Goal: Task Accomplishment & Management: Manage account settings

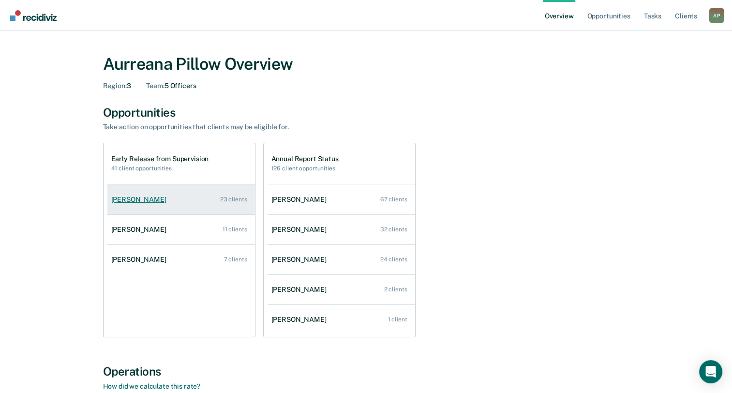
click at [150, 200] on div "[PERSON_NAME]" at bounding box center [140, 200] width 59 height 8
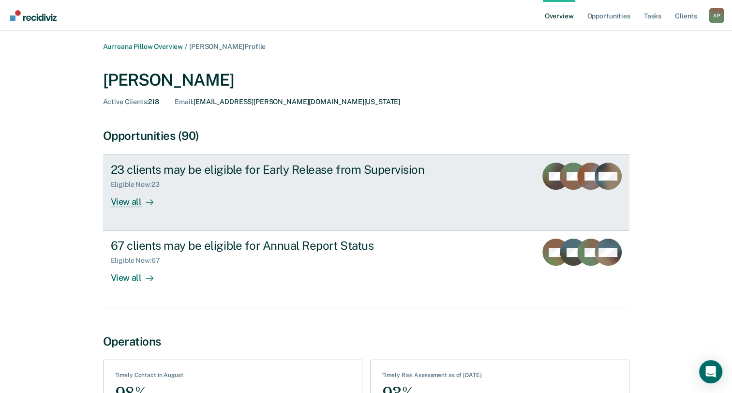
click at [135, 203] on div "View all" at bounding box center [138, 198] width 54 height 19
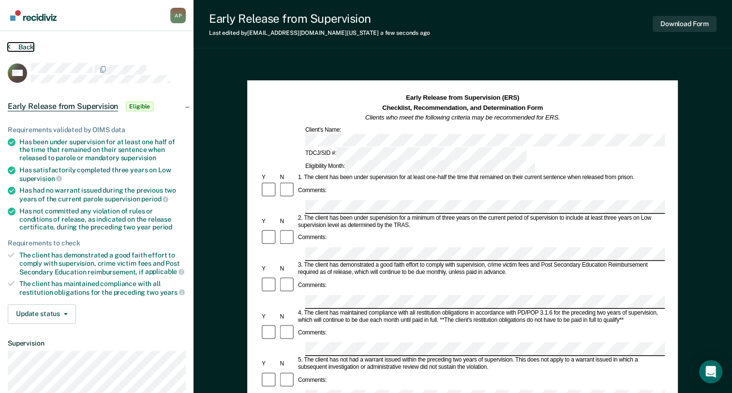
click at [17, 47] on button "Back" at bounding box center [21, 47] width 26 height 9
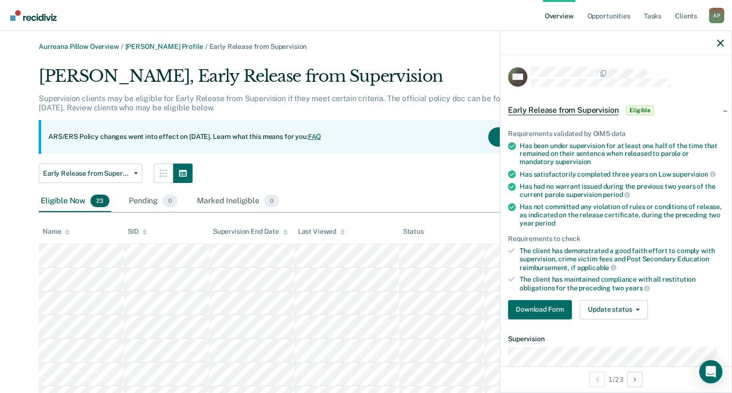
click at [726, 44] on div at bounding box center [615, 43] width 231 height 24
click at [719, 46] on icon "button" at bounding box center [720, 43] width 7 height 7
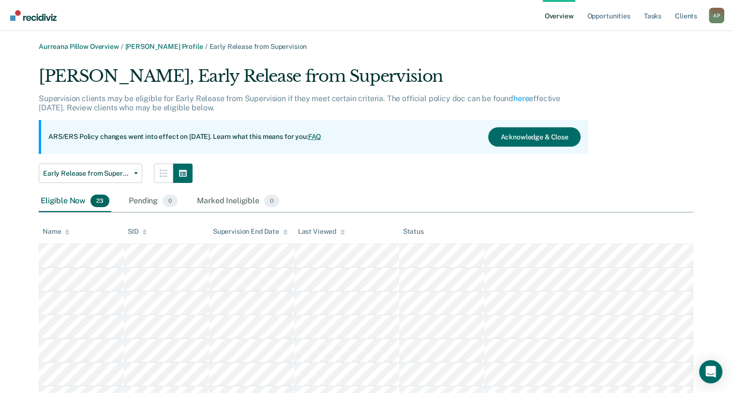
click at [554, 16] on link "Overview" at bounding box center [559, 15] width 33 height 31
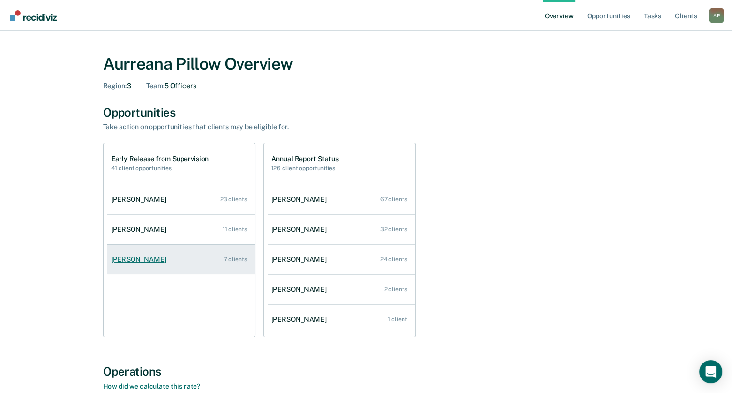
click at [137, 259] on div "[PERSON_NAME]" at bounding box center [140, 260] width 59 height 8
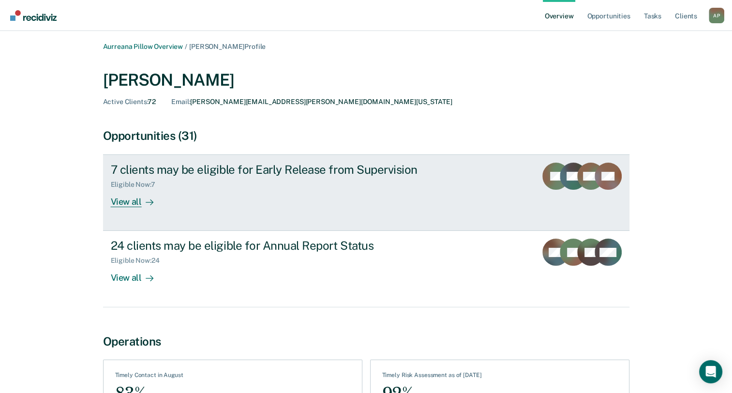
click at [124, 205] on div "View all" at bounding box center [138, 198] width 54 height 19
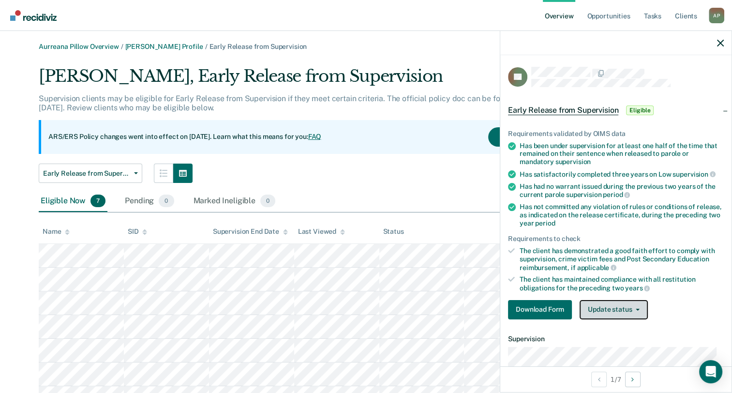
click at [602, 303] on button "Update status" at bounding box center [614, 309] width 68 height 19
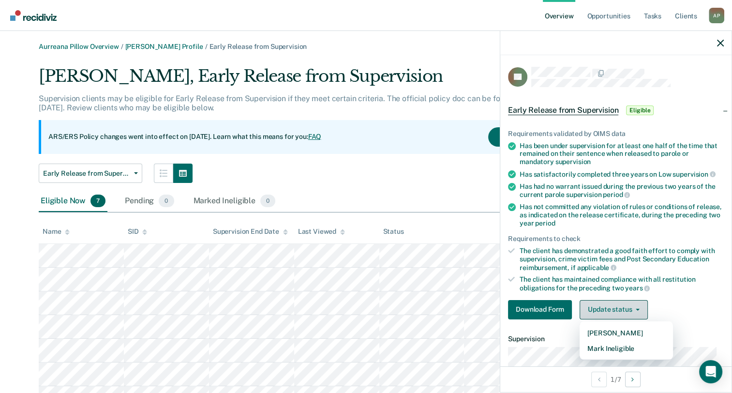
click at [602, 303] on button "Update status" at bounding box center [614, 309] width 68 height 19
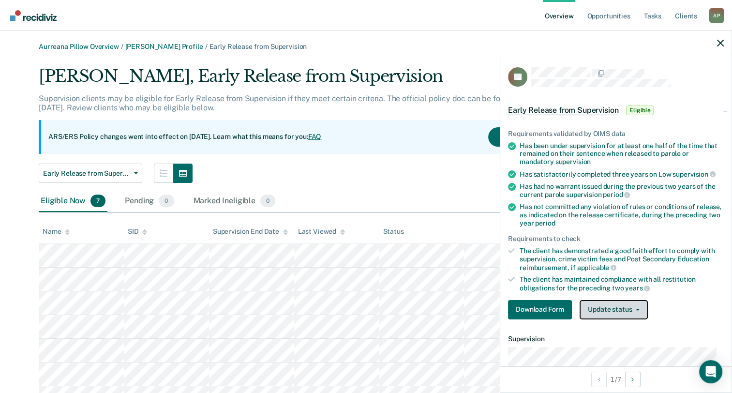
click at [596, 308] on button "Update status" at bounding box center [614, 309] width 68 height 19
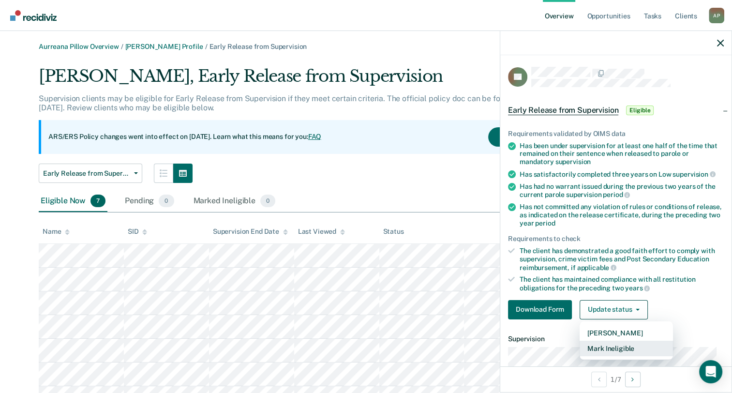
click at [604, 349] on button "Mark Ineligible" at bounding box center [626, 348] width 93 height 15
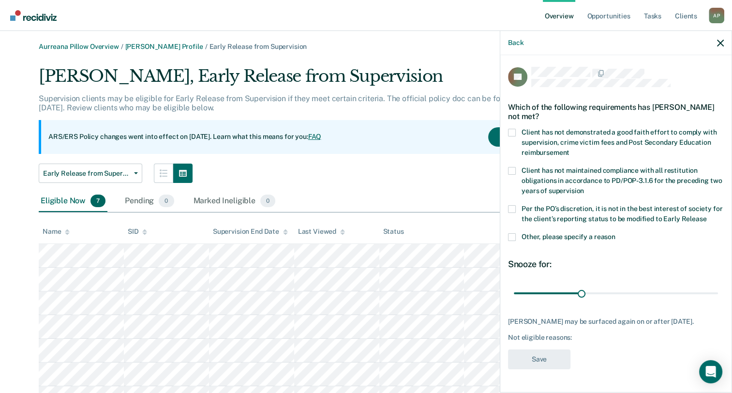
click at [513, 237] on span at bounding box center [512, 237] width 8 height 8
click at [616, 233] on input "Other, please specify a reason" at bounding box center [616, 233] width 0 height 0
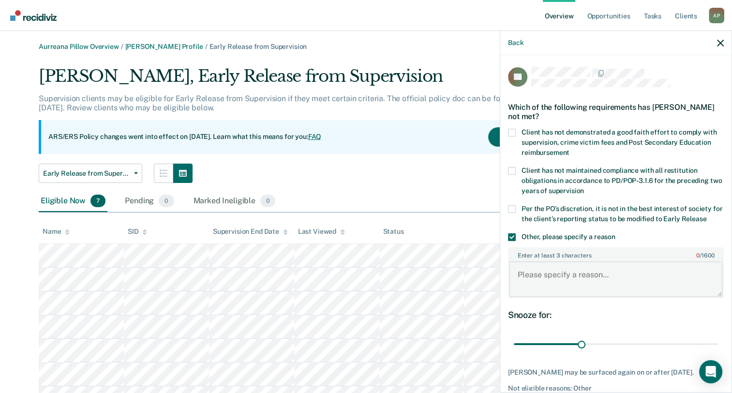
click at [549, 285] on textarea "Enter at least 3 characters 0 / 1600" at bounding box center [616, 279] width 214 height 36
type textarea "Client on specialized caseload."
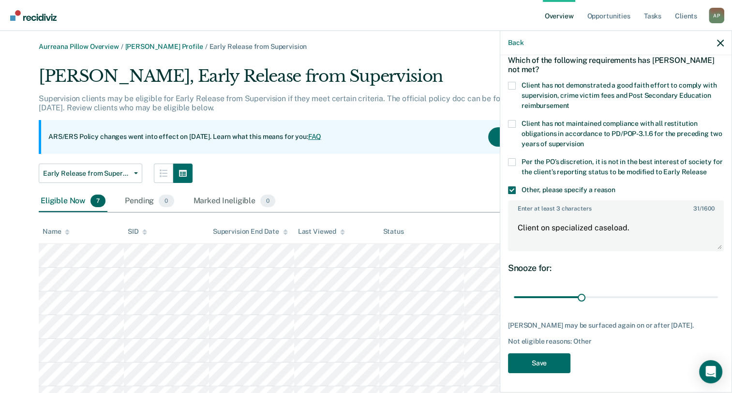
scroll to position [53, 0]
click at [538, 363] on button "Save" at bounding box center [539, 363] width 62 height 20
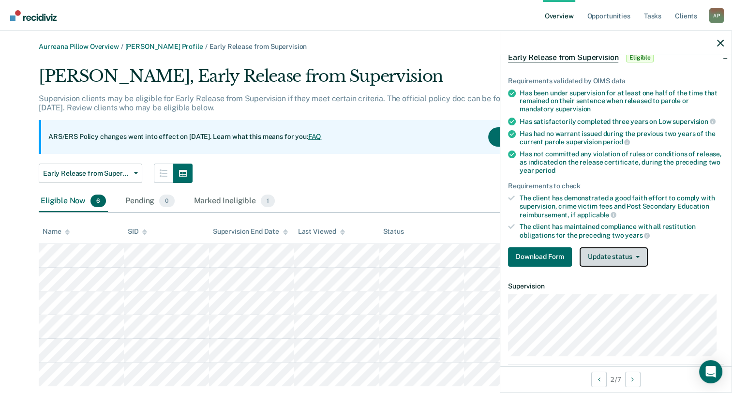
click at [603, 254] on button "Update status" at bounding box center [614, 256] width 68 height 19
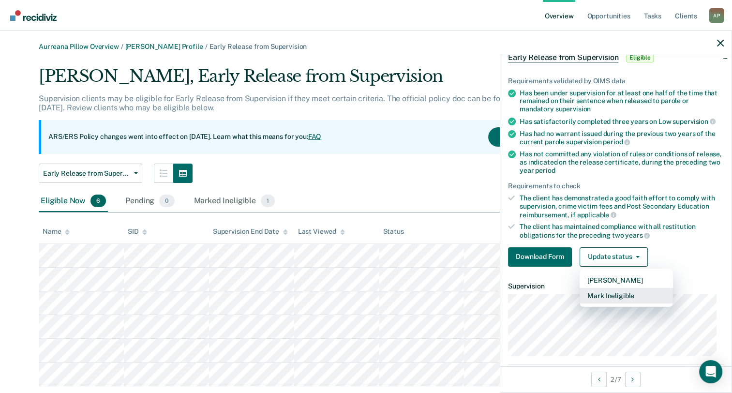
click at [605, 295] on button "Mark Ineligible" at bounding box center [626, 295] width 93 height 15
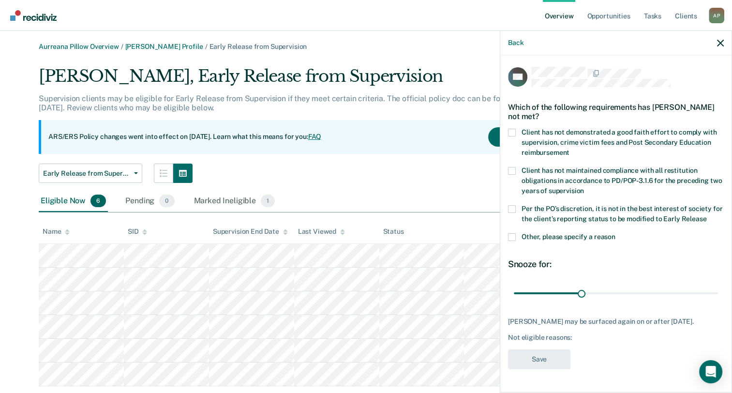
click at [512, 233] on span at bounding box center [512, 237] width 8 height 8
click at [616, 233] on input "Other, please specify a reason" at bounding box center [616, 233] width 0 height 0
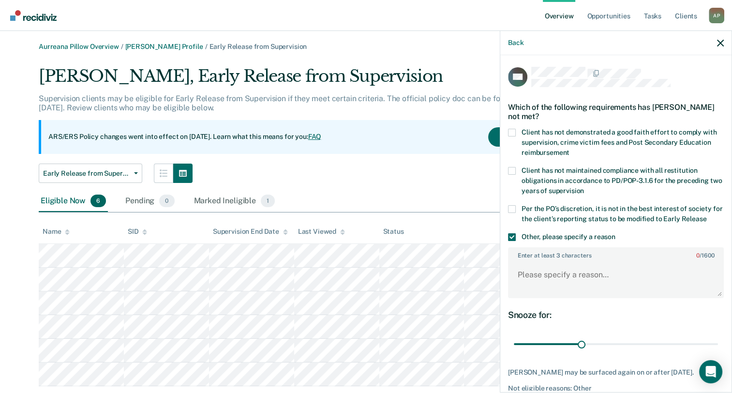
click at [515, 207] on span at bounding box center [512, 209] width 8 height 8
click at [707, 215] on input "Per the PO’s discretion, it is not in the best interest of society for the clie…" at bounding box center [707, 215] width 0 height 0
click at [521, 278] on textarea "Enter at least 3 characters 0 / 1600" at bounding box center [616, 279] width 214 height 36
type textarea "Client is on specialized caseload."
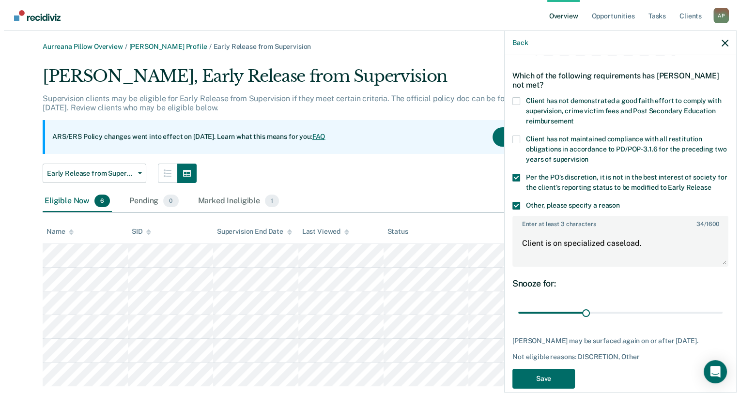
scroll to position [45, 0]
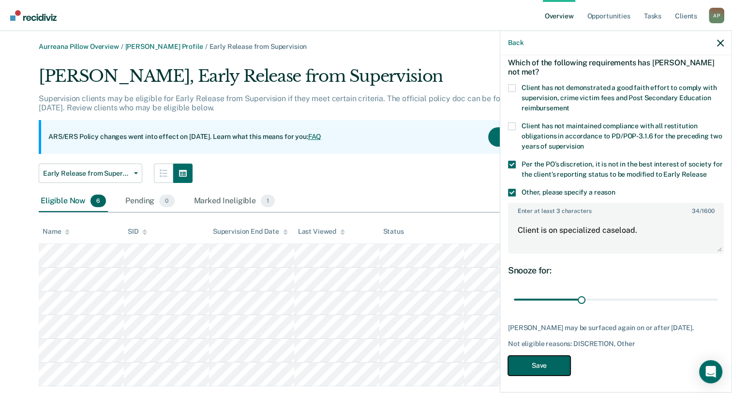
click at [538, 362] on button "Save" at bounding box center [539, 366] width 62 height 20
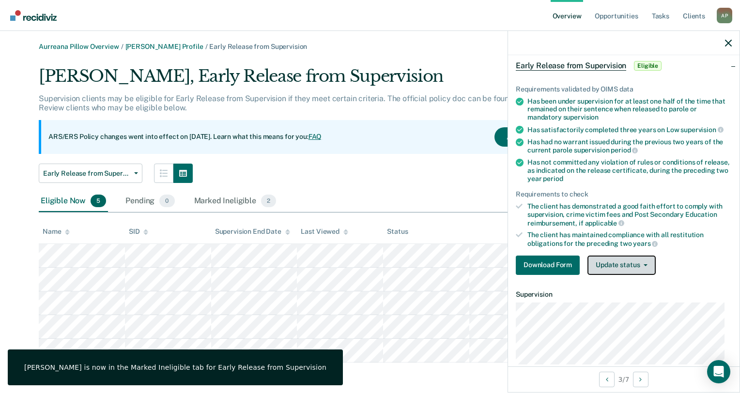
click at [603, 265] on button "Update status" at bounding box center [621, 265] width 68 height 19
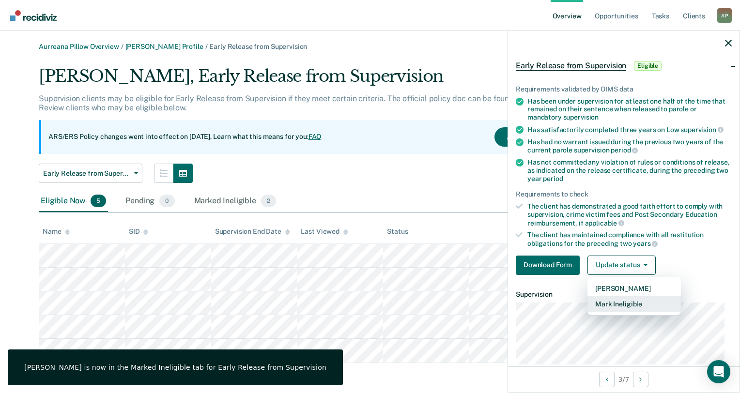
click at [604, 306] on button "Mark Ineligible" at bounding box center [633, 303] width 93 height 15
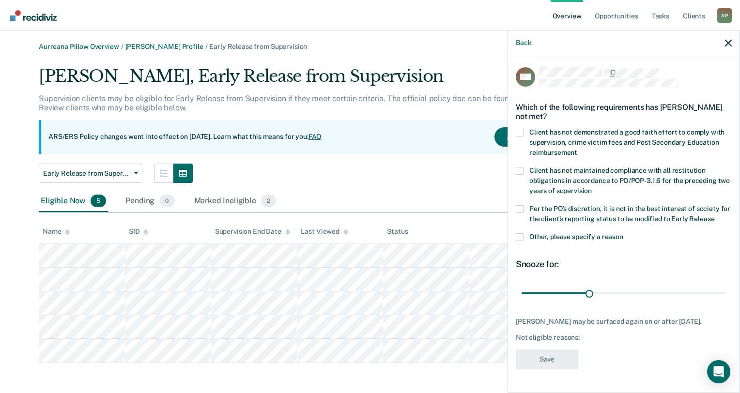
scroll to position [3, 0]
click at [521, 205] on span at bounding box center [520, 209] width 8 height 8
click at [714, 215] on input "Per the PO’s discretion, it is not in the best interest of society for the clie…" at bounding box center [714, 215] width 0 height 0
click at [519, 234] on span at bounding box center [520, 237] width 8 height 8
click at [623, 233] on input "Other, please specify a reason" at bounding box center [623, 233] width 0 height 0
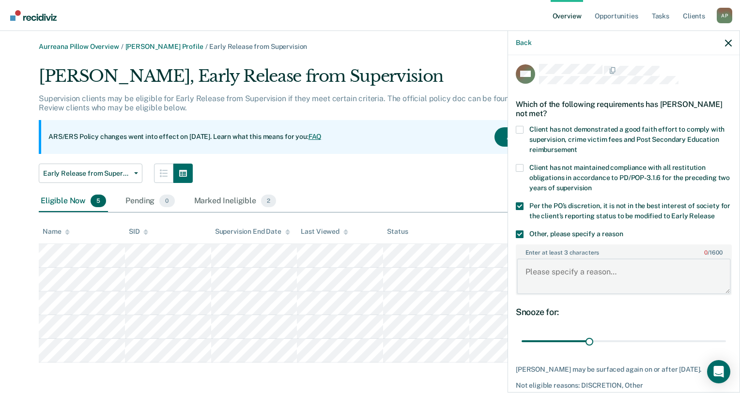
click at [637, 263] on textarea "Enter at least 3 characters 0 / 1600" at bounding box center [623, 276] width 214 height 36
type textarea "Client is on specialized caseload."
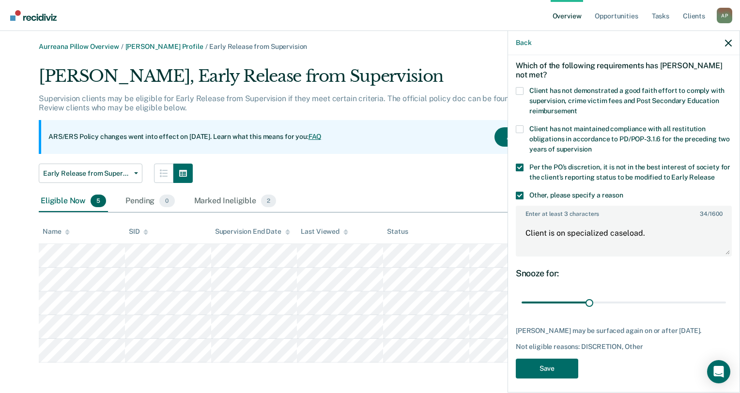
scroll to position [53, 0]
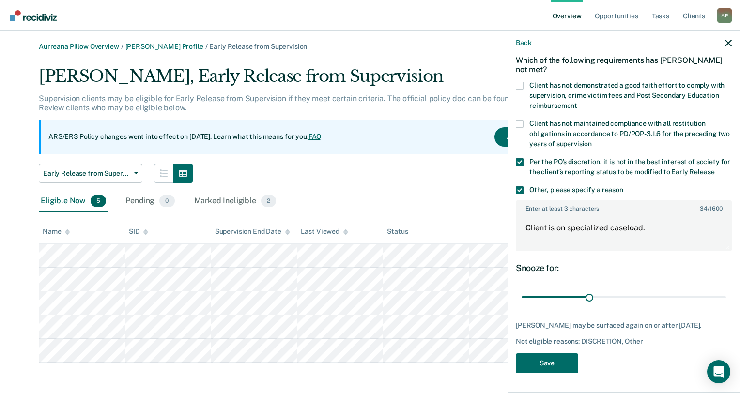
click at [531, 375] on div "GM Which of the following requirements has [PERSON_NAME] not met? Client has no…" at bounding box center [624, 199] width 216 height 359
click at [530, 363] on button "Save" at bounding box center [547, 363] width 62 height 20
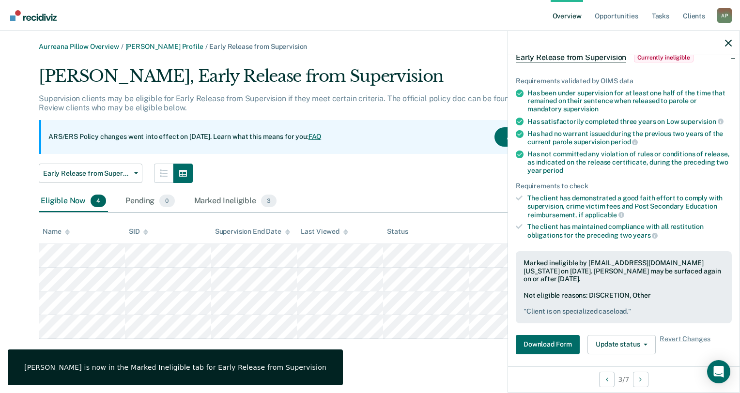
scroll to position [60, 0]
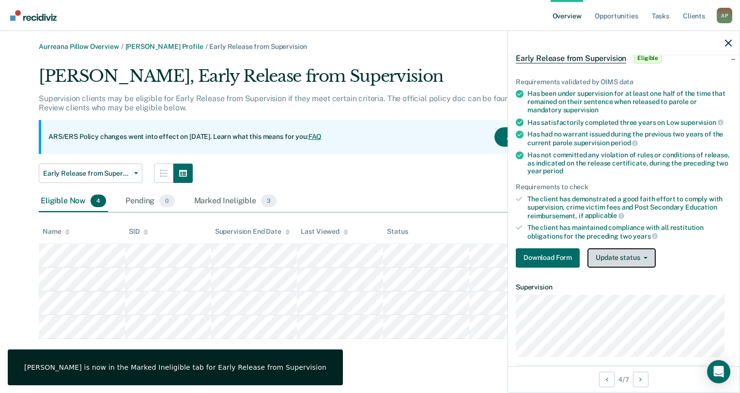
click at [606, 256] on button "Update status" at bounding box center [621, 257] width 68 height 19
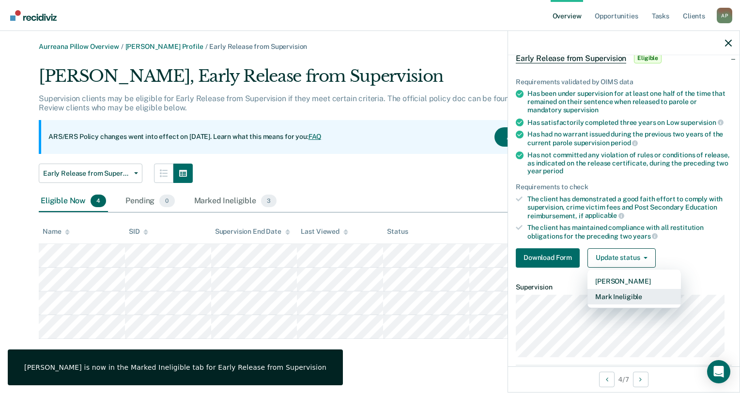
click at [606, 298] on button "Mark Ineligible" at bounding box center [633, 296] width 93 height 15
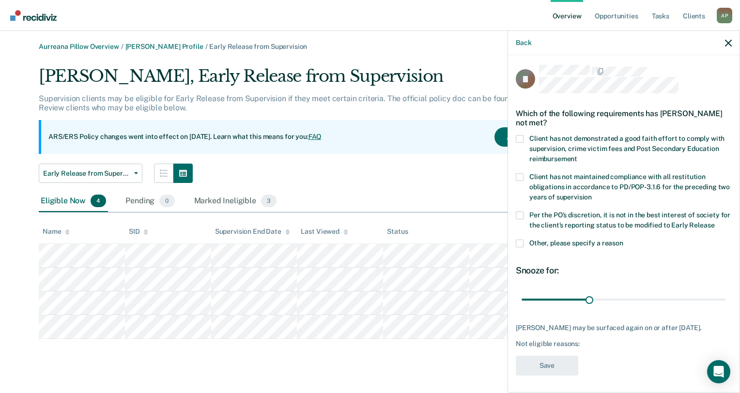
click at [517, 243] on span at bounding box center [520, 244] width 8 height 8
click at [623, 240] on input "Other, please specify a reason" at bounding box center [623, 240] width 0 height 0
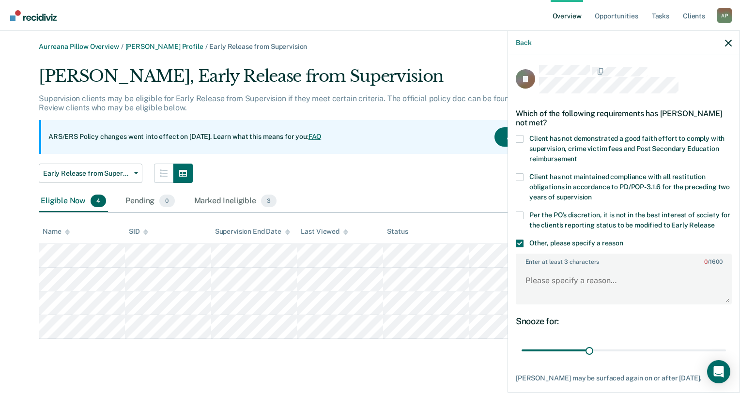
click at [519, 213] on span at bounding box center [520, 216] width 8 height 8
click at [714, 222] on input "Per the PO’s discretion, it is not in the best interest of society for the clie…" at bounding box center [714, 222] width 0 height 0
click at [534, 268] on textarea "Enter at least 3 characters 0 / 1600" at bounding box center [623, 285] width 214 height 36
type textarea "Client is on specialized caseload."
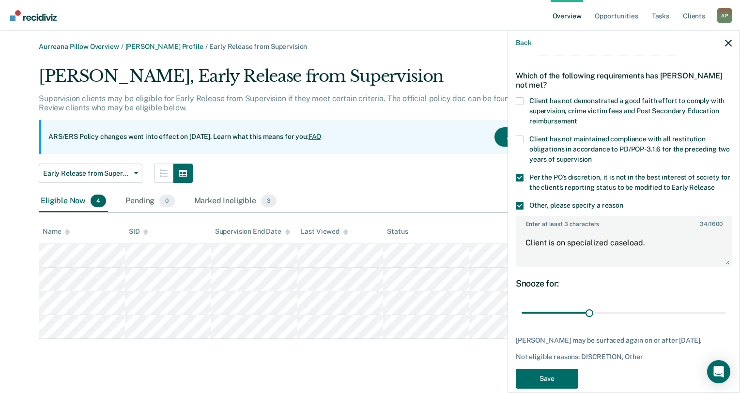
scroll to position [52, 0]
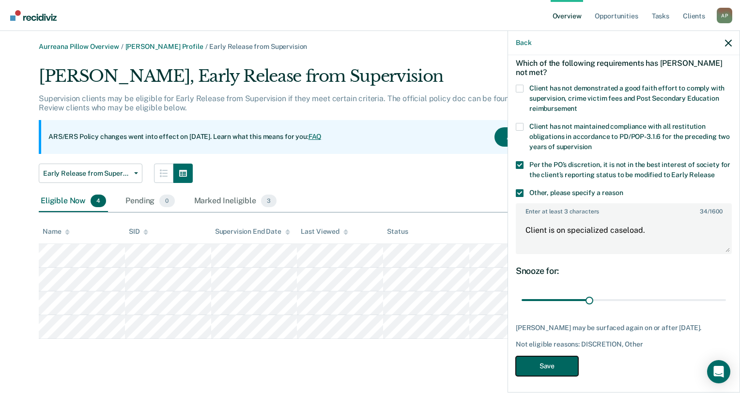
click at [558, 358] on button "Save" at bounding box center [547, 366] width 62 height 20
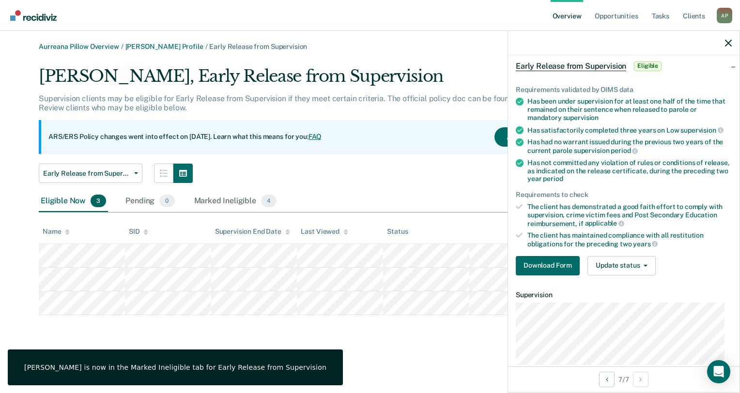
scroll to position [45, 0]
click at [596, 264] on button "Update status" at bounding box center [621, 265] width 68 height 19
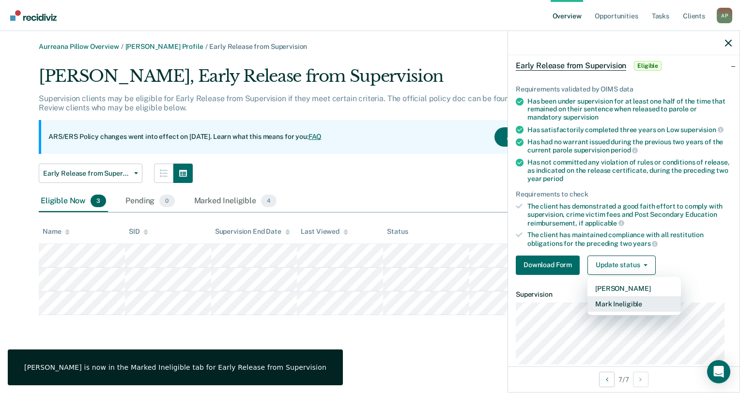
click at [605, 302] on button "Mark Ineligible" at bounding box center [633, 303] width 93 height 15
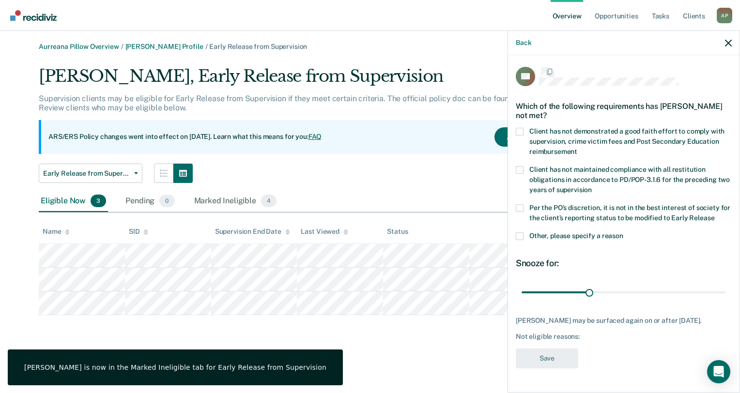
scroll to position [0, 0]
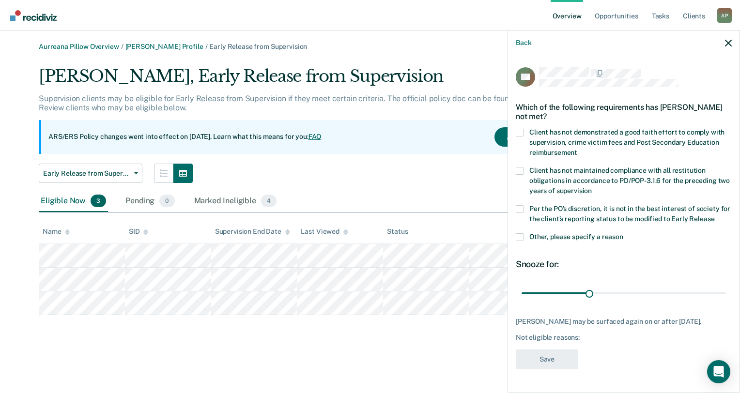
click at [516, 233] on span at bounding box center [520, 237] width 8 height 8
click at [623, 233] on input "Other, please specify a reason" at bounding box center [623, 233] width 0 height 0
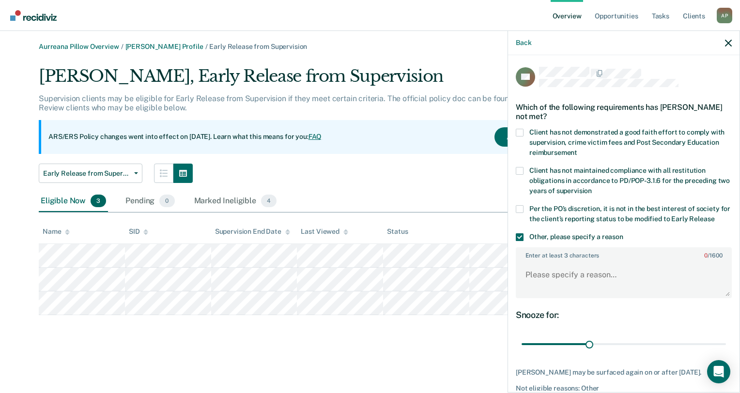
click at [518, 203] on div "Client has not maintained compliance with all restitution obligations in accord…" at bounding box center [624, 186] width 216 height 38
click at [518, 209] on span at bounding box center [520, 209] width 8 height 8
click at [714, 215] on input "Per the PO’s discretion, it is not in the best interest of society for the clie…" at bounding box center [714, 215] width 0 height 0
click at [545, 281] on textarea "Enter at least 3 characters 0 / 1600" at bounding box center [623, 279] width 214 height 36
type textarea "Client is on specialized caseload."
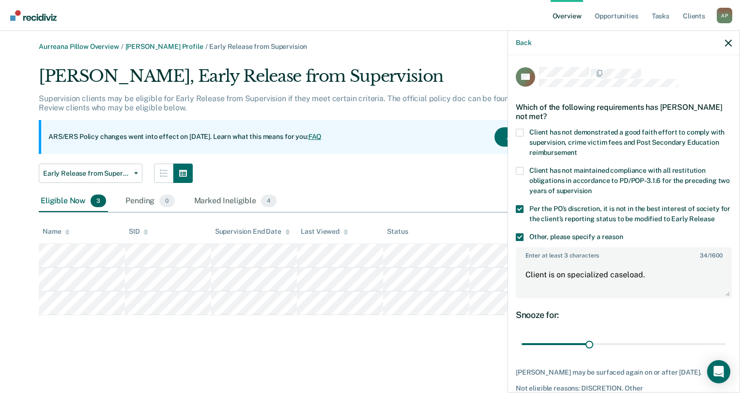
scroll to position [45, 0]
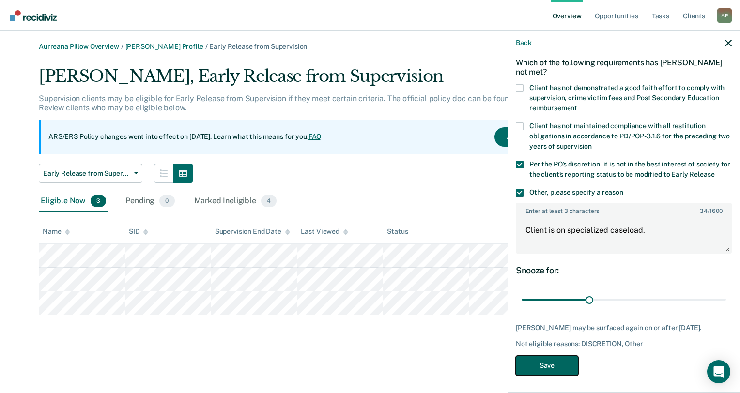
click at [527, 367] on button "Save" at bounding box center [547, 366] width 62 height 20
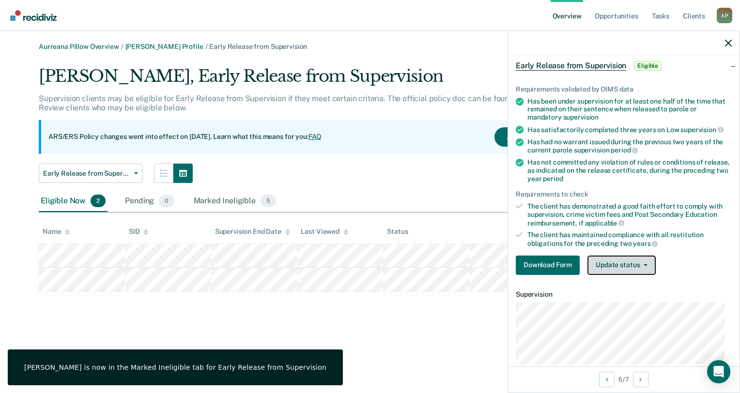
click at [618, 267] on button "Update status" at bounding box center [621, 265] width 68 height 19
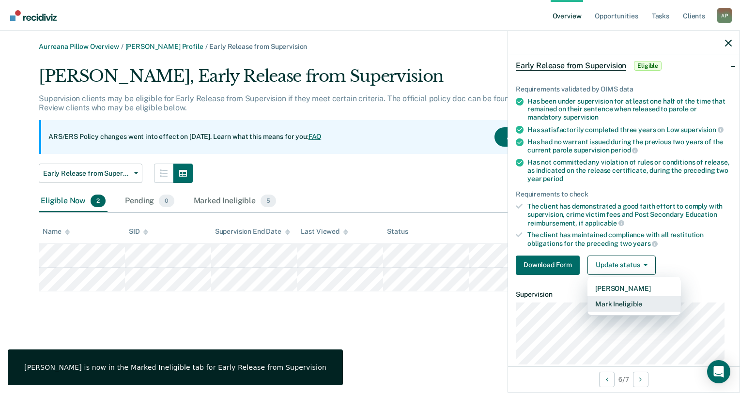
click at [612, 301] on button "Mark Ineligible" at bounding box center [633, 303] width 93 height 15
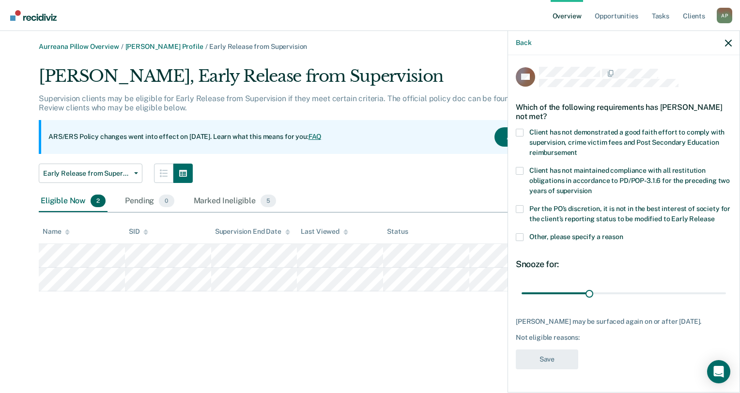
click at [517, 235] on span at bounding box center [520, 237] width 8 height 8
click at [623, 233] on input "Other, please specify a reason" at bounding box center [623, 233] width 0 height 0
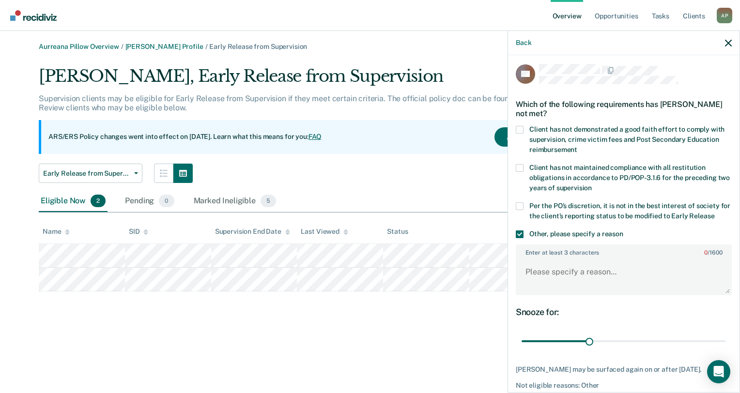
click at [517, 203] on span at bounding box center [520, 206] width 8 height 8
click at [714, 212] on input "Per the PO’s discretion, it is not in the best interest of society for the clie…" at bounding box center [714, 212] width 0 height 0
click at [552, 279] on textarea "Enter at least 3 characters 0 / 1600" at bounding box center [623, 276] width 214 height 36
type textarea "Client is on specialized caseload."
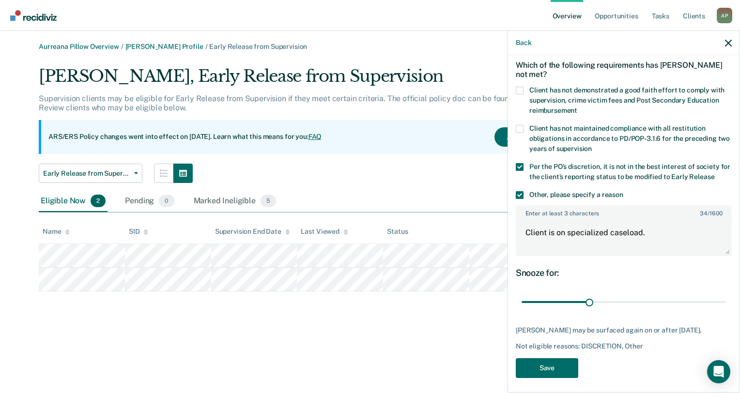
scroll to position [53, 0]
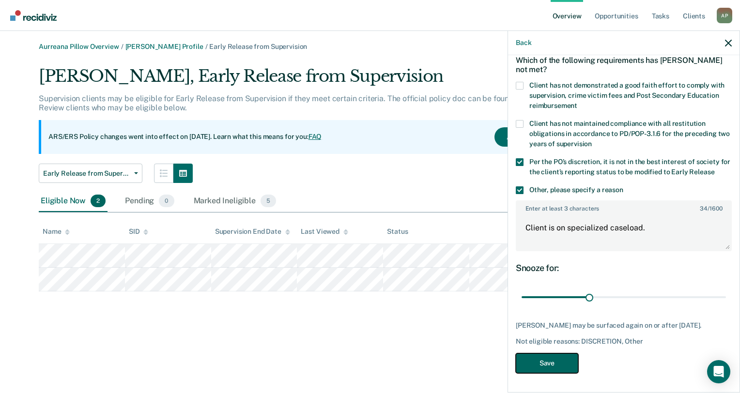
click at [546, 363] on button "Save" at bounding box center [547, 363] width 62 height 20
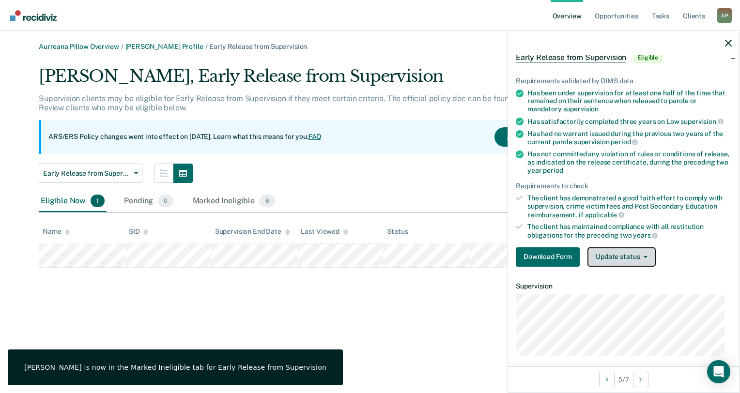
click at [608, 256] on button "Update status" at bounding box center [621, 256] width 68 height 19
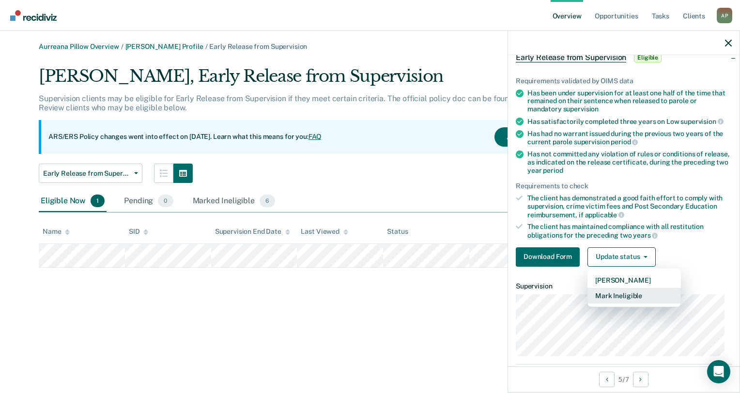
click at [608, 294] on button "Mark Ineligible" at bounding box center [633, 295] width 93 height 15
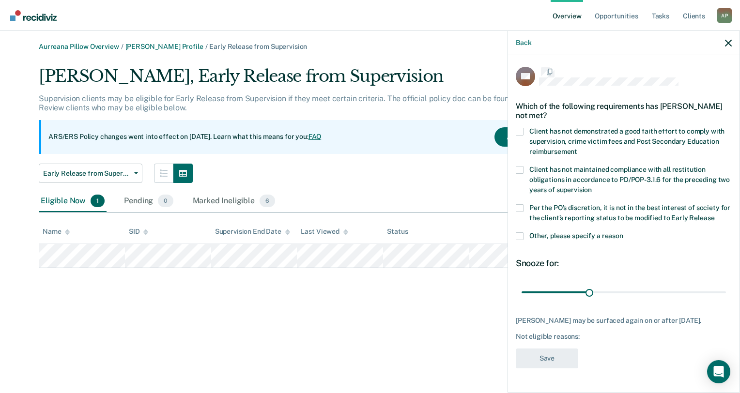
scroll to position [0, 0]
click at [519, 209] on span at bounding box center [520, 209] width 8 height 8
click at [714, 215] on input "Per the PO’s discretion, it is not in the best interest of society for the clie…" at bounding box center [714, 215] width 0 height 0
click at [519, 236] on span at bounding box center [520, 237] width 8 height 8
click at [623, 233] on input "Other, please specify a reason" at bounding box center [623, 233] width 0 height 0
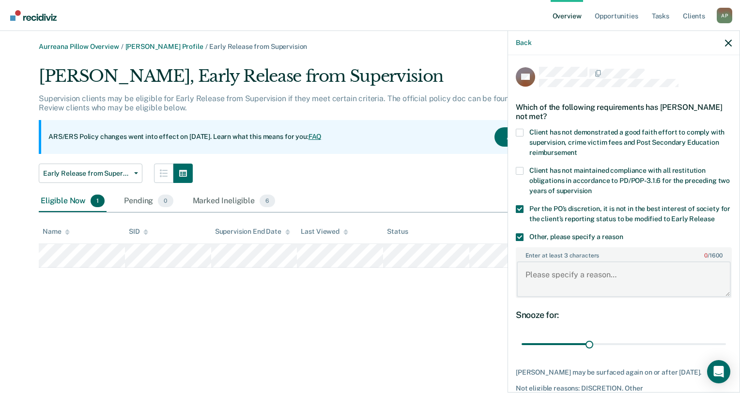
click at [623, 278] on textarea "Enter at least 3 characters 0 / 1600" at bounding box center [623, 279] width 214 height 36
type textarea "Client is on specialized caseload."
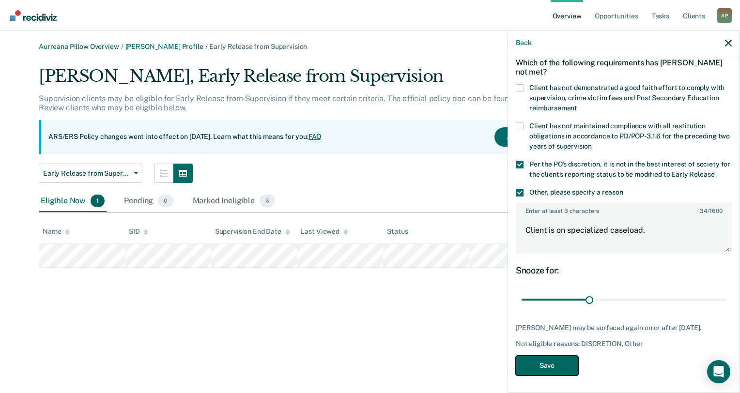
click at [535, 366] on button "Save" at bounding box center [547, 366] width 62 height 20
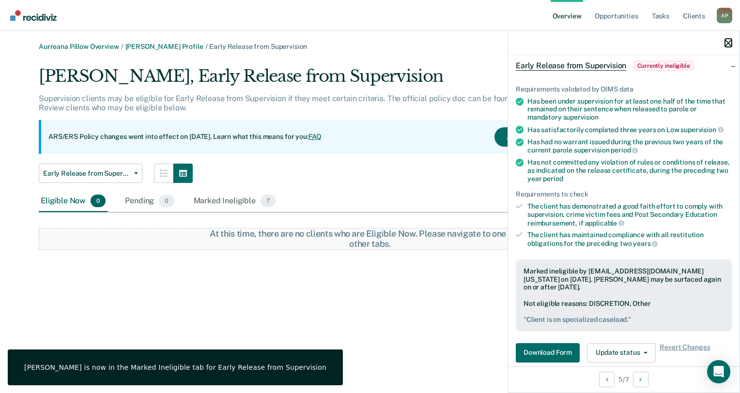
click at [727, 45] on icon "button" at bounding box center [728, 43] width 7 height 7
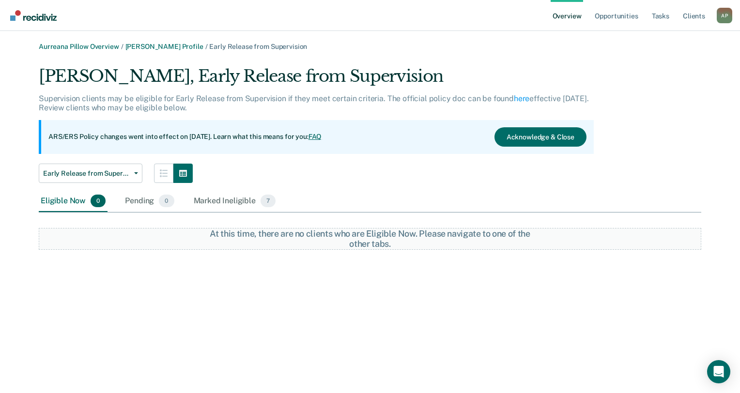
click at [560, 17] on link "Overview" at bounding box center [566, 15] width 33 height 31
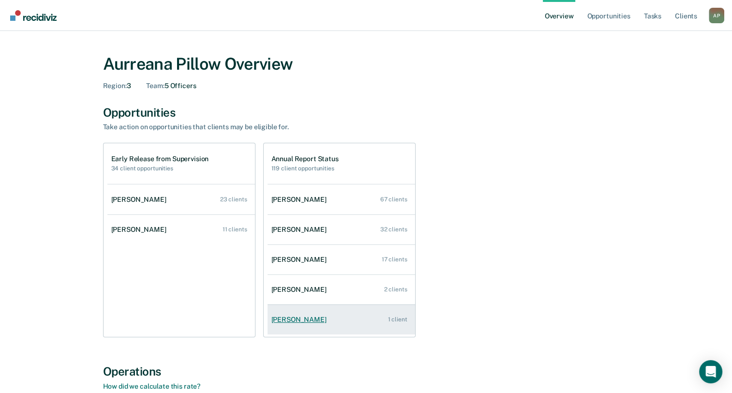
click at [287, 316] on div "[PERSON_NAME]" at bounding box center [301, 320] width 59 height 8
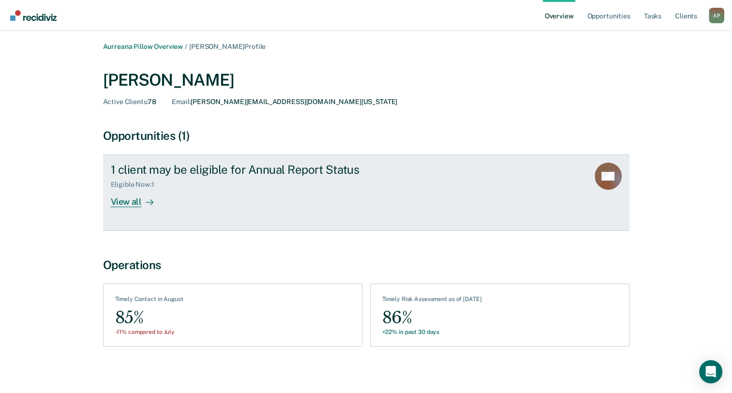
click at [146, 209] on link "1 client may be eligible for Annual Report Status Eligible Now : 1 View all DC" at bounding box center [366, 192] width 527 height 76
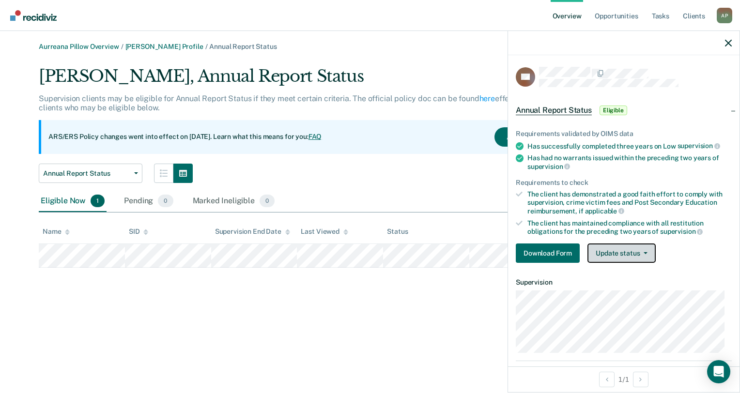
click at [616, 252] on button "Update status" at bounding box center [621, 252] width 68 height 19
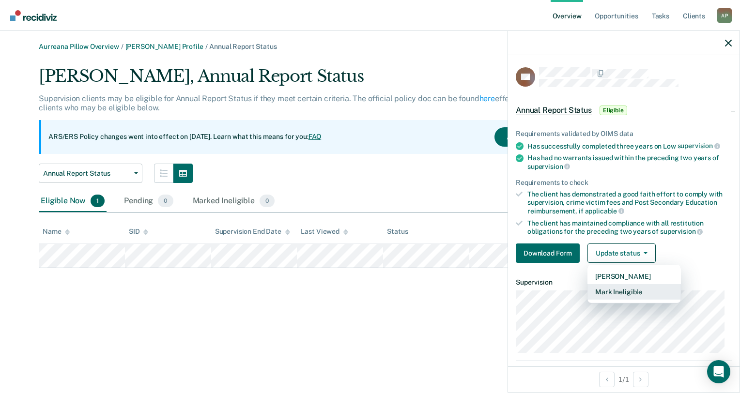
click at [608, 294] on button "Mark Ineligible" at bounding box center [633, 291] width 93 height 15
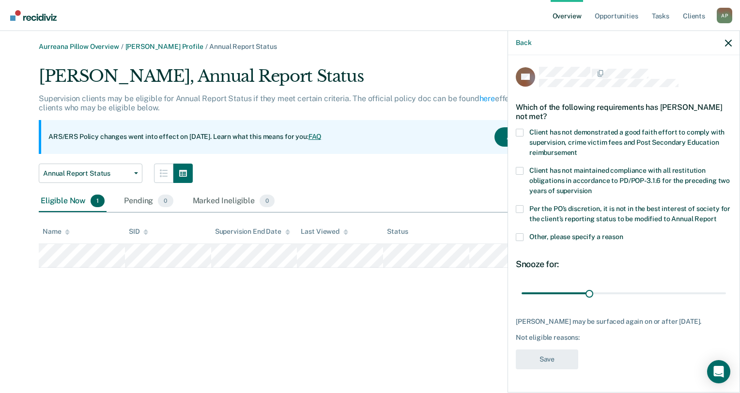
click at [514, 247] on div "DC Which of the following requirements has [PERSON_NAME] not met? Client has no…" at bounding box center [623, 222] width 231 height 335
click at [520, 241] on span at bounding box center [520, 237] width 8 height 8
click at [623, 233] on input "Other, please specify a reason" at bounding box center [623, 233] width 0 height 0
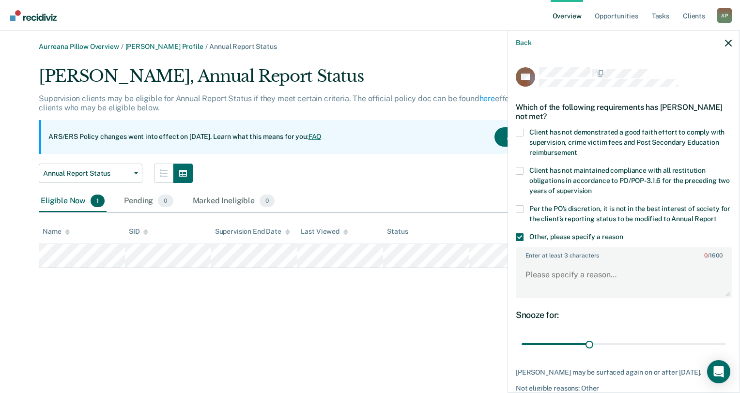
click at [521, 211] on span at bounding box center [520, 209] width 8 height 8
click at [716, 215] on input "Per the PO’s discretion, it is not in the best interest of society for the clie…" at bounding box center [716, 215] width 0 height 0
click at [548, 288] on textarea "Enter at least 3 characters 0 / 1600" at bounding box center [623, 279] width 214 height 36
type textarea "Client is on specialized caseload."
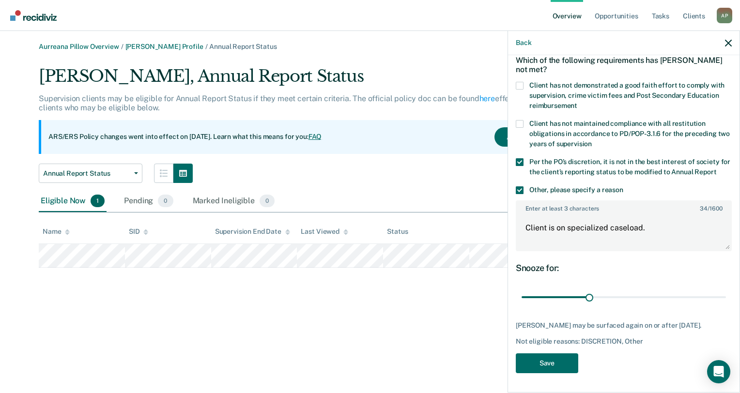
scroll to position [55, 0]
drag, startPoint x: 587, startPoint y: 299, endPoint x: 731, endPoint y: 311, distance: 145.3
type input "90"
click at [726, 306] on input "range" at bounding box center [623, 297] width 204 height 17
click at [544, 369] on button "Save" at bounding box center [547, 363] width 62 height 20
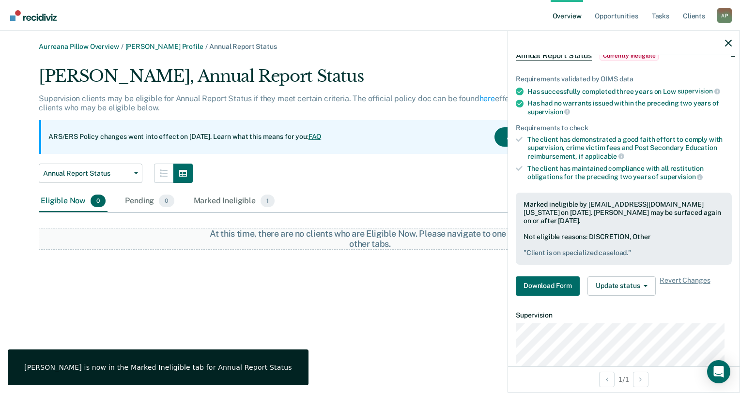
click at [414, 303] on div "Aurreana Pillow Overview / [PERSON_NAME] Profile / Annual Report Status [PERSON…" at bounding box center [370, 202] width 716 height 319
click at [728, 44] on icon "button" at bounding box center [728, 43] width 7 height 7
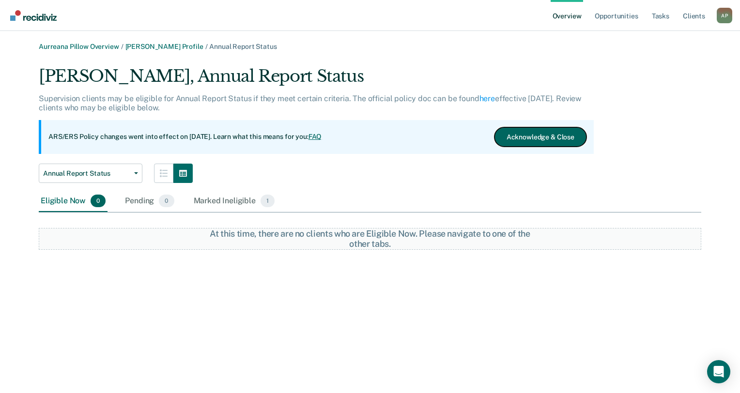
click at [514, 137] on button "Acknowledge & Close" at bounding box center [540, 136] width 92 height 19
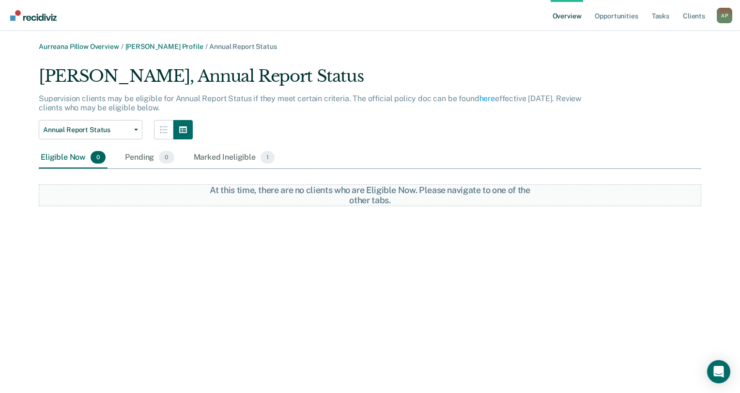
click at [557, 13] on link "Overview" at bounding box center [566, 15] width 33 height 31
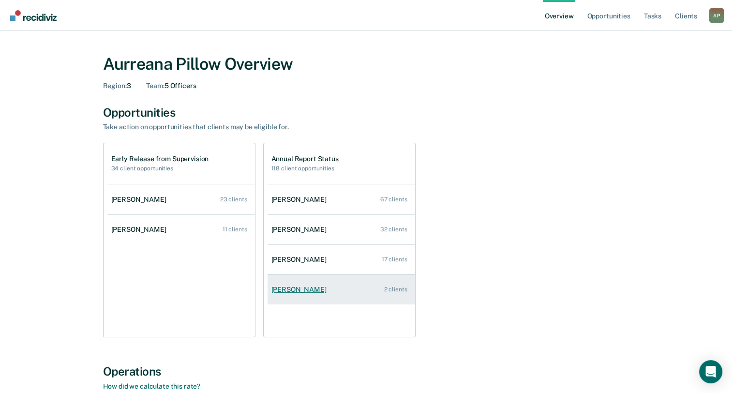
click at [336, 285] on link "[PERSON_NAME] 2 clients" at bounding box center [342, 290] width 148 height 28
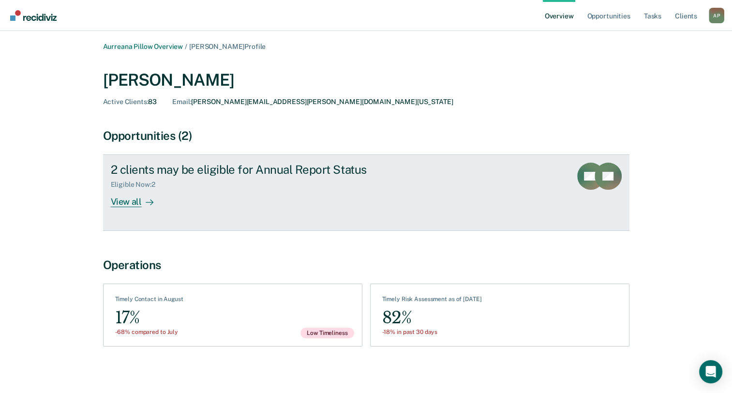
click at [458, 180] on div "2 clients may be eligible for Annual Report Status Eligible Now : 2 View all" at bounding box center [292, 185] width 363 height 45
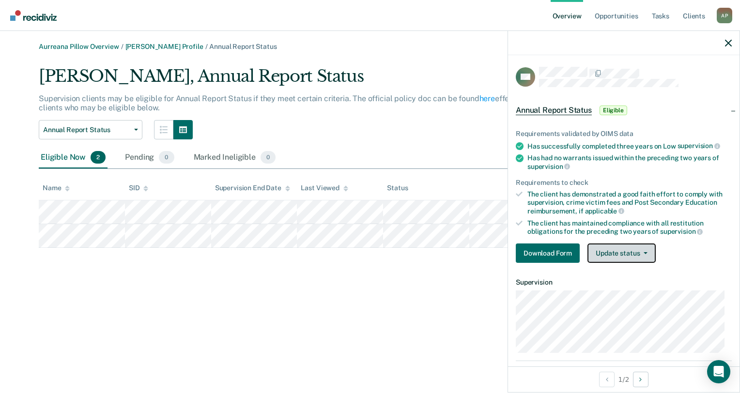
click at [616, 258] on button "Update status" at bounding box center [621, 252] width 68 height 19
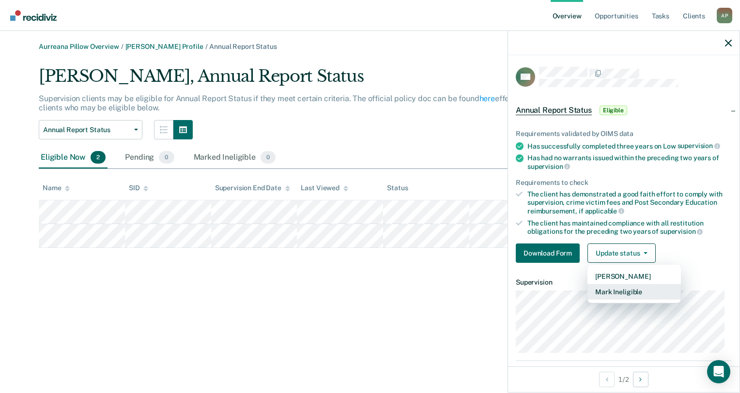
click at [615, 290] on button "Mark Ineligible" at bounding box center [633, 291] width 93 height 15
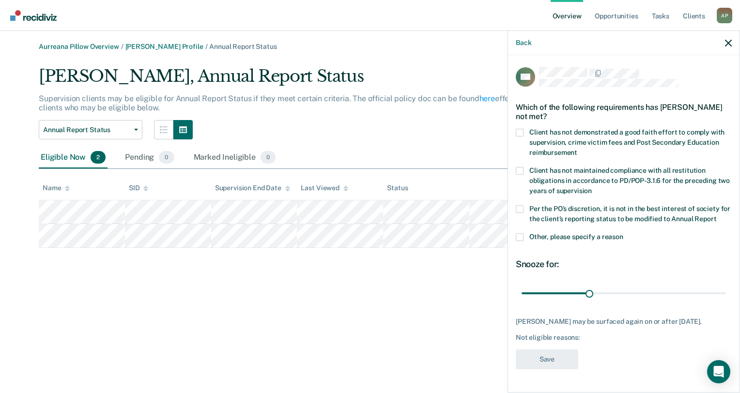
click at [527, 207] on label "Per the PO’s discretion, it is not in the best interest of society for the clie…" at bounding box center [624, 215] width 216 height 20
click at [716, 215] on input "Per the PO’s discretion, it is not in the best interest of society for the clie…" at bounding box center [716, 215] width 0 height 0
click at [519, 241] on span at bounding box center [520, 237] width 8 height 8
click at [623, 233] on input "Other, please specify a reason" at bounding box center [623, 233] width 0 height 0
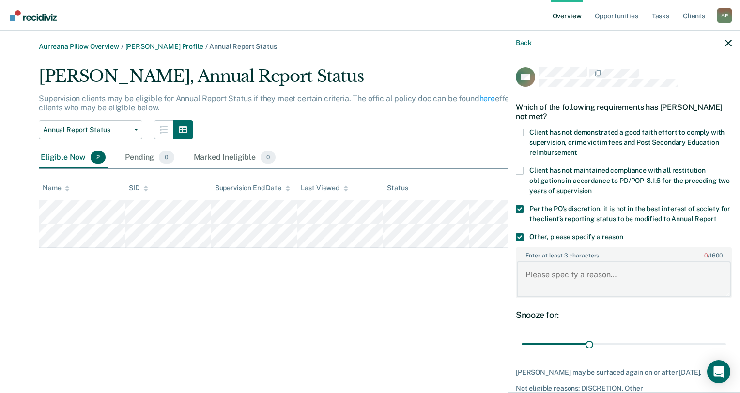
click at [583, 295] on textarea "Enter at least 3 characters 0 / 1600" at bounding box center [623, 279] width 214 height 36
type textarea "Client is on specialized caseload."
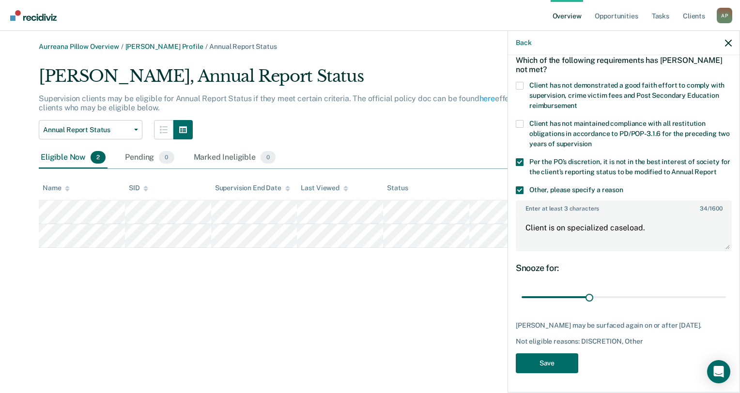
scroll to position [55, 0]
drag, startPoint x: 588, startPoint y: 298, endPoint x: 741, endPoint y: 316, distance: 154.4
type input "90"
click at [726, 306] on input "range" at bounding box center [623, 297] width 204 height 17
click at [545, 356] on button "Save" at bounding box center [547, 363] width 62 height 20
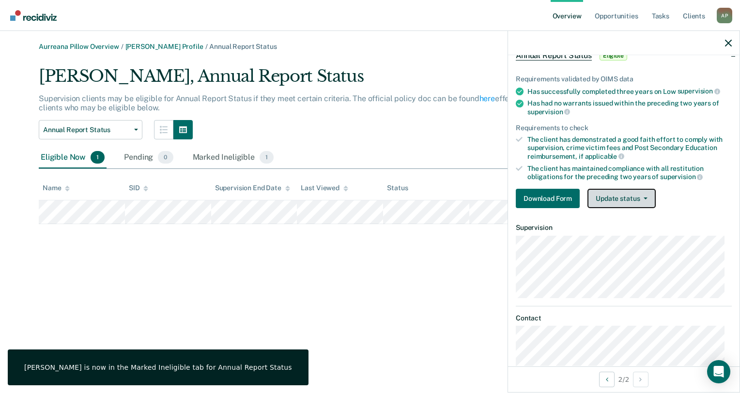
click at [610, 197] on button "Update status" at bounding box center [621, 198] width 68 height 19
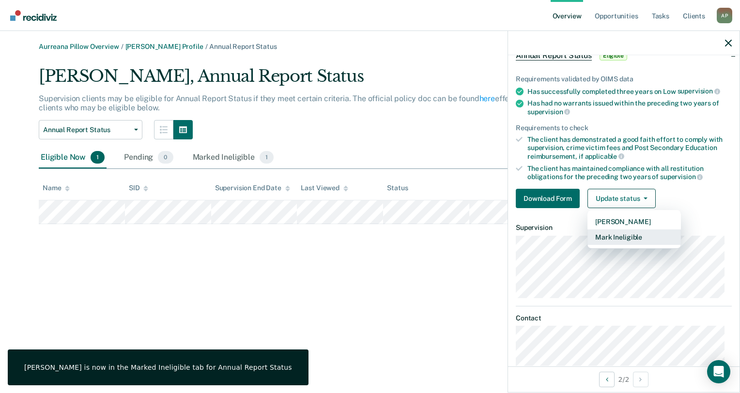
click at [611, 234] on button "Mark Ineligible" at bounding box center [633, 236] width 93 height 15
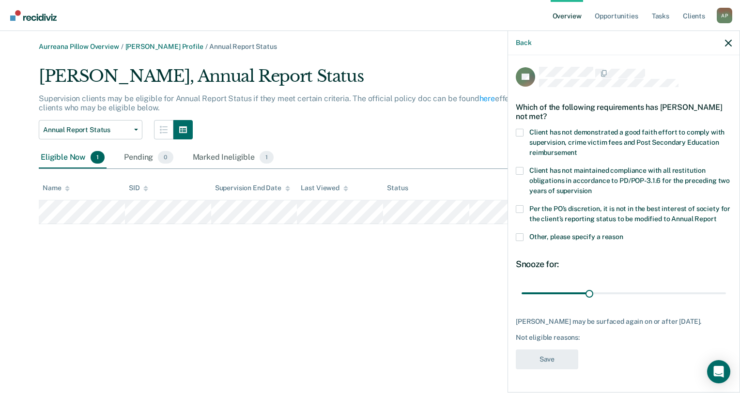
click at [518, 238] on span at bounding box center [520, 237] width 8 height 8
click at [623, 233] on input "Other, please specify a reason" at bounding box center [623, 233] width 0 height 0
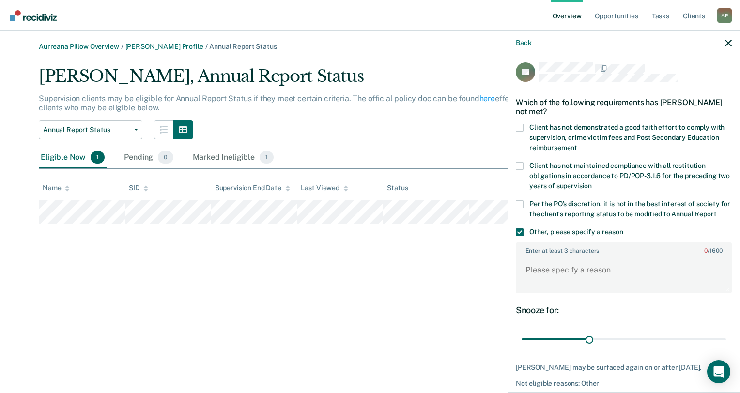
click at [521, 201] on span at bounding box center [520, 204] width 8 height 8
click at [716, 211] on input "Per the PO’s discretion, it is not in the best interest of society for the clie…" at bounding box center [716, 211] width 0 height 0
click at [557, 281] on textarea "Enter at least 3 characters 0 / 1600" at bounding box center [623, 275] width 214 height 36
type textarea "M"
type textarea "Client is on specialized caseload."
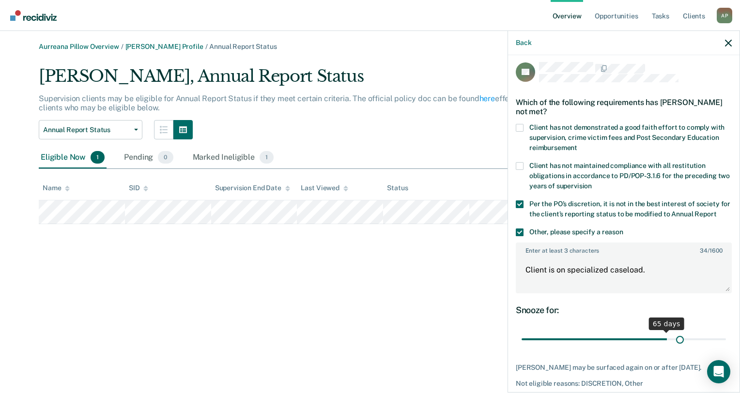
drag, startPoint x: 585, startPoint y: 347, endPoint x: 673, endPoint y: 351, distance: 88.7
click at [673, 348] on input "range" at bounding box center [623, 339] width 204 height 17
drag, startPoint x: 739, startPoint y: 289, endPoint x: 738, endPoint y: 339, distance: 49.4
click at [738, 339] on div "Back TF Which of the following requirements has [PERSON_NAME] not met? Client h…" at bounding box center [623, 211] width 232 height 362
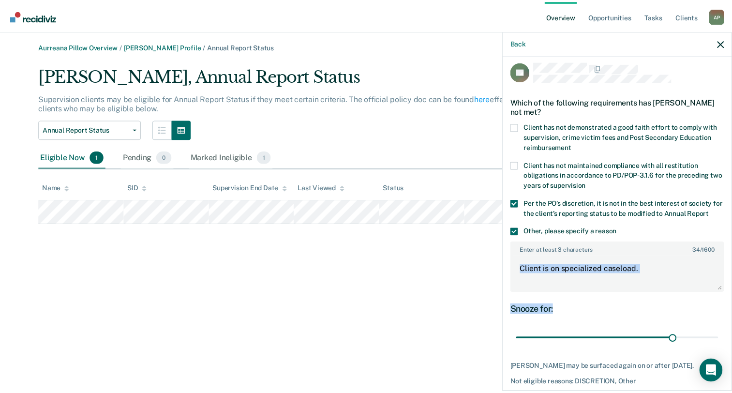
scroll to position [63, 0]
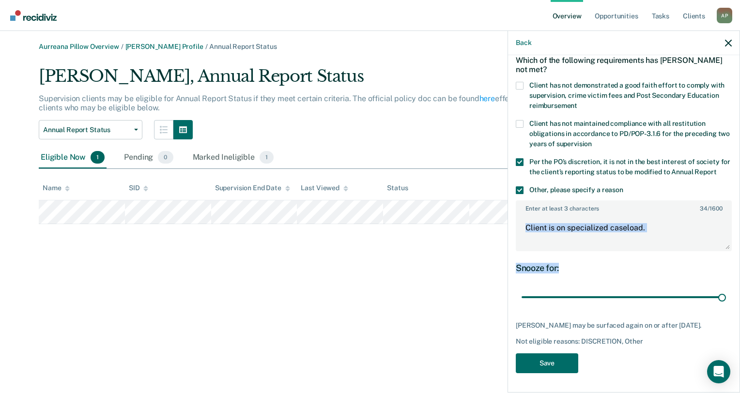
drag, startPoint x: 675, startPoint y: 290, endPoint x: 734, endPoint y: 291, distance: 59.1
type input "90"
click at [726, 293] on input "range" at bounding box center [623, 297] width 204 height 17
click at [528, 366] on button "Save" at bounding box center [547, 363] width 62 height 20
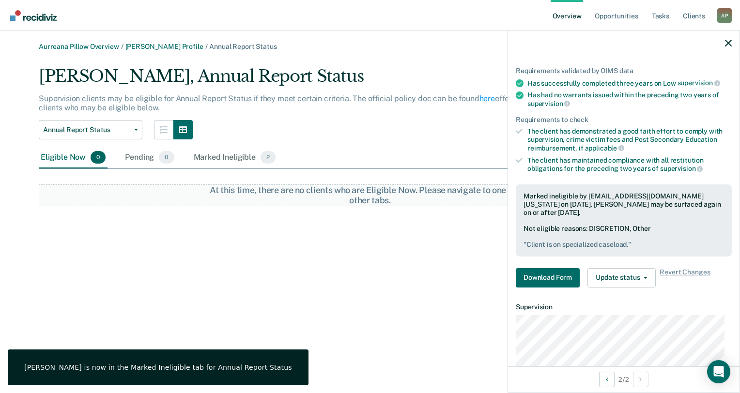
click at [401, 285] on div "[PERSON_NAME] Overview / [PERSON_NAME] Profile / Annual Report Status [PERSON_N…" at bounding box center [370, 202] width 716 height 319
click at [564, 27] on link "Overview" at bounding box center [566, 15] width 33 height 31
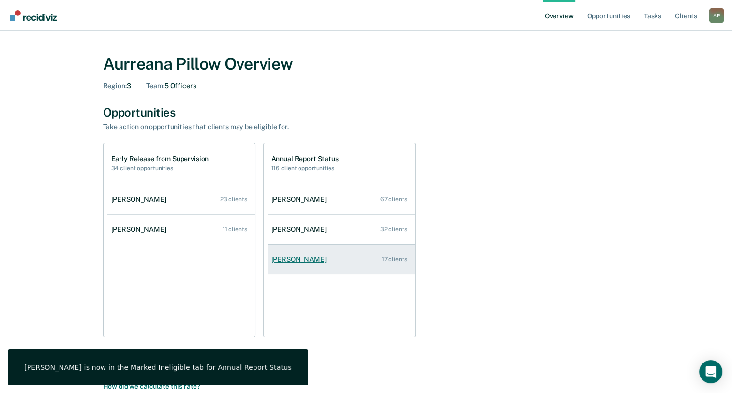
click at [298, 259] on div "[PERSON_NAME]" at bounding box center [301, 260] width 59 height 8
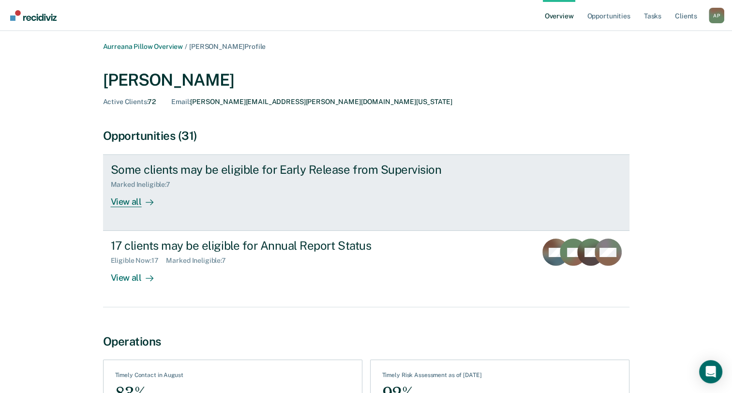
click at [151, 203] on icon at bounding box center [152, 202] width 2 height 5
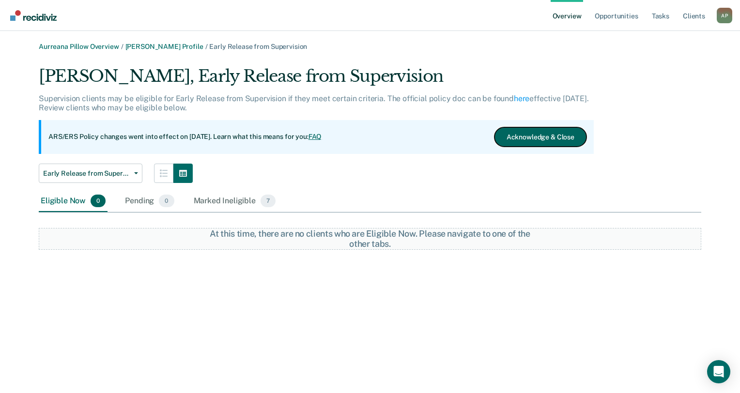
click at [524, 135] on button "Acknowledge & Close" at bounding box center [540, 136] width 92 height 19
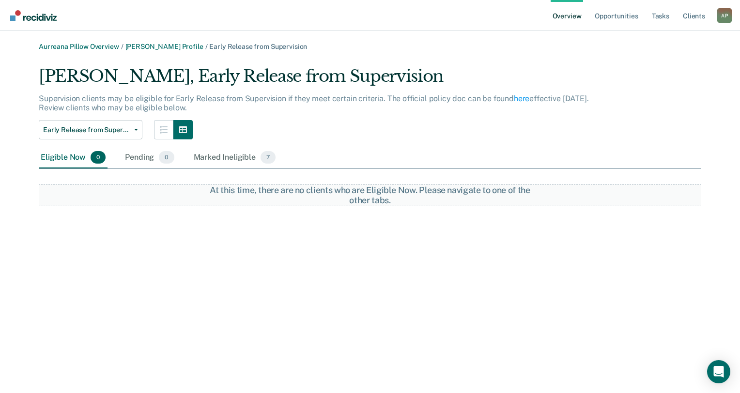
click at [562, 21] on link "Overview" at bounding box center [566, 15] width 33 height 31
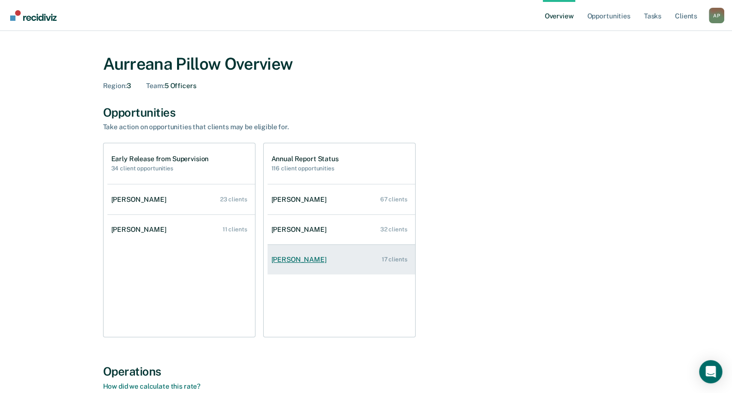
click at [300, 259] on div "[PERSON_NAME]" at bounding box center [301, 260] width 59 height 8
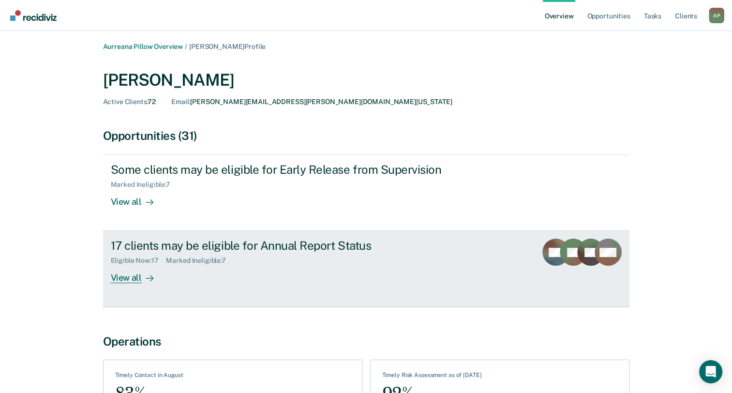
click at [135, 281] on div "View all" at bounding box center [138, 274] width 54 height 19
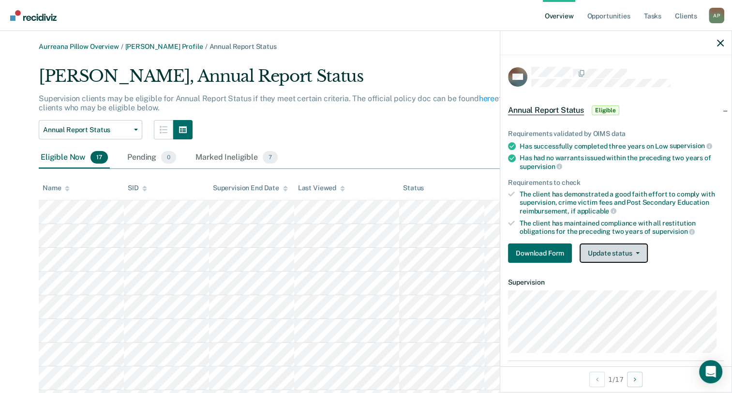
click at [611, 256] on button "Update status" at bounding box center [614, 252] width 68 height 19
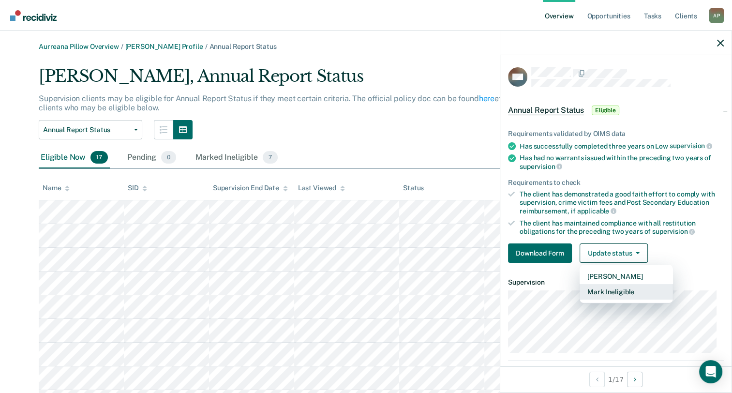
click at [606, 289] on button "Mark Ineligible" at bounding box center [626, 291] width 93 height 15
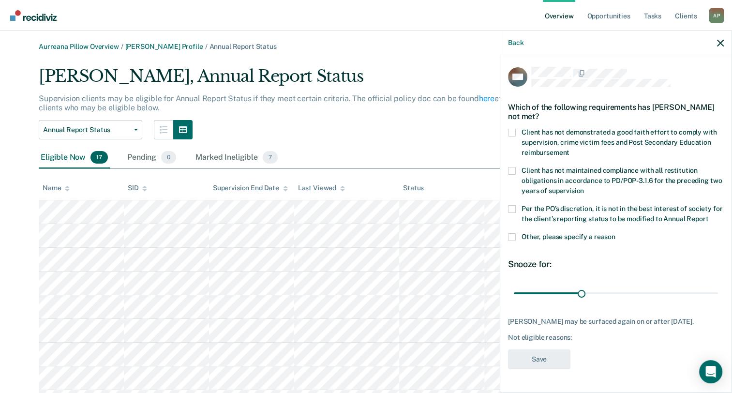
click at [512, 241] on span at bounding box center [512, 237] width 8 height 8
click at [616, 233] on input "Other, please specify a reason" at bounding box center [616, 233] width 0 height 0
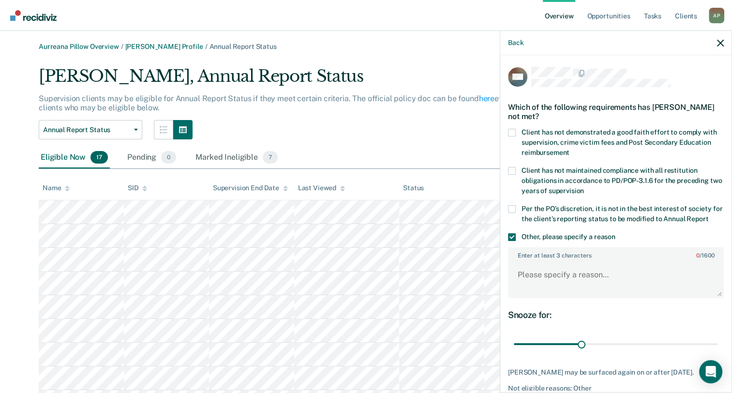
click at [511, 208] on span at bounding box center [512, 209] width 8 height 8
click at [709, 215] on input "Per the PO’s discretion, it is not in the best interest of society for the clie…" at bounding box center [709, 215] width 0 height 0
click at [546, 288] on textarea "Enter at least 3 characters 0 / 1600" at bounding box center [616, 279] width 214 height 36
click at [546, 281] on textarea "Client is on specialized MI case load." at bounding box center [616, 279] width 214 height 36
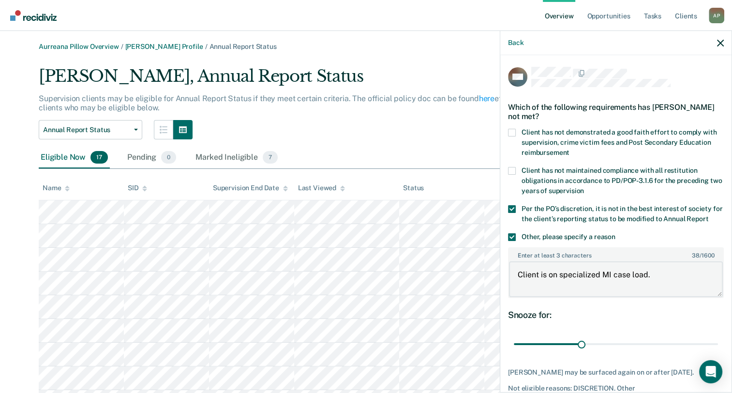
click at [546, 281] on textarea "Client is on specialized MI case load." at bounding box center [616, 279] width 214 height 36
type textarea "Client is on specialized MI case load."
drag, startPoint x: 578, startPoint y: 355, endPoint x: 741, endPoint y: 370, distance: 163.3
type input "90"
click at [718, 353] on input "range" at bounding box center [616, 344] width 204 height 17
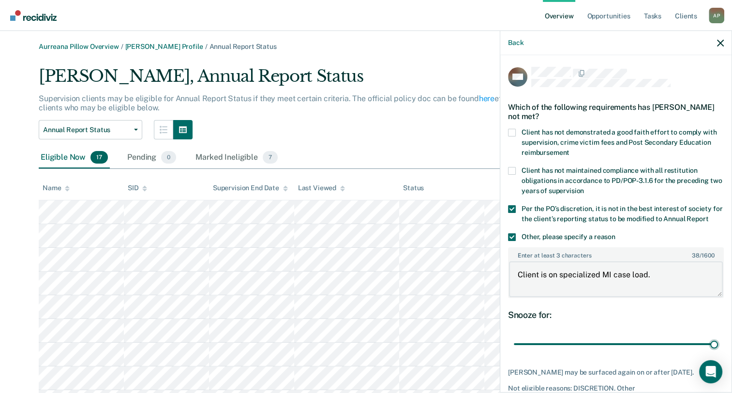
click at [604, 281] on textarea "Client is on specialized MI case load." at bounding box center [616, 279] width 214 height 36
click at [604, 281] on textarea "Client is on specialized SNOP case load." at bounding box center [616, 279] width 214 height 36
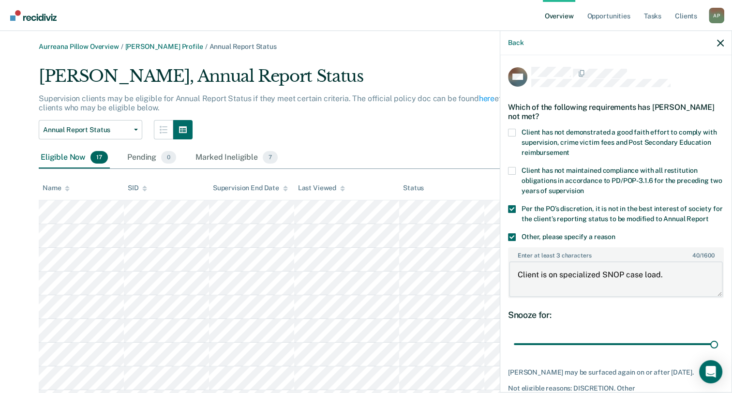
type textarea "Client is on specialized SNOP case load."
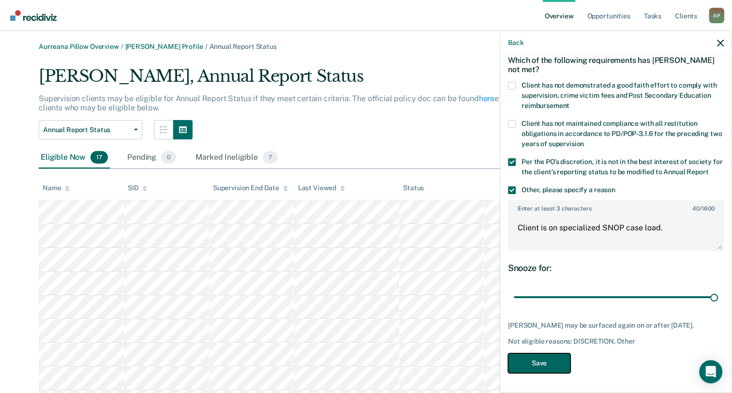
click at [552, 362] on button "Save" at bounding box center [539, 363] width 62 height 20
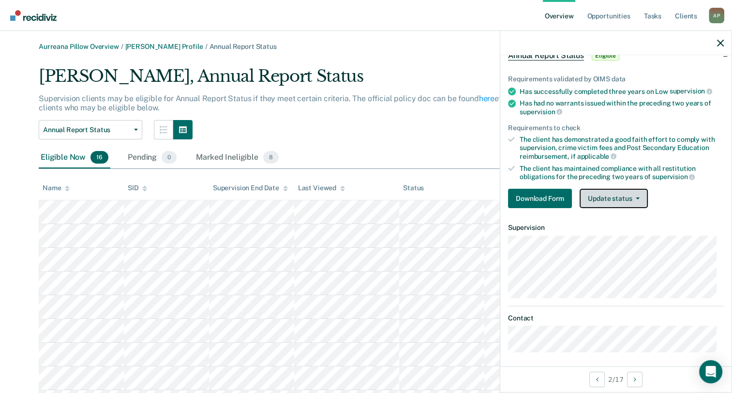
click at [617, 203] on button "Update status" at bounding box center [614, 198] width 68 height 19
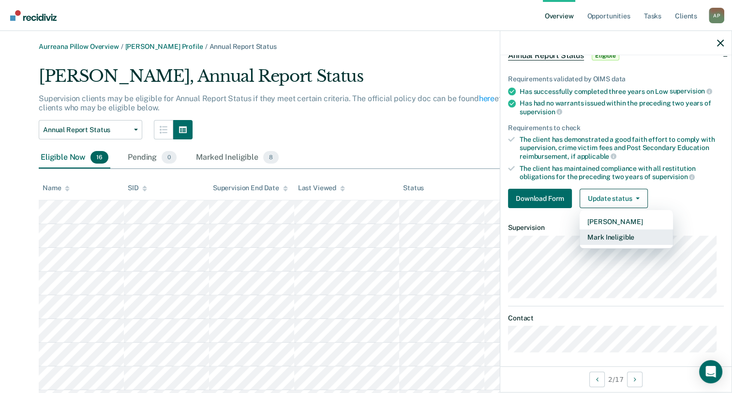
click at [606, 235] on button "Mark Ineligible" at bounding box center [626, 236] width 93 height 15
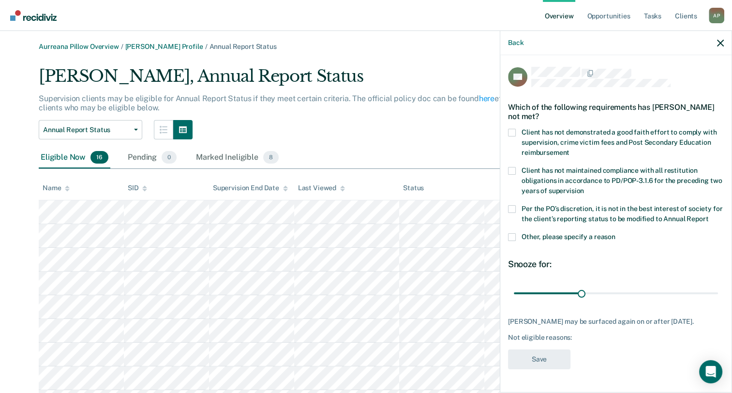
scroll to position [5, 0]
drag, startPoint x: 579, startPoint y: 300, endPoint x: 740, endPoint y: 315, distance: 160.9
type input "90"
click at [718, 302] on input "range" at bounding box center [616, 293] width 204 height 17
click at [513, 198] on div "Client has not maintained compliance with all restitution obligations in accord…" at bounding box center [616, 186] width 216 height 38
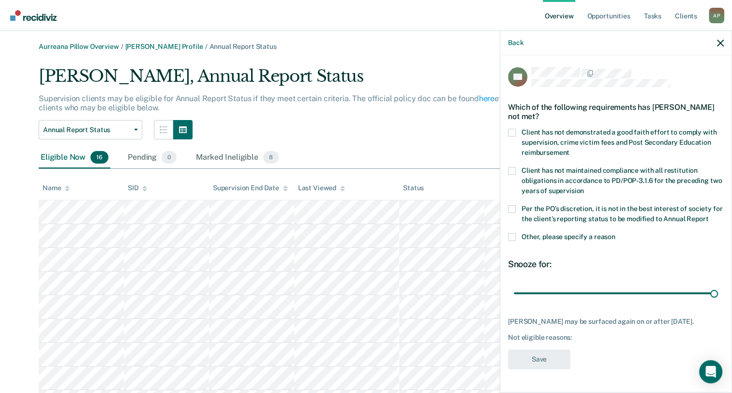
click at [511, 205] on span at bounding box center [512, 209] width 8 height 8
click at [709, 215] on input "Per the PO’s discretion, it is not in the best interest of society for the clie…" at bounding box center [709, 215] width 0 height 0
click at [516, 239] on label "Other, please specify a reason" at bounding box center [616, 238] width 216 height 10
click at [616, 233] on input "Other, please specify a reason" at bounding box center [616, 233] width 0 height 0
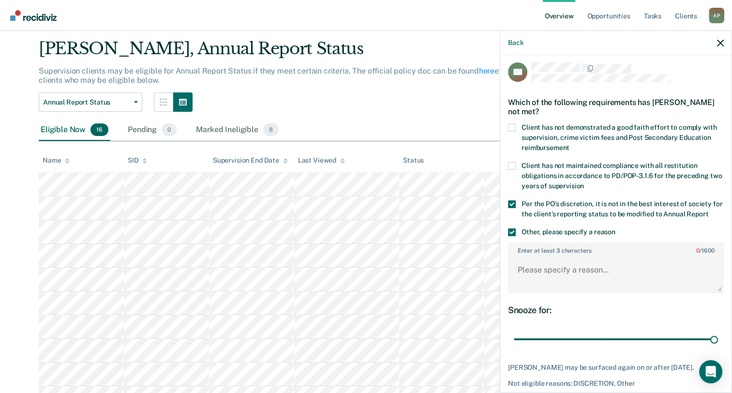
scroll to position [23, 0]
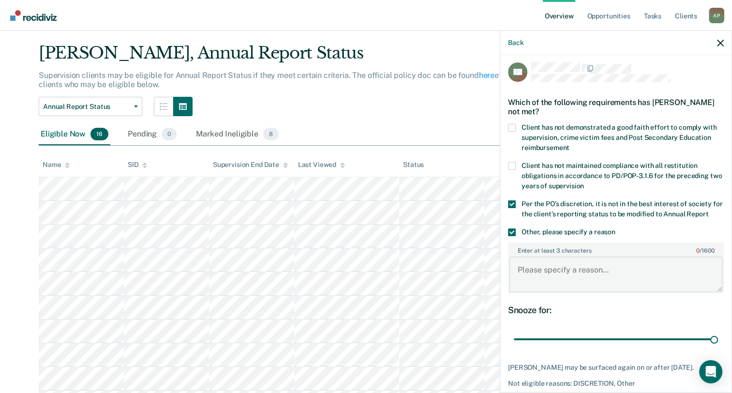
click at [626, 285] on textarea "Enter at least 3 characters 0 / 1600" at bounding box center [616, 275] width 214 height 36
paste textarea "Client is on specialized SNOP case load."
type textarea "Client is on specialized SNOP case load."
click at [572, 327] on div "Snooze for: 90 days" at bounding box center [616, 326] width 216 height 43
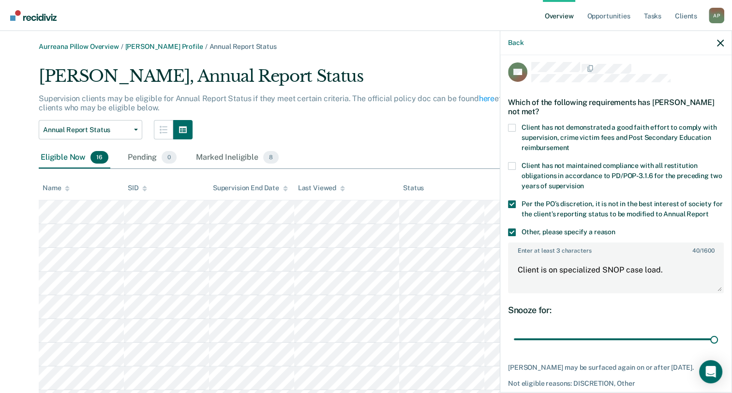
scroll to position [55, 0]
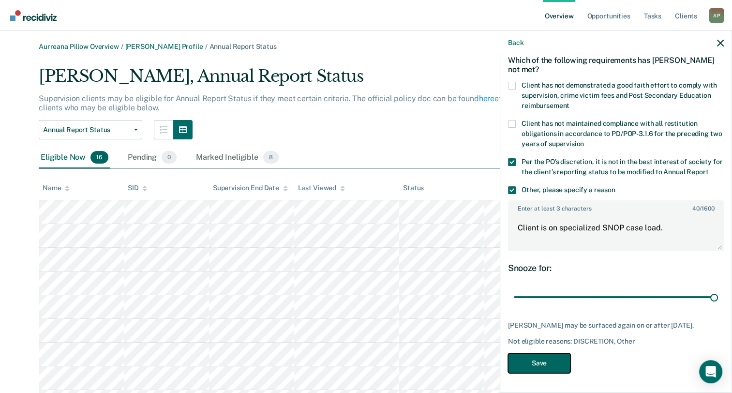
click at [528, 365] on button "Save" at bounding box center [539, 363] width 62 height 20
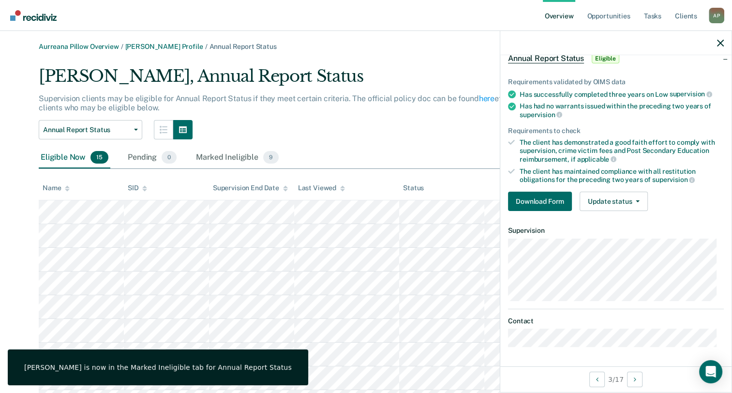
scroll to position [48, 0]
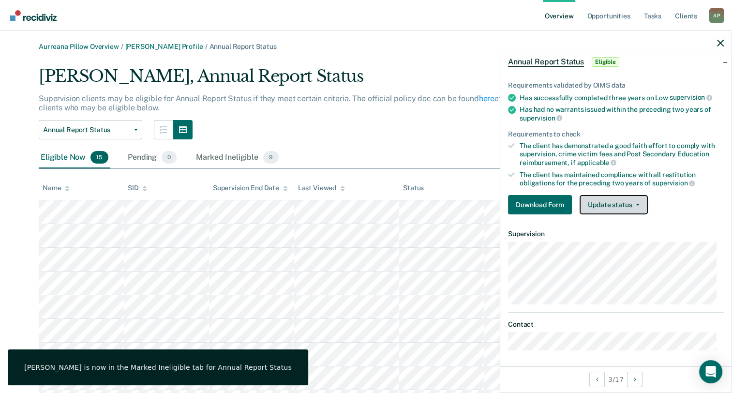
click at [600, 205] on button "Update status" at bounding box center [614, 204] width 68 height 19
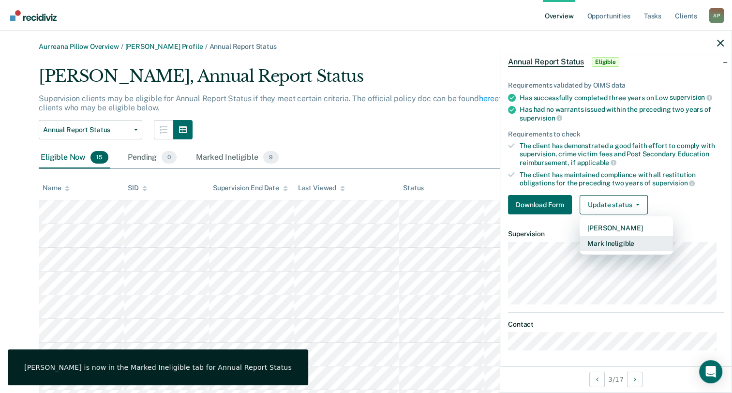
click at [606, 247] on button "Mark Ineligible" at bounding box center [626, 243] width 93 height 15
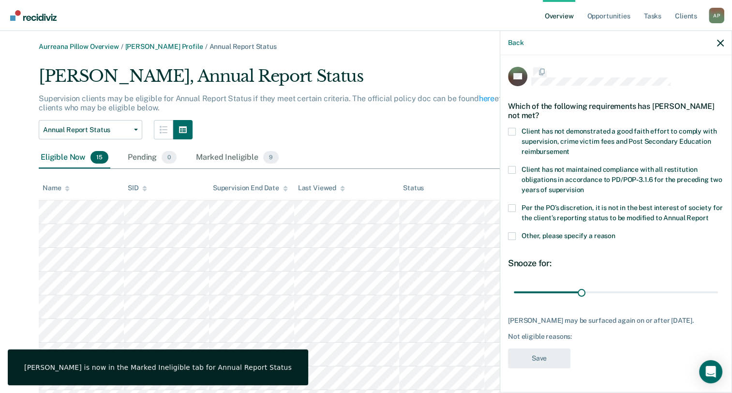
scroll to position [5, 0]
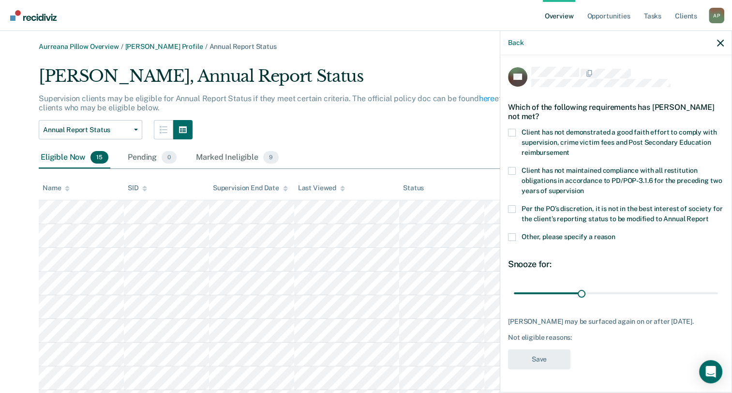
click at [514, 233] on div "Per the PO’s discretion, it is not in the best interest of society for the clie…" at bounding box center [616, 219] width 216 height 28
click at [510, 240] on span at bounding box center [512, 237] width 8 height 8
click at [616, 233] on input "Other, please specify a reason" at bounding box center [616, 233] width 0 height 0
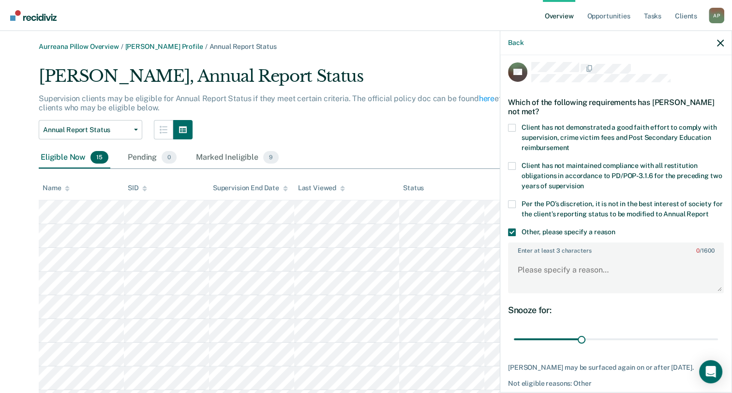
click at [512, 202] on span at bounding box center [512, 204] width 8 height 8
click at [709, 211] on input "Per the PO’s discretion, it is not in the best interest of society for the clie…" at bounding box center [709, 211] width 0 height 0
paste textarea "Client is on specialized SNOP case load."
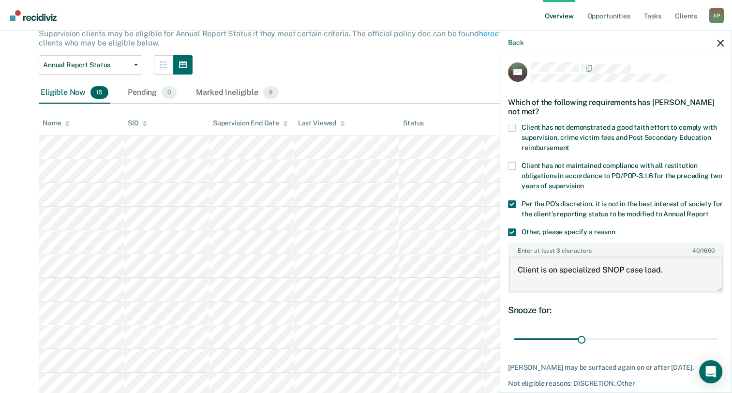
scroll to position [56, 0]
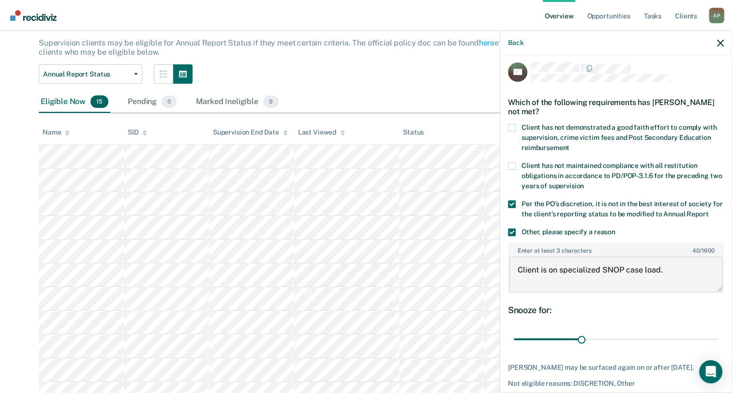
type textarea "Client is on specialized SNOP case load."
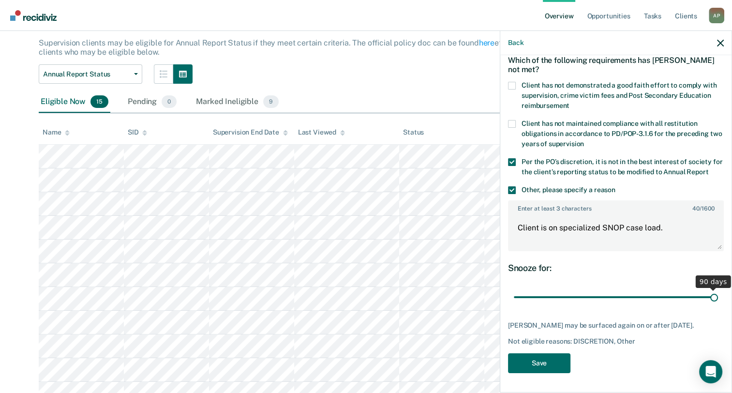
drag, startPoint x: 581, startPoint y: 293, endPoint x: 741, endPoint y: 319, distance: 162.3
type input "90"
click at [718, 306] on input "range" at bounding box center [616, 297] width 204 height 17
click at [528, 360] on button "Save" at bounding box center [539, 363] width 62 height 20
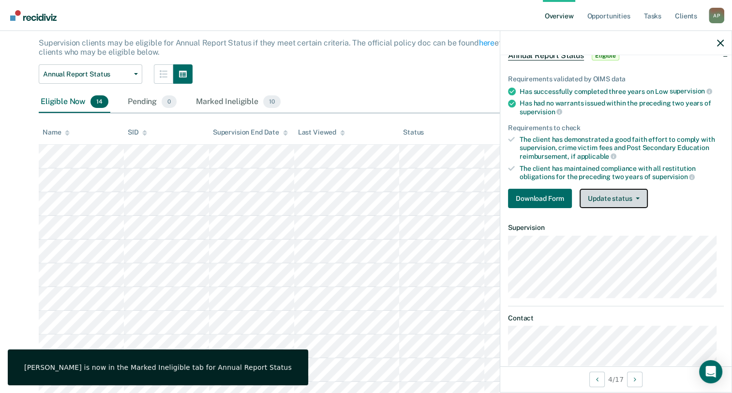
click at [598, 199] on button "Update status" at bounding box center [614, 198] width 68 height 19
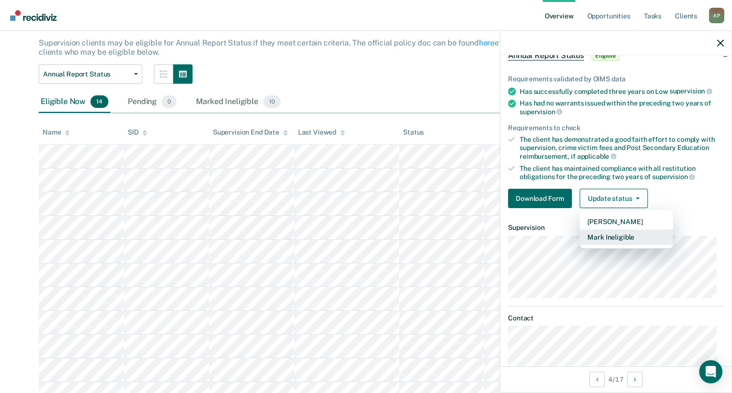
click at [599, 237] on button "Mark Ineligible" at bounding box center [626, 236] width 93 height 15
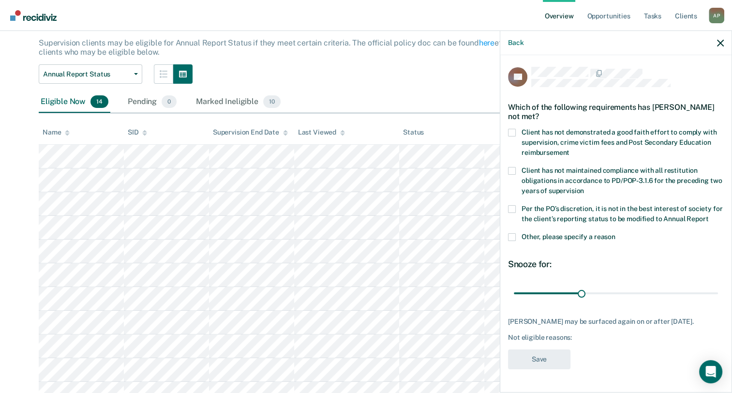
click at [513, 196] on div "Client has not maintained compliance with all restitution obligations in accord…" at bounding box center [616, 186] width 216 height 38
click at [513, 205] on span at bounding box center [512, 209] width 8 height 8
click at [709, 215] on input "Per the PO’s discretion, it is not in the best interest of society for the clie…" at bounding box center [709, 215] width 0 height 0
click at [511, 241] on span at bounding box center [512, 237] width 8 height 8
click at [616, 233] on input "Other, please specify a reason" at bounding box center [616, 233] width 0 height 0
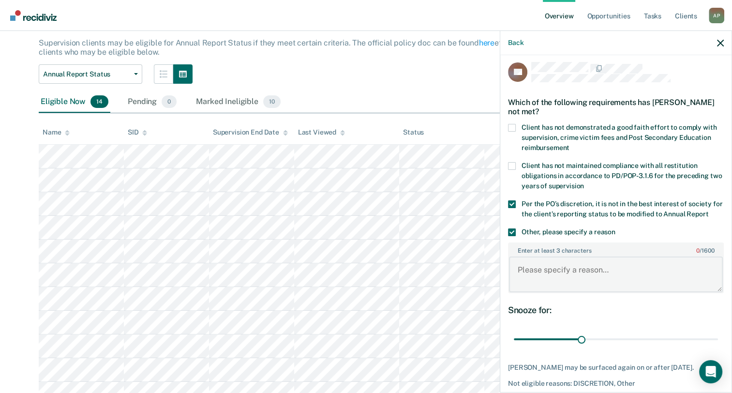
paste textarea "Client is on specialized SNOP case load."
type textarea "Client is on specialized SNOP case load."
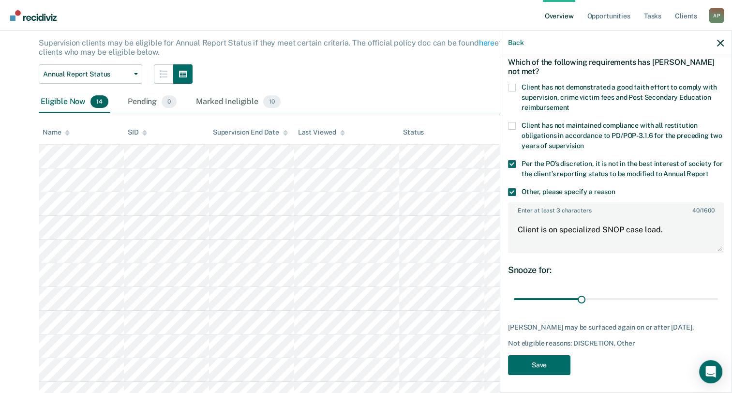
scroll to position [55, 0]
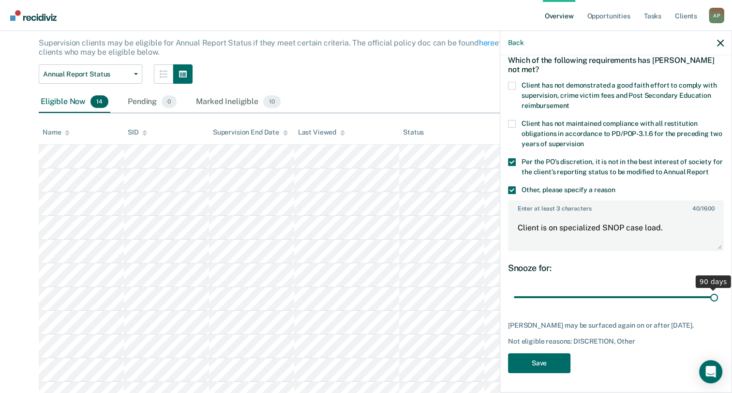
drag, startPoint x: 576, startPoint y: 298, endPoint x: 739, endPoint y: 341, distance: 168.8
type input "90"
click at [718, 306] on input "range" at bounding box center [616, 297] width 204 height 17
click at [522, 372] on button "Save" at bounding box center [539, 363] width 62 height 20
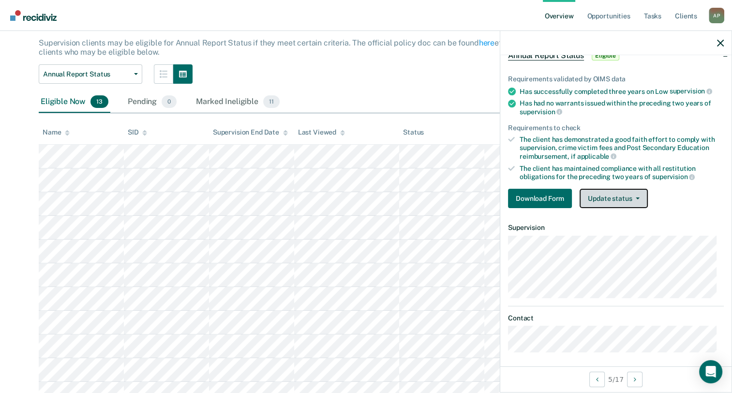
click at [612, 201] on button "Update status" at bounding box center [614, 198] width 68 height 19
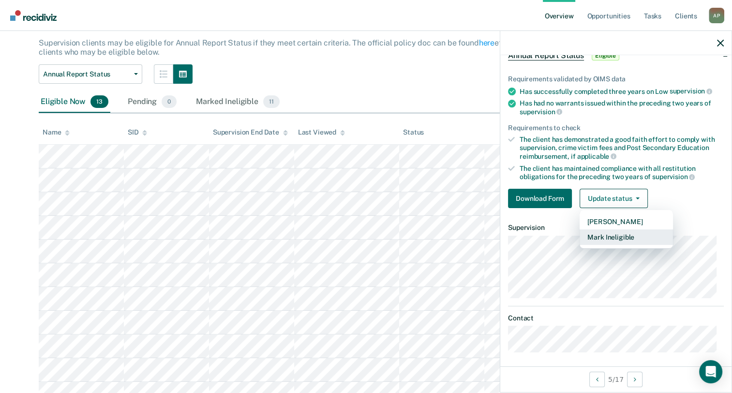
click at [609, 236] on button "Mark Ineligible" at bounding box center [626, 236] width 93 height 15
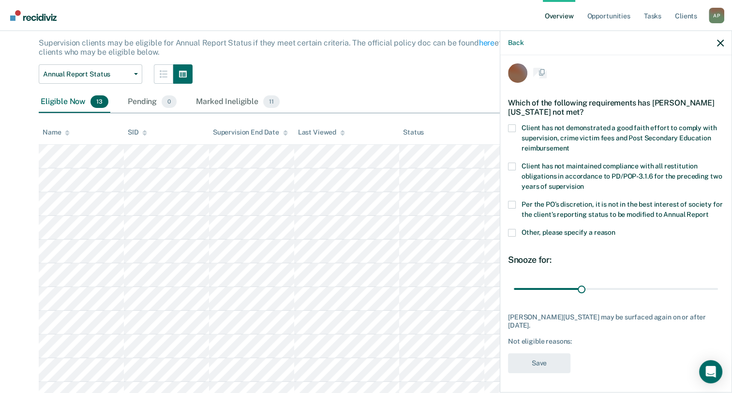
scroll to position [13, 0]
drag, startPoint x: 579, startPoint y: 290, endPoint x: 741, endPoint y: 318, distance: 164.5
type input "90"
click at [718, 298] on input "range" at bounding box center [616, 289] width 204 height 17
click at [510, 201] on span at bounding box center [512, 205] width 8 height 8
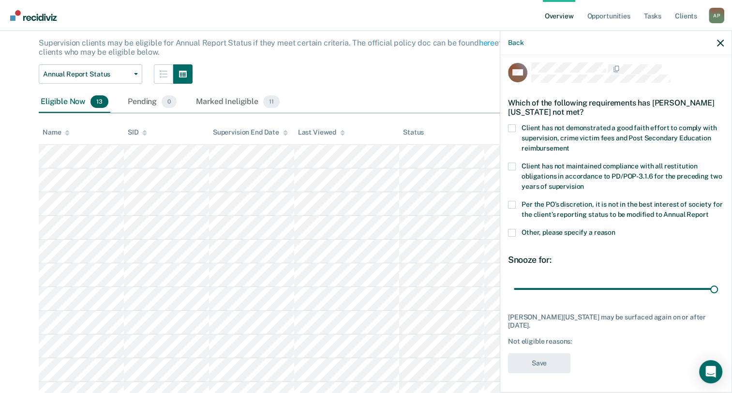
click at [709, 211] on input "Per the PO’s discretion, it is not in the best interest of society for the clie…" at bounding box center [709, 211] width 0 height 0
click at [510, 232] on span at bounding box center [512, 233] width 8 height 8
click at [616, 229] on input "Other, please specify a reason" at bounding box center [616, 229] width 0 height 0
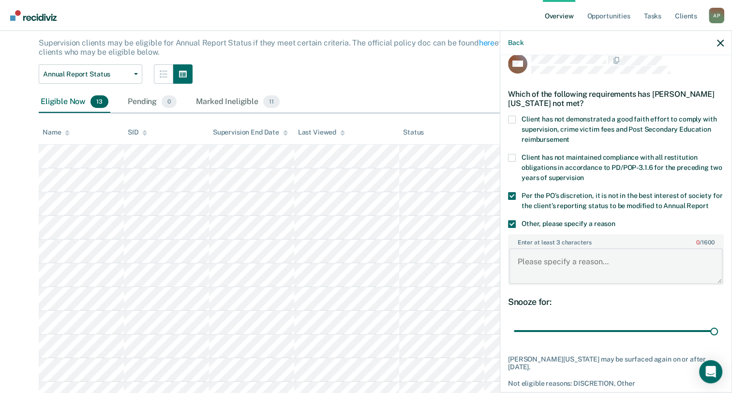
paste textarea "Client is on specialized SNOP case load."
type textarea "Client is on specialized SNOP case load."
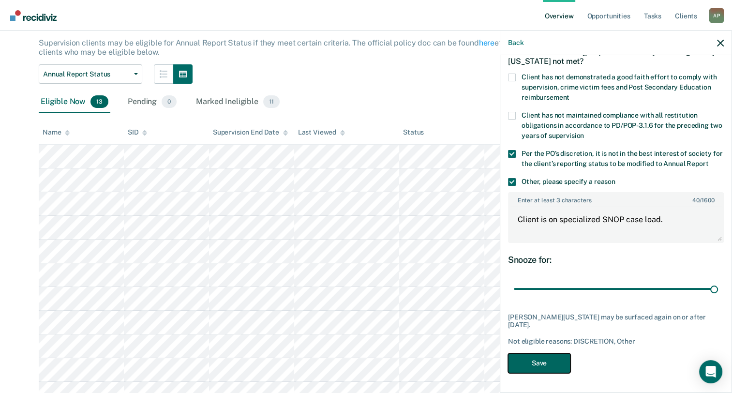
click at [535, 368] on button "Save" at bounding box center [539, 363] width 62 height 20
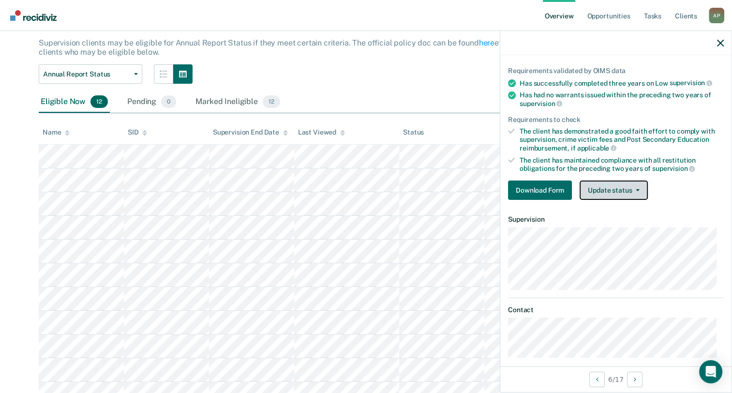
click at [612, 187] on button "Update status" at bounding box center [614, 190] width 68 height 19
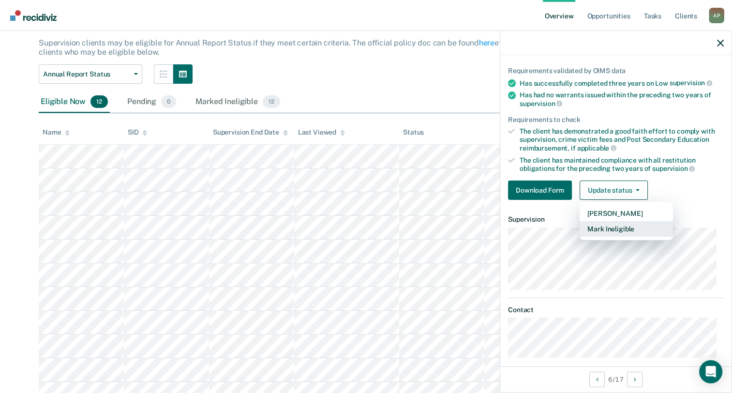
click at [602, 225] on button "Mark Ineligible" at bounding box center [626, 228] width 93 height 15
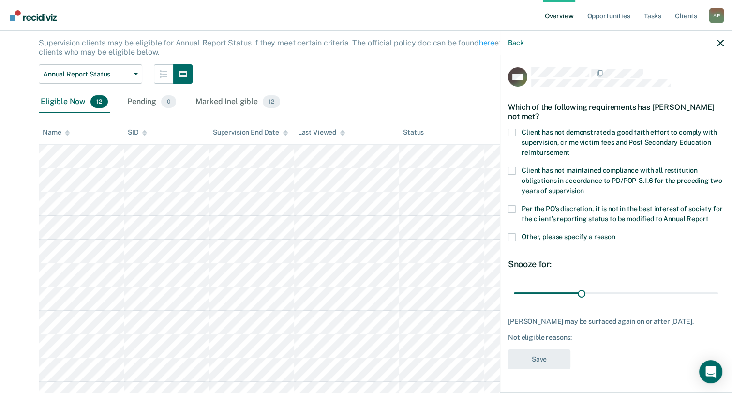
scroll to position [13, 0]
click at [513, 205] on label "Per the PO’s discretion, it is not in the best interest of society for the clie…" at bounding box center [616, 215] width 216 height 20
click at [709, 215] on input "Per the PO’s discretion, it is not in the best interest of society for the clie…" at bounding box center [709, 215] width 0 height 0
click at [511, 234] on span at bounding box center [512, 237] width 8 height 8
click at [616, 233] on input "Other, please specify a reason" at bounding box center [616, 233] width 0 height 0
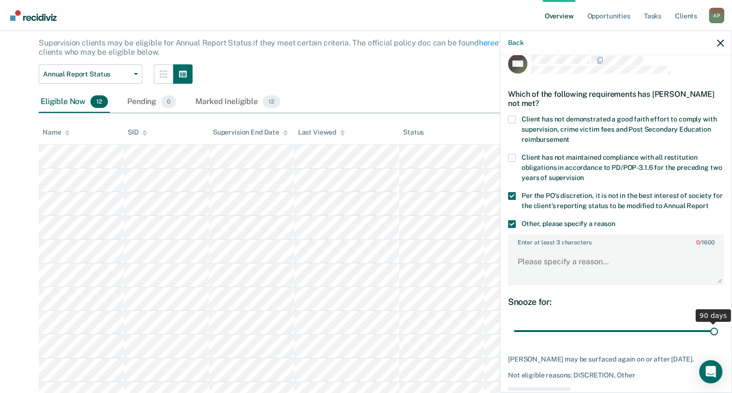
drag, startPoint x: 579, startPoint y: 339, endPoint x: 740, endPoint y: 344, distance: 160.8
type input "90"
click at [718, 340] on input "range" at bounding box center [616, 331] width 204 height 17
click at [599, 269] on textarea "Enter at least 3 characters 0 / 1600" at bounding box center [616, 266] width 214 height 36
paste textarea "Client is on specialized SNOP case load."
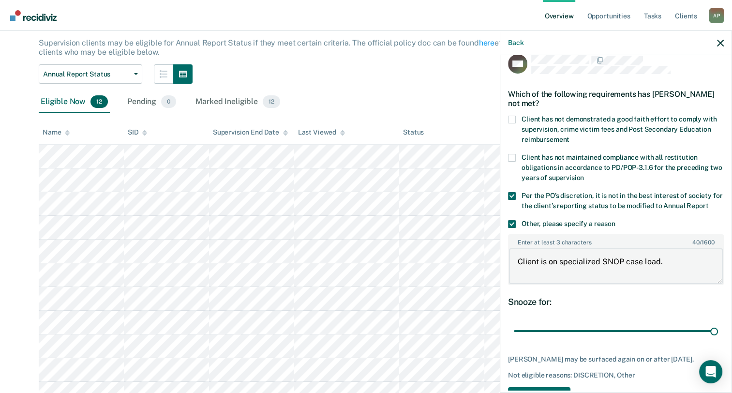
type textarea "Client is on specialized SNOP case load."
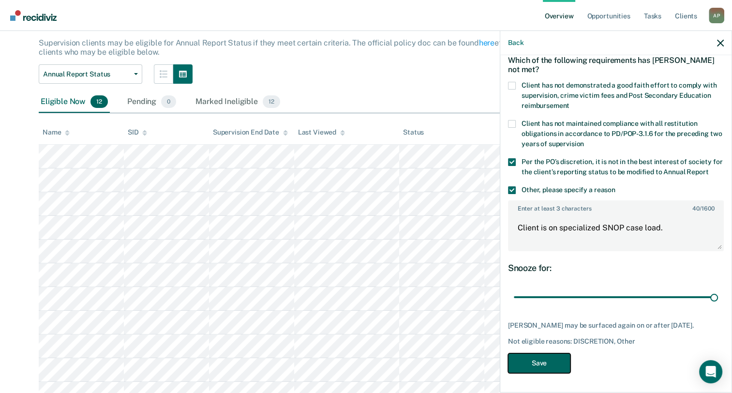
click at [555, 361] on button "Save" at bounding box center [539, 363] width 62 height 20
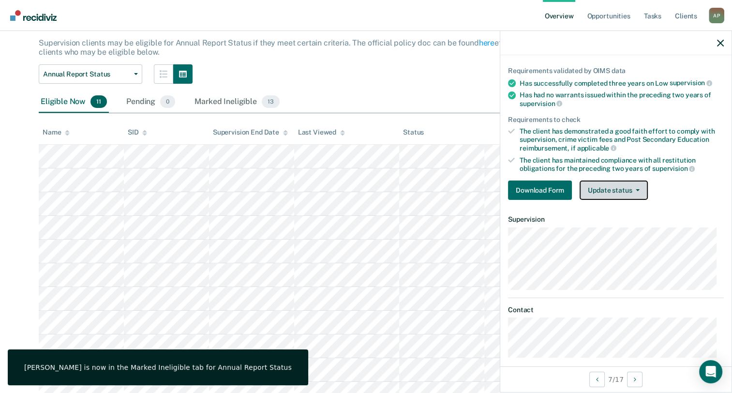
click at [590, 189] on button "Update status" at bounding box center [614, 190] width 68 height 19
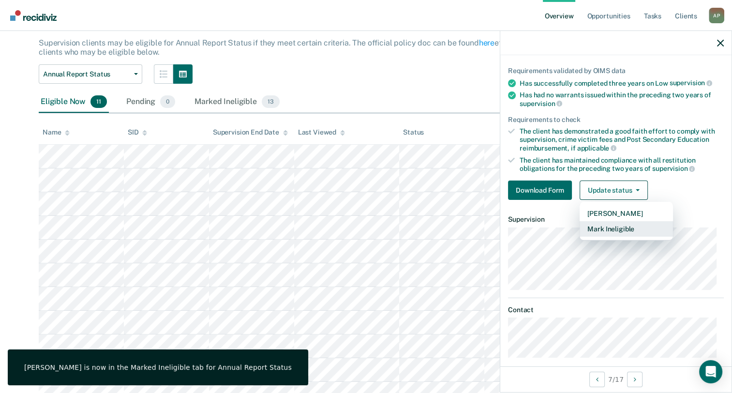
click at [591, 225] on button "Mark Ineligible" at bounding box center [626, 228] width 93 height 15
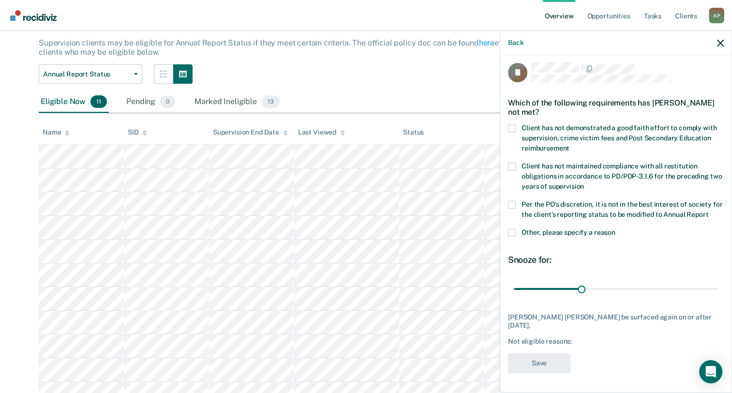
click at [515, 229] on div "Per the PO’s discretion, it is not in the best interest of society for the clie…" at bounding box center [616, 215] width 216 height 28
click at [511, 237] on span at bounding box center [512, 233] width 8 height 8
click at [616, 229] on input "Other, please specify a reason" at bounding box center [616, 229] width 0 height 0
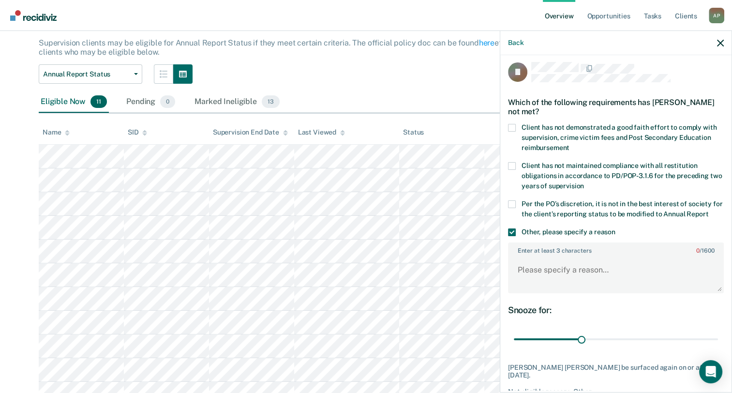
click at [515, 201] on span at bounding box center [512, 204] width 8 height 8
click at [709, 211] on input "Per the PO’s discretion, it is not in the best interest of society for the clie…" at bounding box center [709, 211] width 0 height 0
paste textarea "Client is on specialized SNOP case load."
type textarea "Client is on specialized SNOP case load."
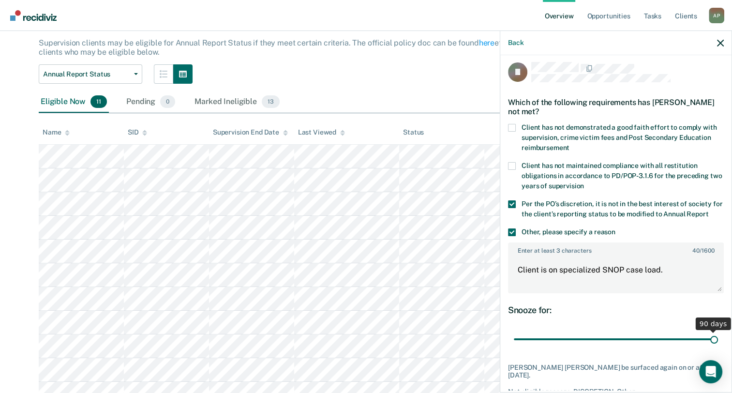
drag, startPoint x: 577, startPoint y: 350, endPoint x: 741, endPoint y: 345, distance: 164.2
type input "90"
click at [718, 345] on input "range" at bounding box center [616, 339] width 204 height 17
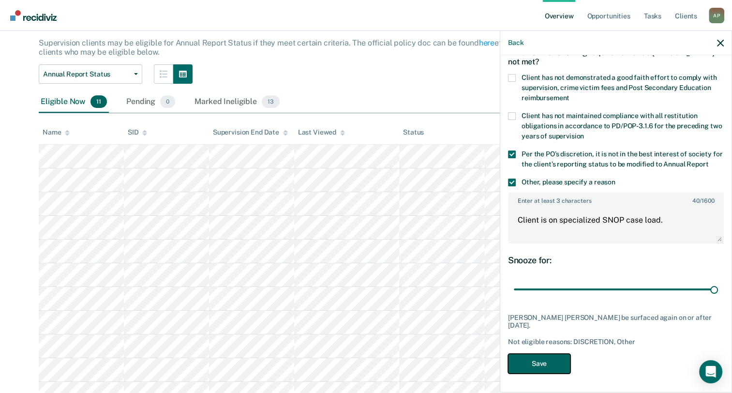
click at [513, 364] on button "Save" at bounding box center [539, 364] width 62 height 20
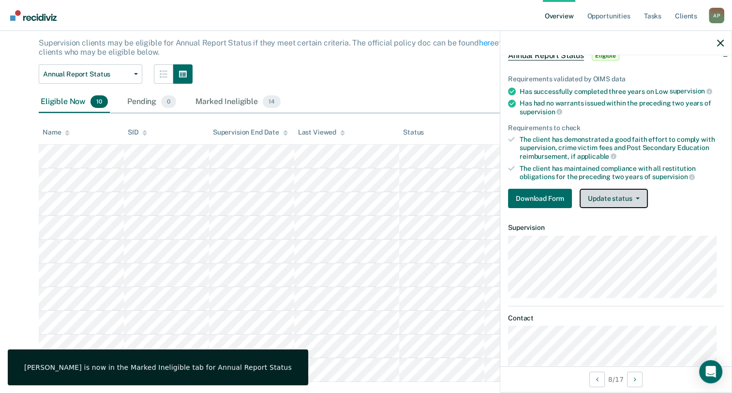
click at [590, 196] on button "Update status" at bounding box center [614, 198] width 68 height 19
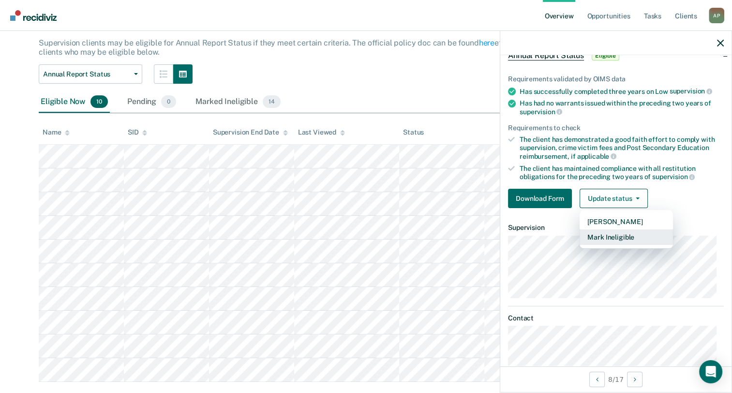
click at [602, 229] on button "Mark Ineligible" at bounding box center [626, 236] width 93 height 15
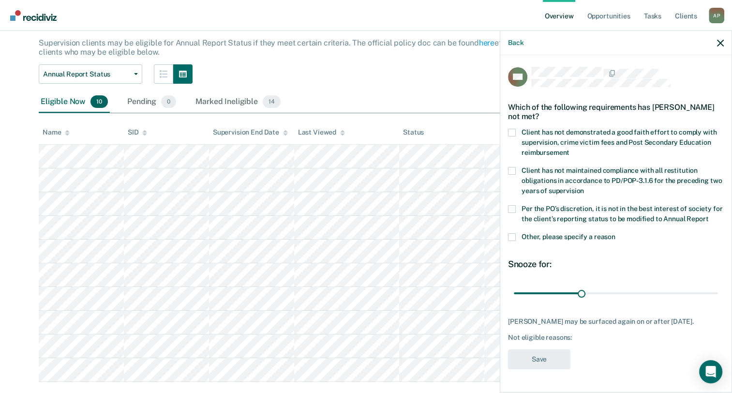
click at [512, 205] on span at bounding box center [512, 209] width 8 height 8
click at [709, 215] on input "Per the PO’s discretion, it is not in the best interest of society for the clie…" at bounding box center [709, 215] width 0 height 0
click at [511, 236] on span at bounding box center [512, 237] width 8 height 8
click at [616, 233] on input "Other, please specify a reason" at bounding box center [616, 233] width 0 height 0
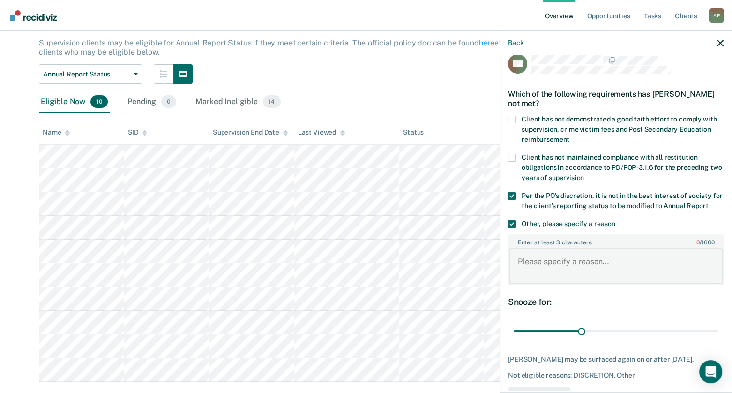
paste textarea "Client is on specialized SNOP case load."
type textarea "Client is on specialized SNOP case load."
click at [724, 247] on div "RH Which of the following requirements has [PERSON_NAME] not met? Client has no…" at bounding box center [615, 222] width 231 height 335
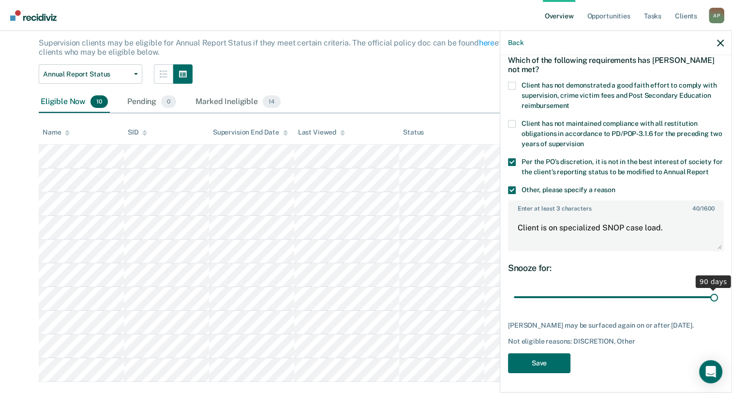
drag, startPoint x: 577, startPoint y: 290, endPoint x: 741, endPoint y: 335, distance: 170.3
type input "90"
click at [718, 306] on input "range" at bounding box center [616, 297] width 204 height 17
click at [531, 360] on button "Save" at bounding box center [539, 363] width 62 height 20
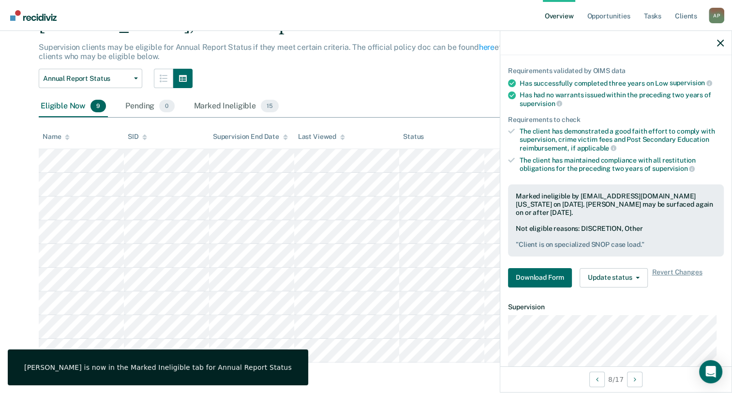
scroll to position [48, 0]
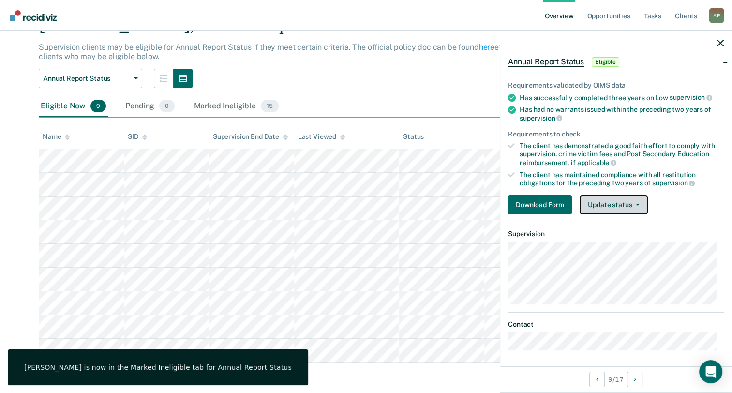
click at [603, 208] on button "Update status" at bounding box center [614, 204] width 68 height 19
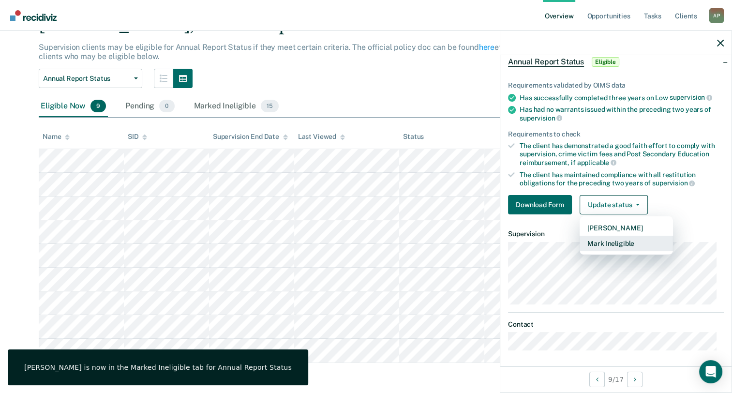
click at [607, 244] on button "Mark Ineligible" at bounding box center [626, 243] width 93 height 15
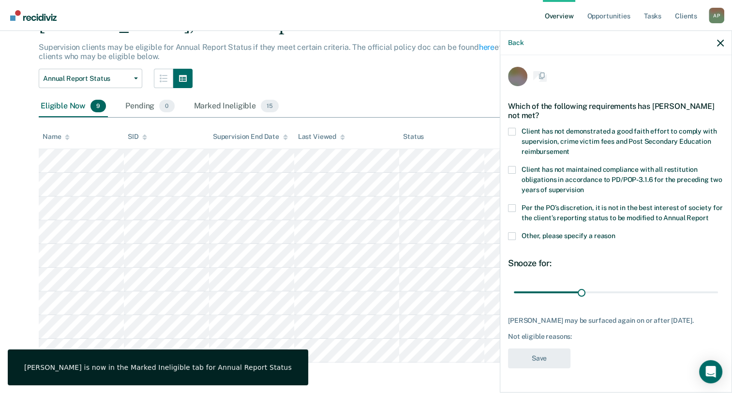
scroll to position [5, 0]
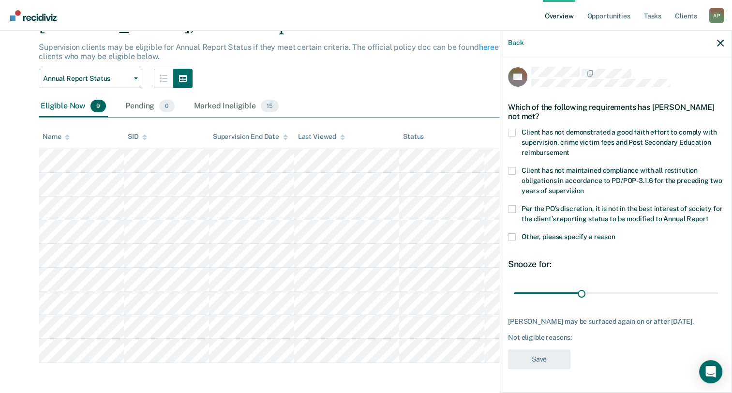
click at [513, 205] on span at bounding box center [512, 209] width 8 height 8
click at [709, 215] on input "Per the PO’s discretion, it is not in the best interest of society for the clie…" at bounding box center [709, 215] width 0 height 0
click at [511, 241] on span at bounding box center [512, 237] width 8 height 8
click at [616, 233] on input "Other, please specify a reason" at bounding box center [616, 233] width 0 height 0
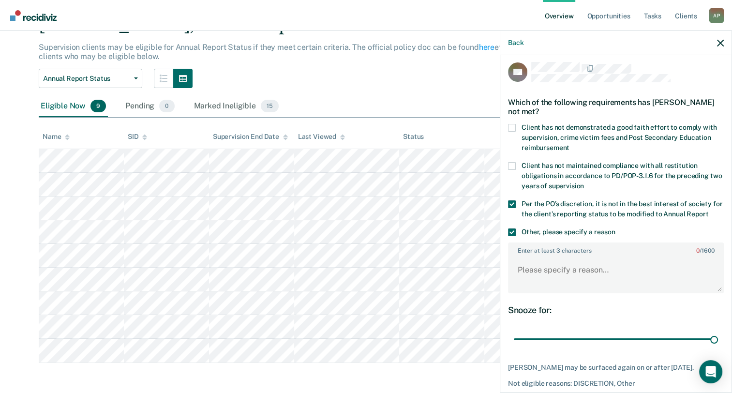
drag, startPoint x: 579, startPoint y: 350, endPoint x: 733, endPoint y: 361, distance: 154.8
type input "90"
click at [718, 348] on input "range" at bounding box center [616, 339] width 204 height 17
paste textarea "Client is on specialized SNOP case load."
type textarea "Client is on specialized SNOP case load."
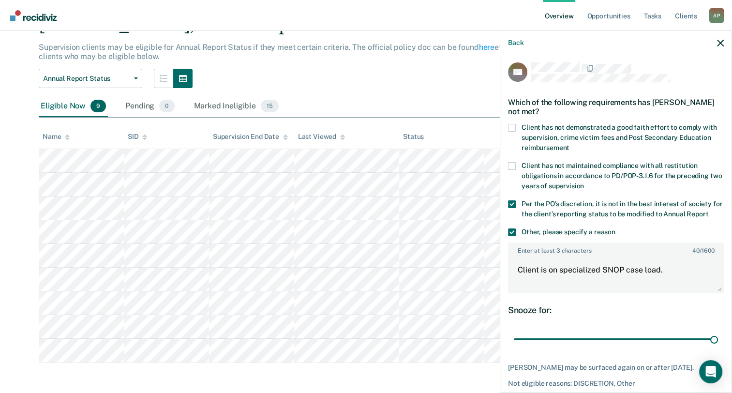
scroll to position [55, 0]
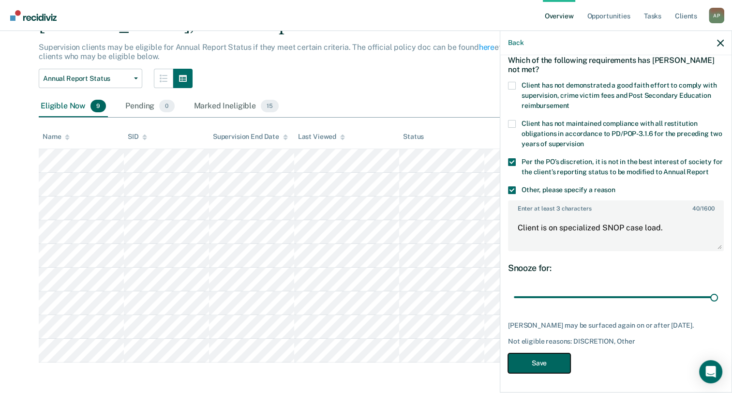
click at [531, 369] on button "Save" at bounding box center [539, 363] width 62 height 20
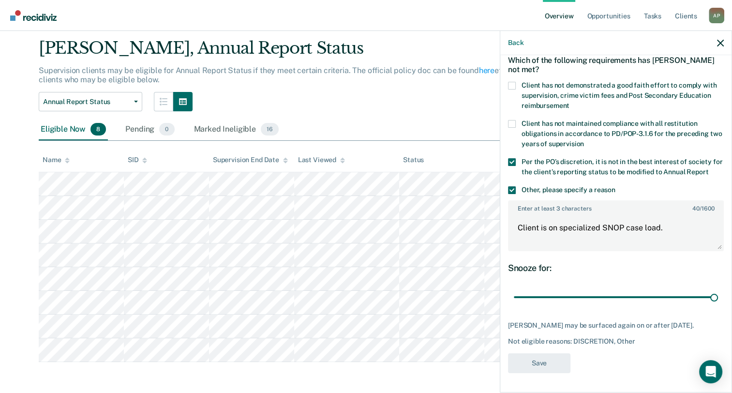
scroll to position [27, 0]
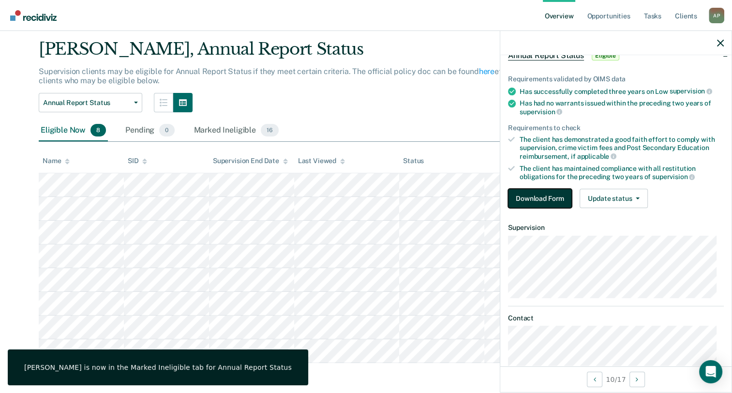
click at [550, 192] on button "Download Form" at bounding box center [540, 198] width 64 height 19
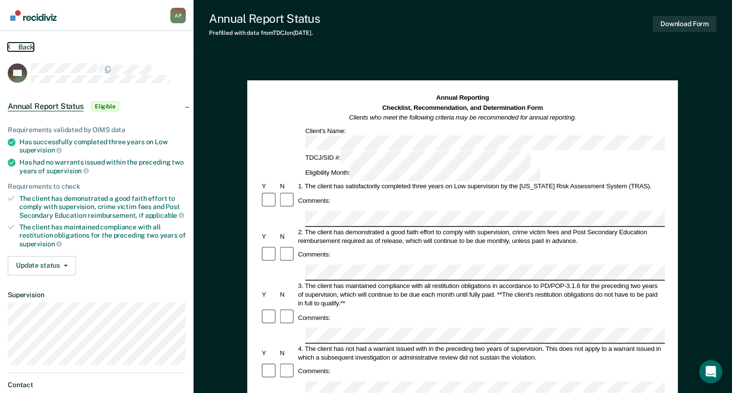
click at [12, 45] on button "Back" at bounding box center [21, 47] width 26 height 9
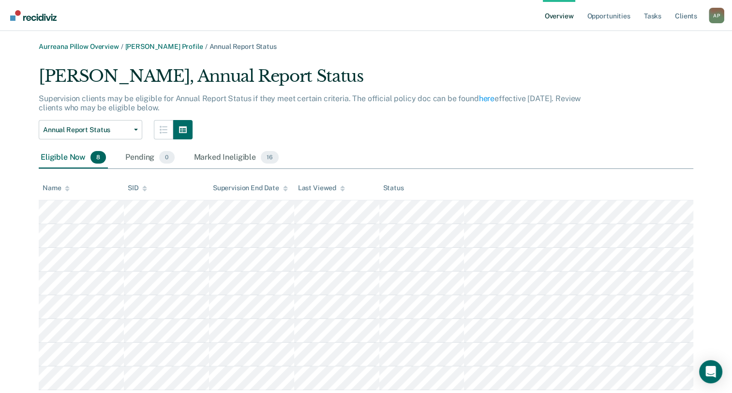
scroll to position [27, 0]
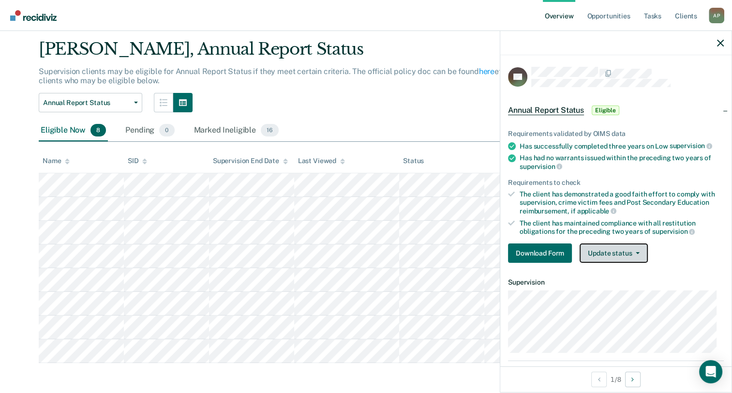
click at [609, 252] on button "Update status" at bounding box center [614, 252] width 68 height 19
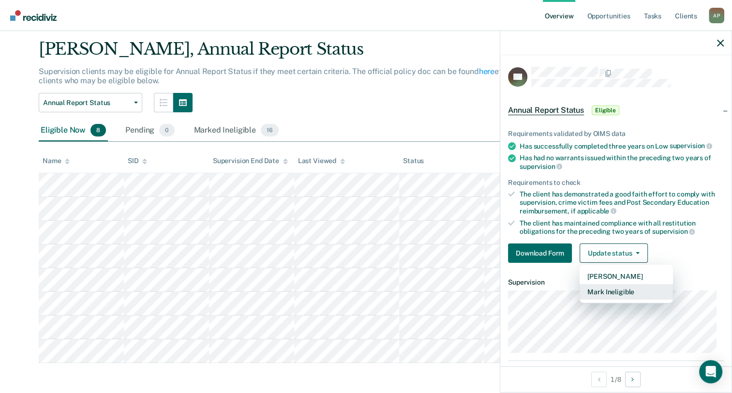
click at [609, 297] on button "Mark Ineligible" at bounding box center [626, 291] width 93 height 15
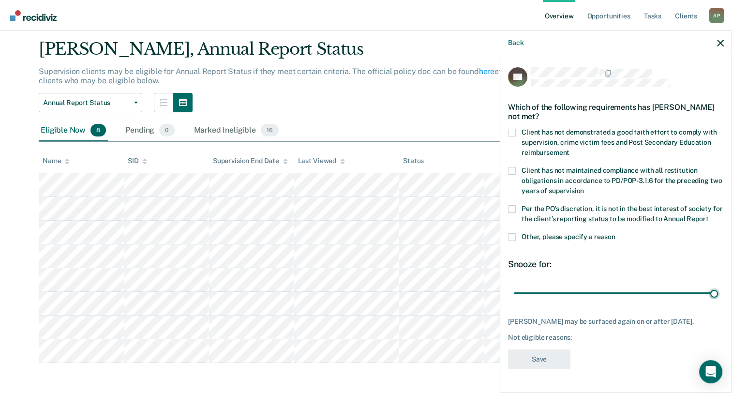
drag, startPoint x: 578, startPoint y: 304, endPoint x: 733, endPoint y: 321, distance: 155.3
type input "90"
click at [718, 302] on input "range" at bounding box center [616, 293] width 204 height 17
click at [512, 241] on span at bounding box center [512, 237] width 8 height 8
click at [616, 233] on input "Other, please specify a reason" at bounding box center [616, 233] width 0 height 0
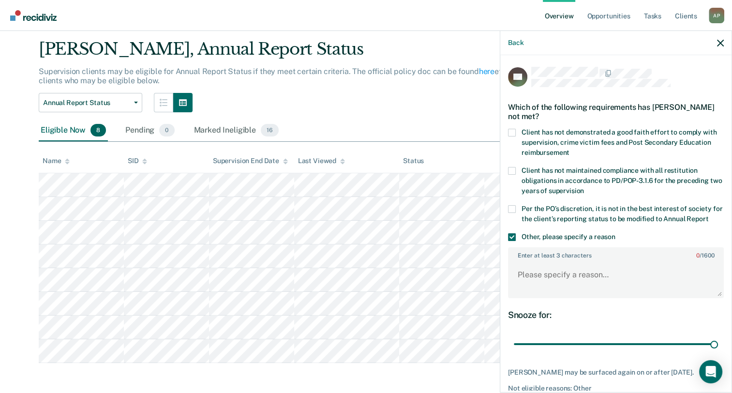
click at [513, 205] on span at bounding box center [512, 209] width 8 height 8
click at [709, 215] on input "Per the PO’s discretion, it is not in the best interest of society for the clie…" at bounding box center [709, 215] width 0 height 0
paste textarea "Client is on specialized SNOP case load."
type textarea "Client is on specialized SNOP case load."
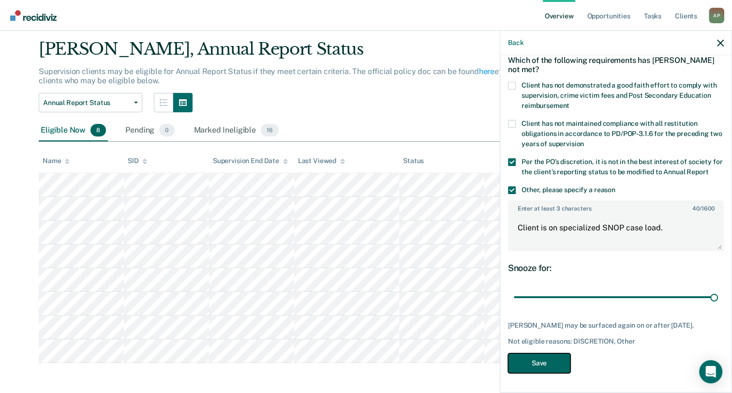
click at [536, 362] on button "Save" at bounding box center [539, 363] width 62 height 20
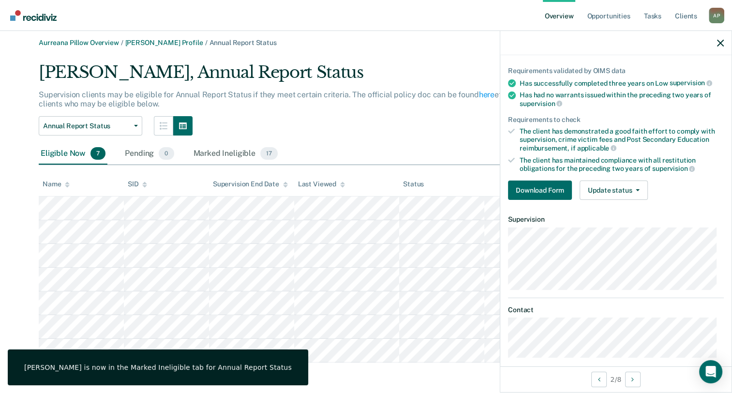
scroll to position [57, 0]
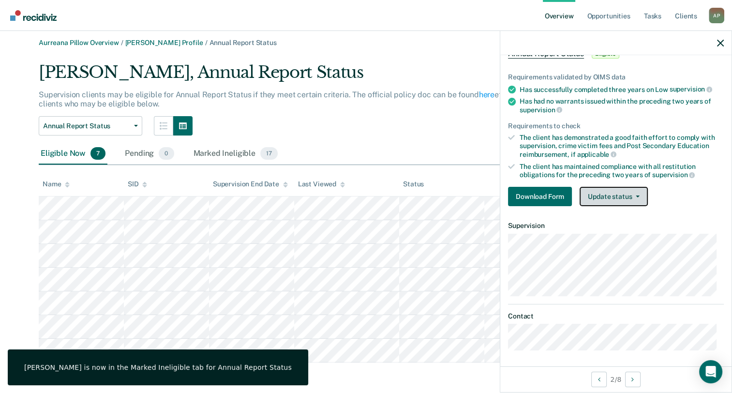
click at [615, 197] on button "Update status" at bounding box center [614, 196] width 68 height 19
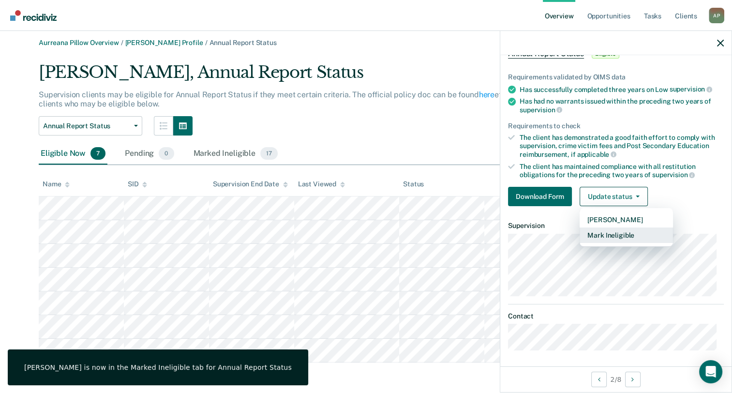
click at [611, 233] on button "Mark Ineligible" at bounding box center [626, 234] width 93 height 15
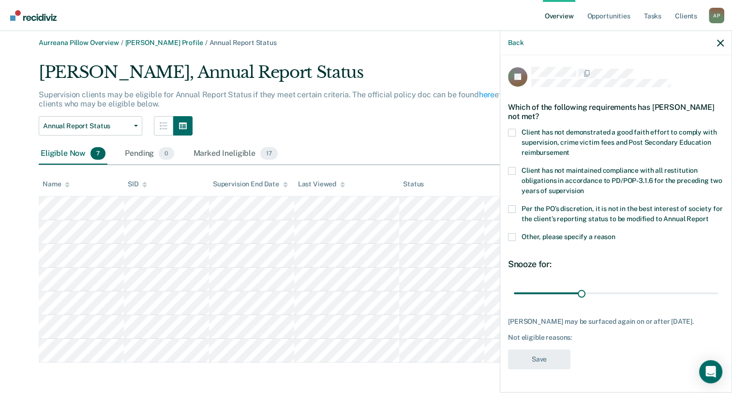
click at [513, 241] on span at bounding box center [512, 237] width 8 height 8
click at [616, 233] on input "Other, please specify a reason" at bounding box center [616, 233] width 0 height 0
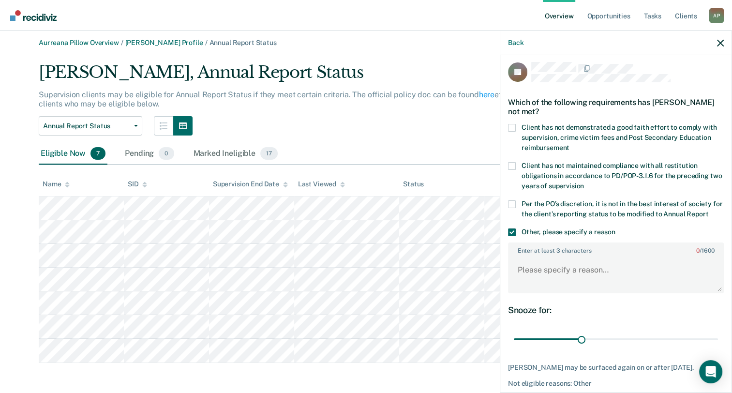
click at [510, 203] on span at bounding box center [512, 204] width 8 height 8
click at [709, 211] on input "Per the PO’s discretion, it is not in the best interest of society for the clie…" at bounding box center [709, 211] width 0 height 0
paste textarea "Client is on specialized SNOP case load."
type textarea "Client is on specialized SNOP case load."
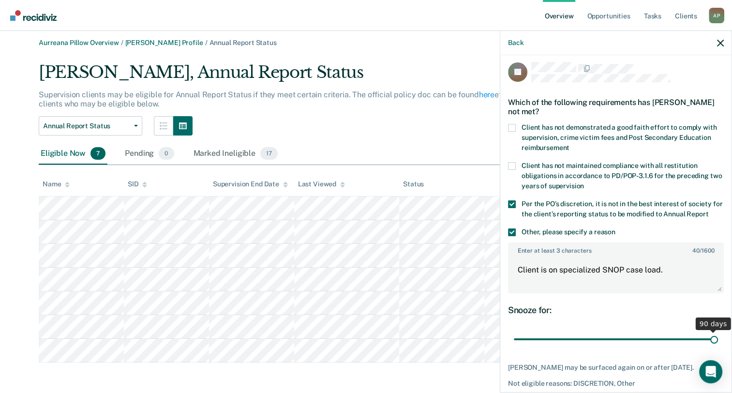
drag, startPoint x: 579, startPoint y: 349, endPoint x: 736, endPoint y: 356, distance: 157.0
type input "90"
click at [718, 348] on input "range" at bounding box center [616, 339] width 204 height 17
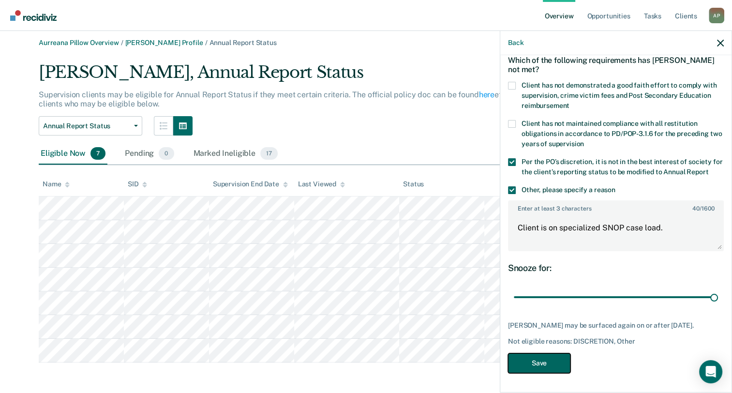
click at [550, 360] on button "Save" at bounding box center [539, 363] width 62 height 20
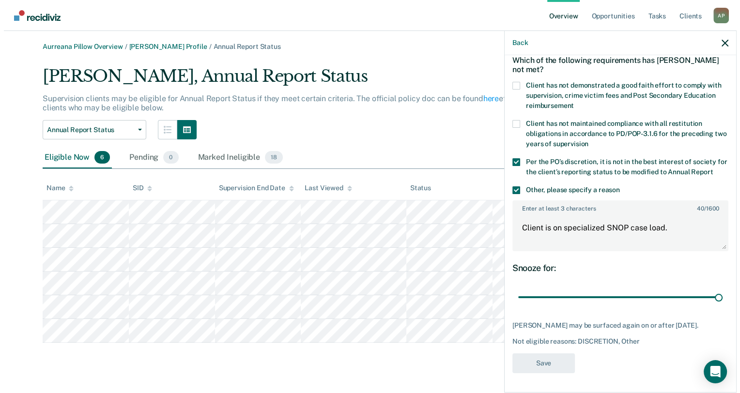
scroll to position [0, 0]
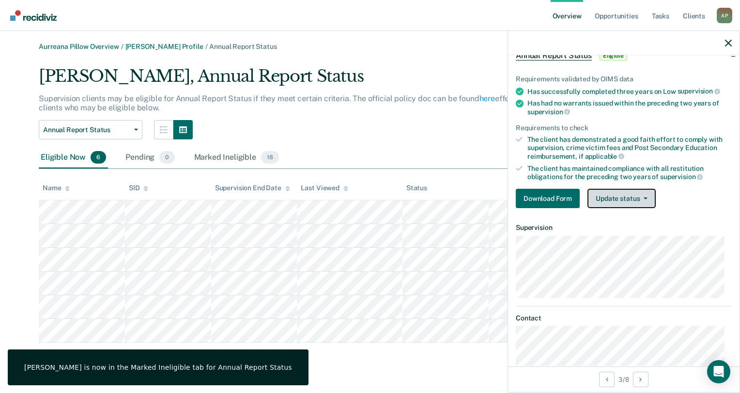
click at [618, 194] on button "Update status" at bounding box center [621, 198] width 68 height 19
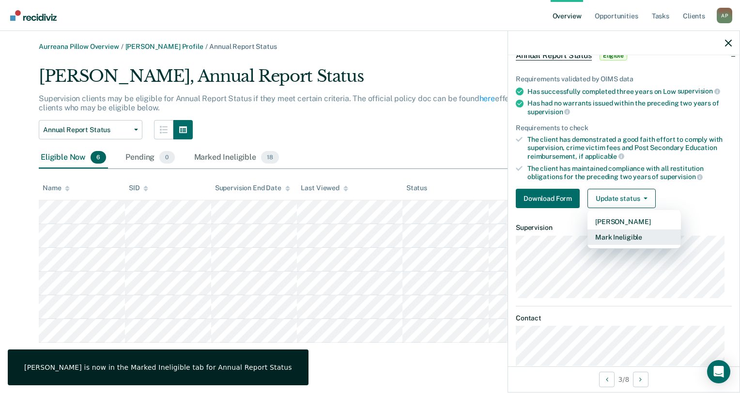
click at [616, 230] on button "Mark Ineligible" at bounding box center [633, 236] width 93 height 15
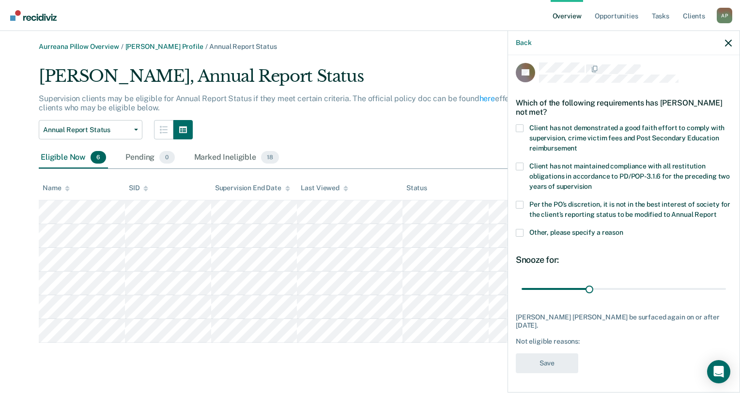
click at [523, 239] on label "Other, please specify a reason" at bounding box center [624, 234] width 216 height 10
click at [623, 229] on input "Other, please specify a reason" at bounding box center [623, 229] width 0 height 0
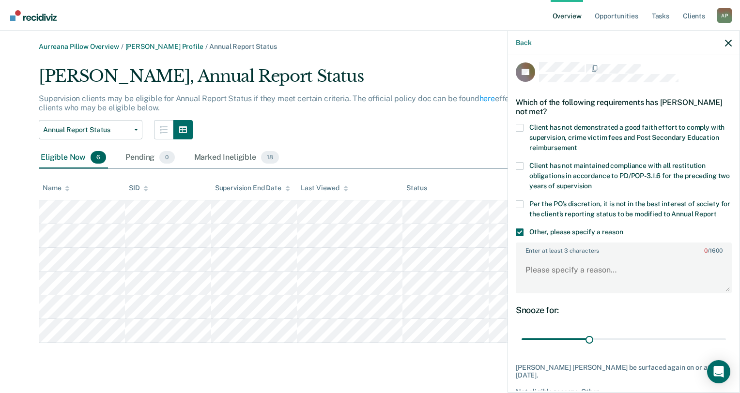
click at [519, 205] on span at bounding box center [520, 204] width 8 height 8
click at [716, 211] on input "Per the PO’s discretion, it is not in the best interest of society for the clie…" at bounding box center [716, 211] width 0 height 0
paste textarea "Client is on specialized SNOP case load."
type textarea "Client is on specialized SNOP case load."
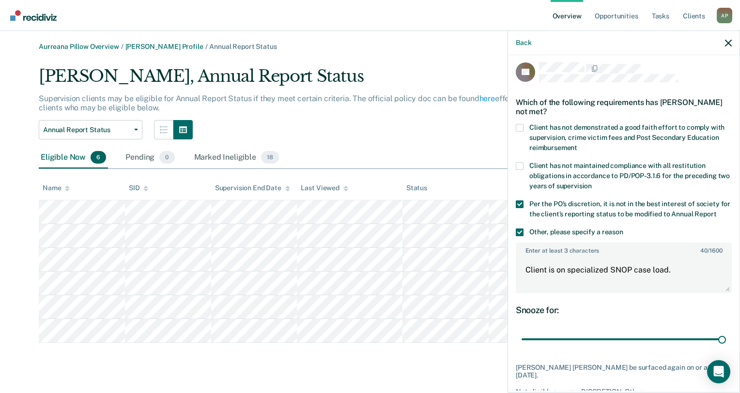
drag, startPoint x: 587, startPoint y: 347, endPoint x: 739, endPoint y: 360, distance: 153.1
type input "90"
click at [726, 348] on input "range" at bounding box center [623, 339] width 204 height 17
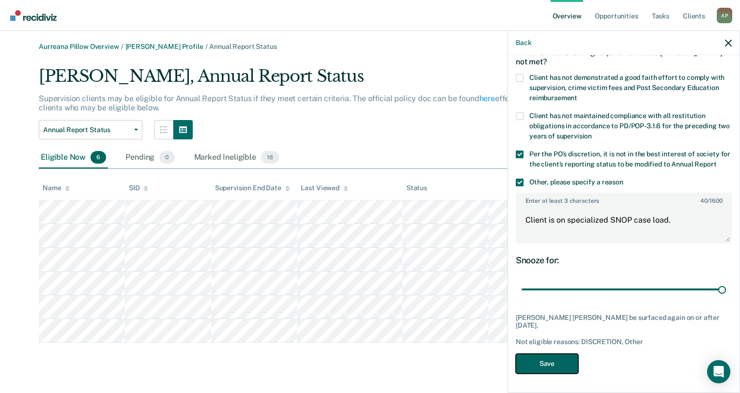
click at [575, 364] on button "Save" at bounding box center [547, 364] width 62 height 20
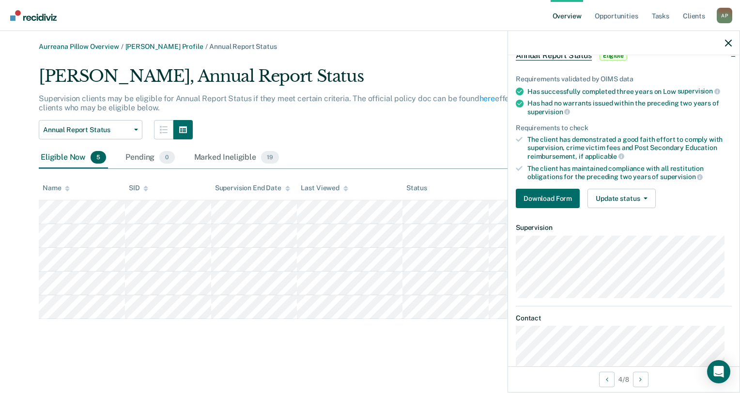
scroll to position [79, 0]
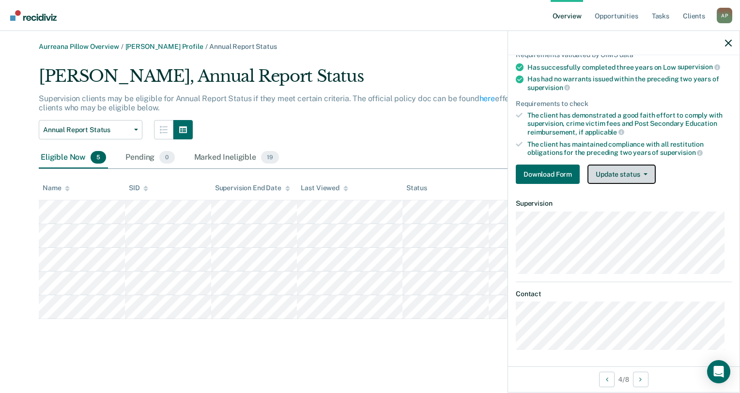
click at [633, 175] on button "Update status" at bounding box center [621, 174] width 68 height 19
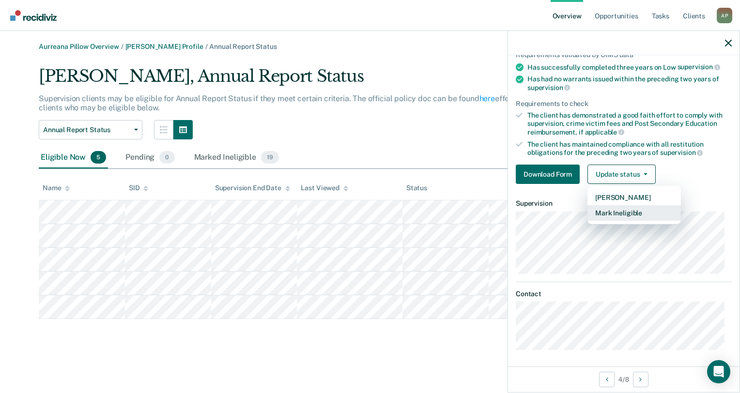
click at [616, 213] on button "Mark Ineligible" at bounding box center [633, 212] width 93 height 15
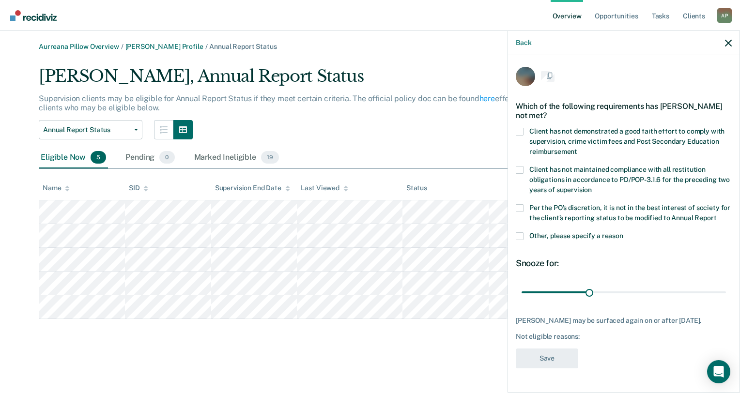
scroll to position [5, 0]
click at [521, 239] on span at bounding box center [520, 237] width 8 height 8
click at [623, 233] on input "Other, please specify a reason" at bounding box center [623, 233] width 0 height 0
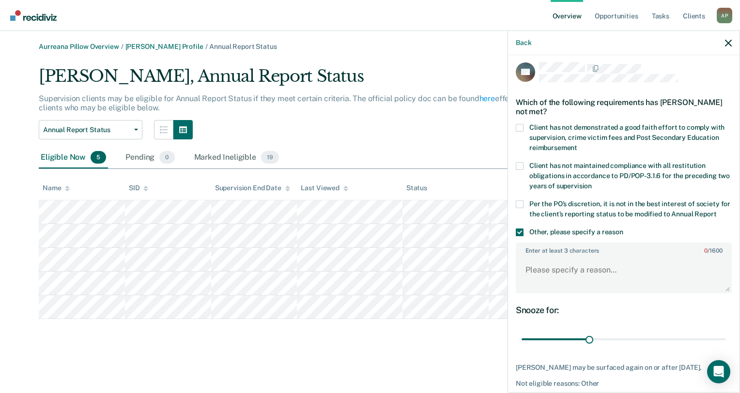
click at [520, 202] on span at bounding box center [520, 204] width 8 height 8
click at [716, 211] on input "Per the PO’s discretion, it is not in the best interest of society for the clie…" at bounding box center [716, 211] width 0 height 0
paste textarea "Client is on specialized SNOP case load."
type textarea "Client is on specialized SNOP case load."
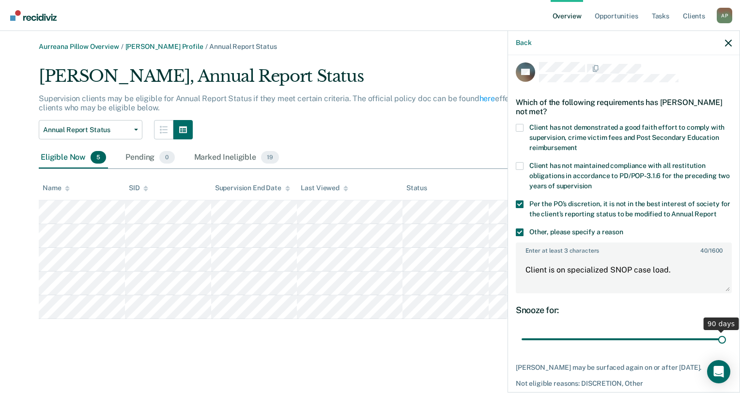
drag, startPoint x: 586, startPoint y: 350, endPoint x: 719, endPoint y: 334, distance: 134.1
type input "90"
click at [726, 348] on input "range" at bounding box center [623, 339] width 204 height 17
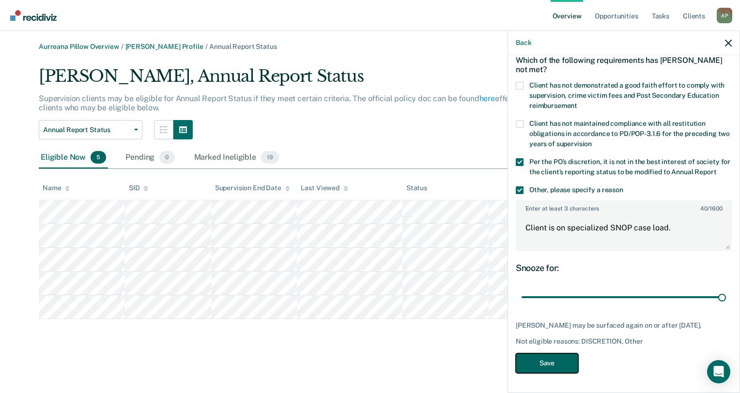
click at [557, 362] on button "Save" at bounding box center [547, 363] width 62 height 20
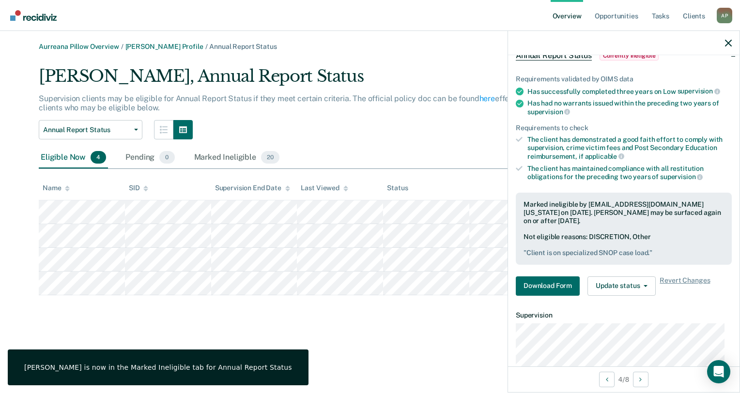
scroll to position [62, 0]
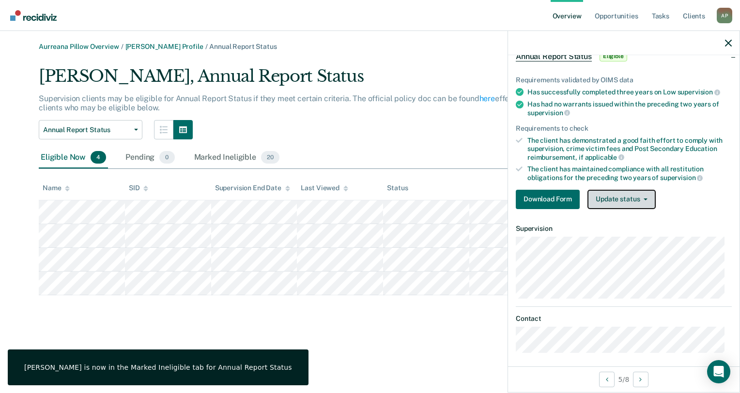
click at [619, 203] on button "Update status" at bounding box center [621, 199] width 68 height 19
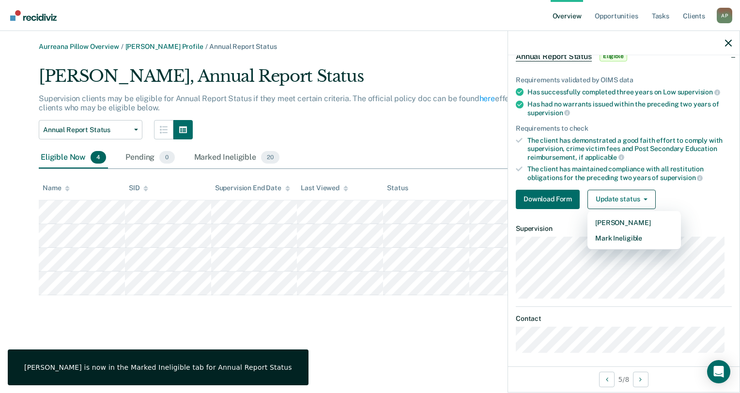
click at [618, 243] on article "TC Annual Report Status Eligible Requirements validated by OIMS data Has succes…" at bounding box center [624, 179] width 216 height 349
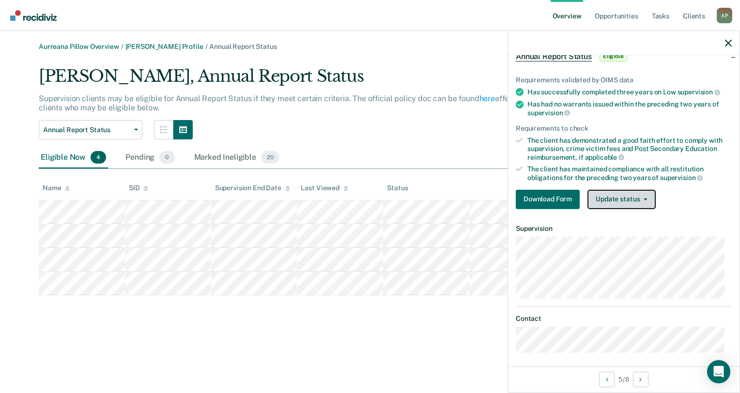
click at [608, 194] on button "Update status" at bounding box center [621, 199] width 68 height 19
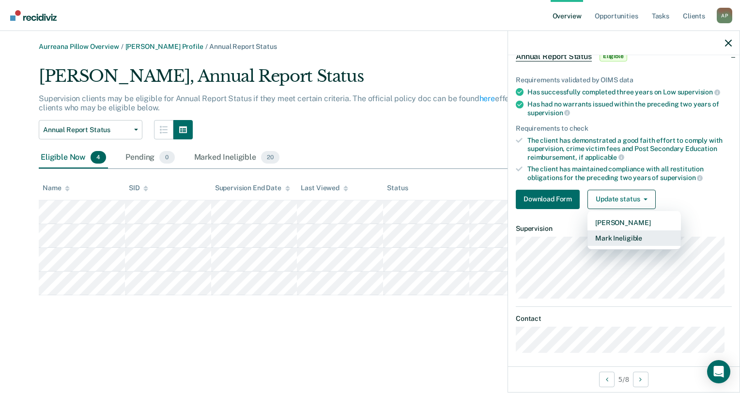
click at [608, 234] on button "Mark Ineligible" at bounding box center [633, 237] width 93 height 15
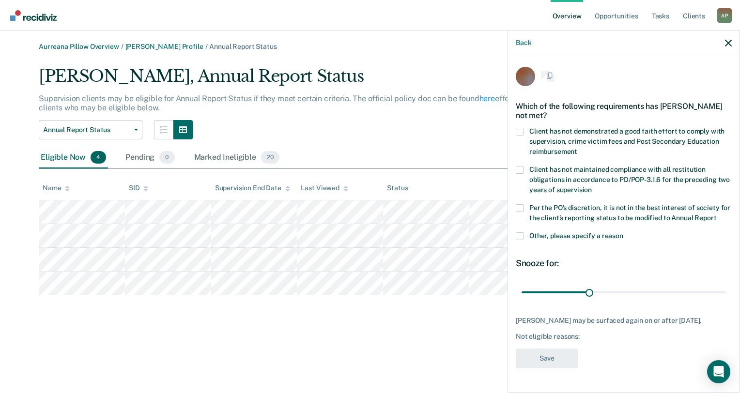
scroll to position [20, 0]
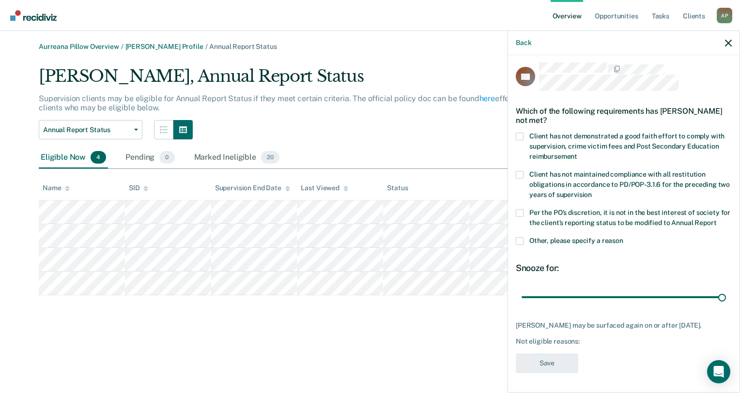
drag, startPoint x: 587, startPoint y: 291, endPoint x: 734, endPoint y: 287, distance: 147.2
type input "90"
click at [726, 289] on input "range" at bounding box center [623, 297] width 204 height 17
click at [517, 209] on span at bounding box center [520, 213] width 8 height 8
click at [716, 219] on input "Per the PO’s discretion, it is not in the best interest of society for the clie…" at bounding box center [716, 219] width 0 height 0
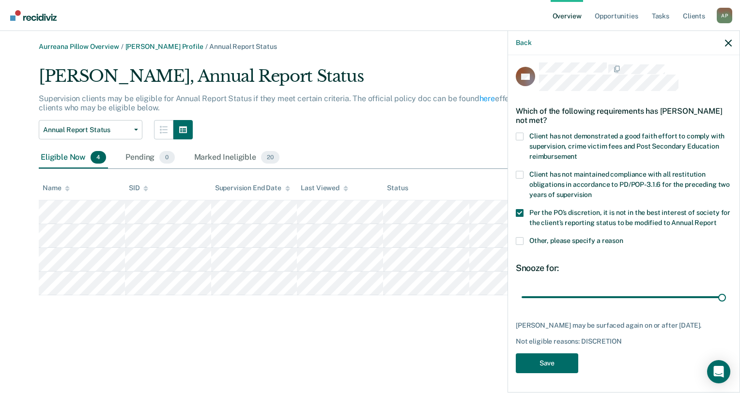
click at [521, 237] on span at bounding box center [520, 241] width 8 height 8
click at [623, 237] on input "Other, please specify a reason" at bounding box center [623, 237] width 0 height 0
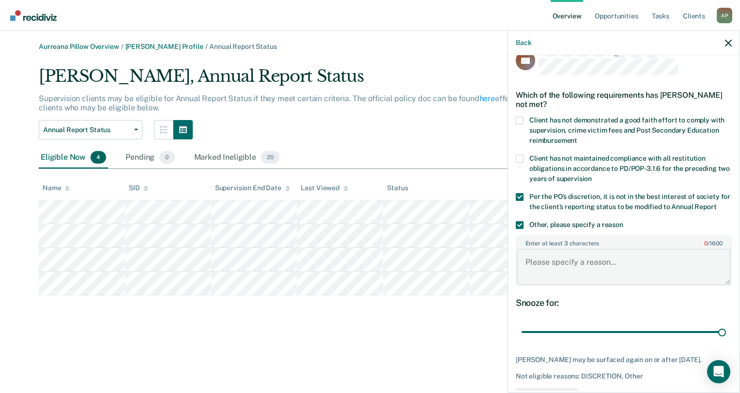
paste textarea "Client is on specialized SNOP case load."
type textarea "Client is on specialized SNOP case load."
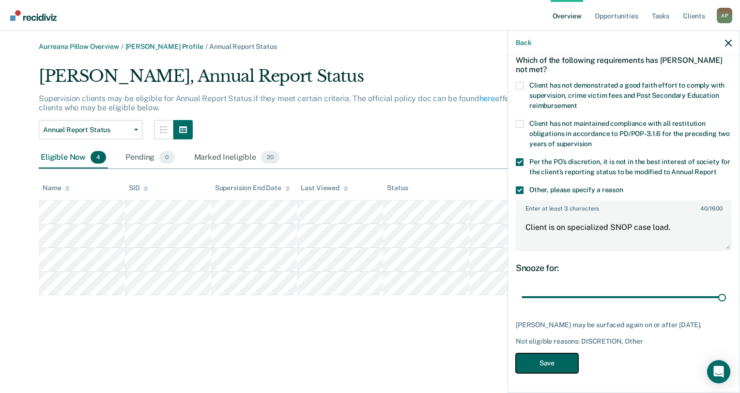
click at [562, 357] on button "Save" at bounding box center [547, 363] width 62 height 20
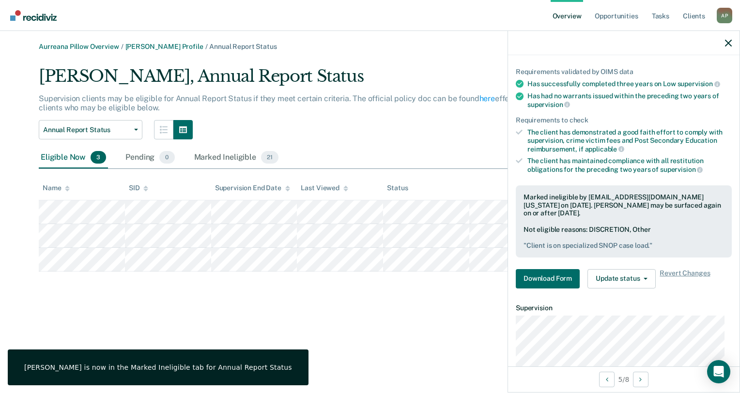
scroll to position [63, 0]
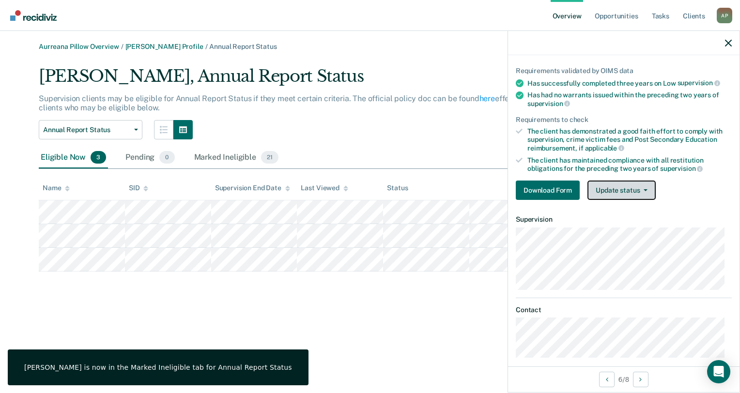
click at [604, 190] on button "Update status" at bounding box center [621, 190] width 68 height 19
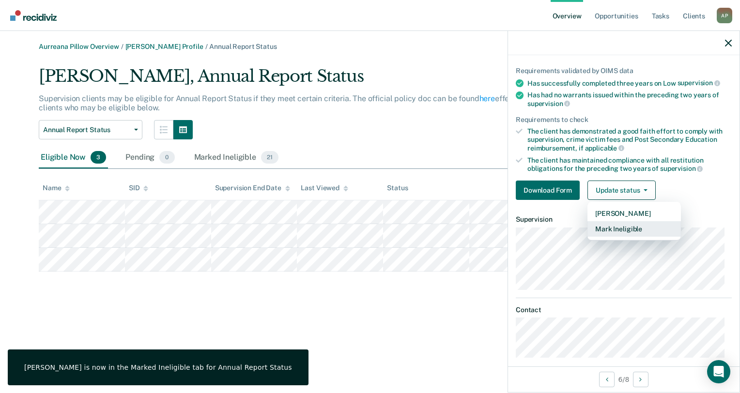
click at [599, 222] on button "Mark Ineligible" at bounding box center [633, 228] width 93 height 15
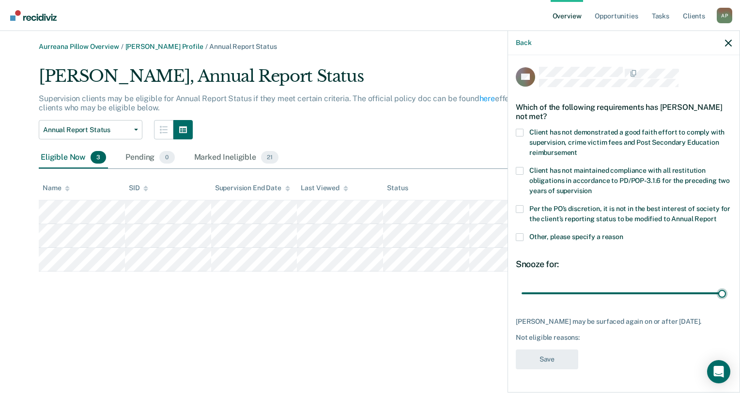
drag, startPoint x: 586, startPoint y: 292, endPoint x: 654, endPoint y: 263, distance: 74.2
type input "90"
click at [726, 290] on input "range" at bounding box center [623, 293] width 204 height 17
click at [520, 233] on span at bounding box center [520, 237] width 8 height 8
click at [623, 233] on input "Other, please specify a reason" at bounding box center [623, 233] width 0 height 0
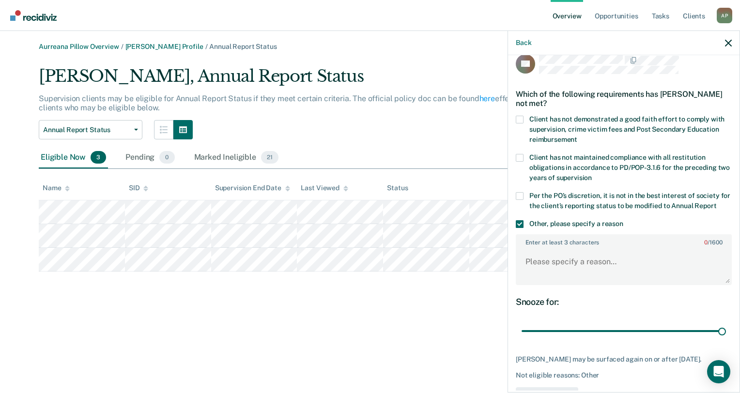
click at [522, 194] on span at bounding box center [520, 196] width 8 height 8
click at [716, 202] on input "Per the PO’s discretion, it is not in the best interest of society for the clie…" at bounding box center [716, 202] width 0 height 0
paste textarea "Client is on specialized SNOP case load."
type textarea "Client is on specialized SNOP case load."
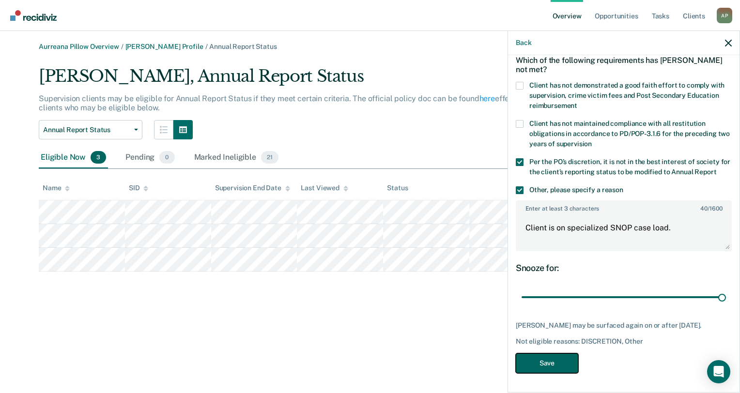
click at [549, 368] on button "Save" at bounding box center [547, 363] width 62 height 20
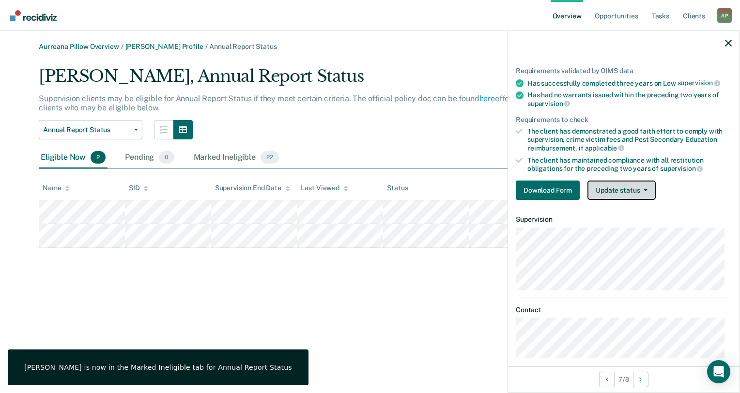
click at [614, 188] on button "Update status" at bounding box center [621, 190] width 68 height 19
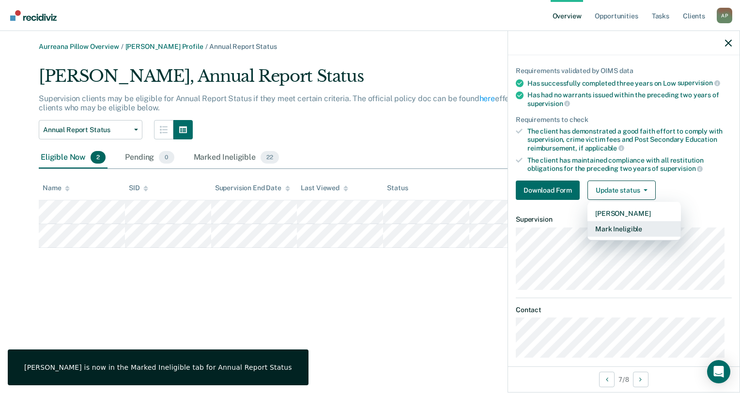
click at [610, 225] on button "Mark Ineligible" at bounding box center [633, 228] width 93 height 15
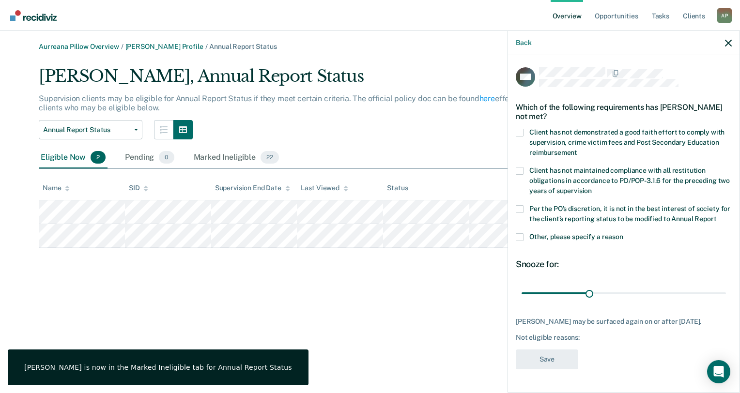
scroll to position [13, 0]
click at [522, 239] on label "Other, please specify a reason" at bounding box center [624, 238] width 216 height 10
click at [623, 233] on input "Other, please specify a reason" at bounding box center [623, 233] width 0 height 0
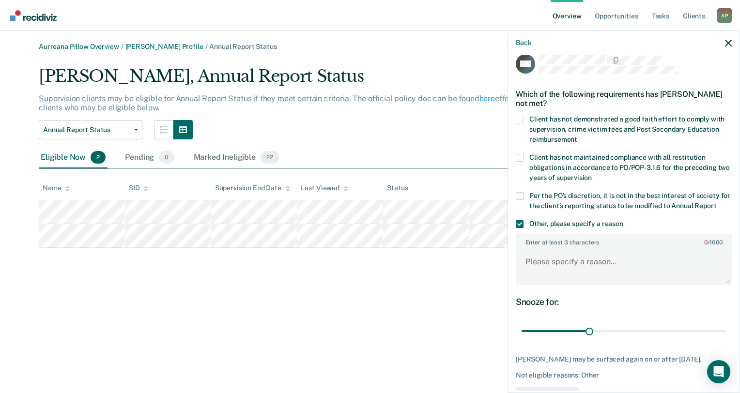
click at [519, 190] on div "Client has not maintained compliance with all restitution obligations in accord…" at bounding box center [624, 173] width 216 height 38
click at [519, 194] on span at bounding box center [520, 196] width 8 height 8
click at [716, 202] on input "Per the PO’s discretion, it is not in the best interest of society for the clie…" at bounding box center [716, 202] width 0 height 0
paste textarea "Client is on specialized SNOP case load."
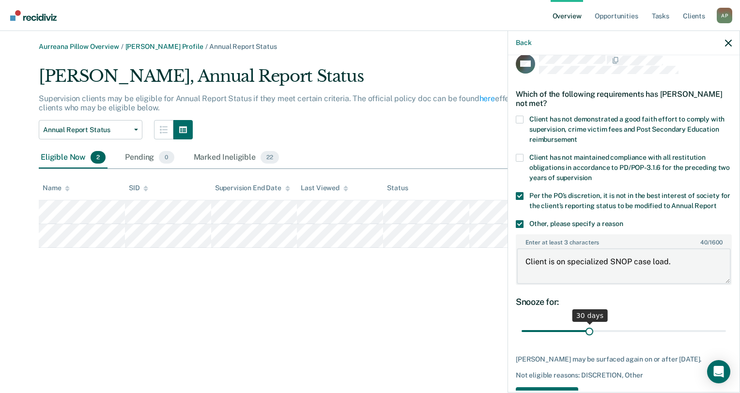
type textarea "Client is on specialized SNOP case load."
drag, startPoint x: 585, startPoint y: 341, endPoint x: 741, endPoint y: 343, distance: 155.9
type input "90"
click at [726, 340] on input "range" at bounding box center [623, 331] width 204 height 17
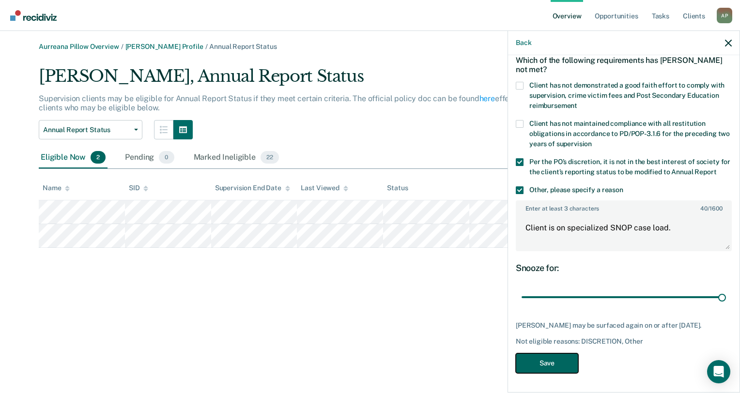
click at [558, 366] on button "Save" at bounding box center [547, 363] width 62 height 20
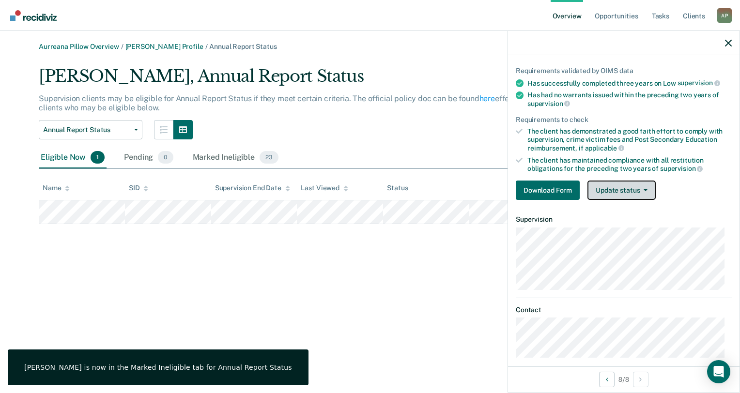
click at [610, 190] on button "Update status" at bounding box center [621, 190] width 68 height 19
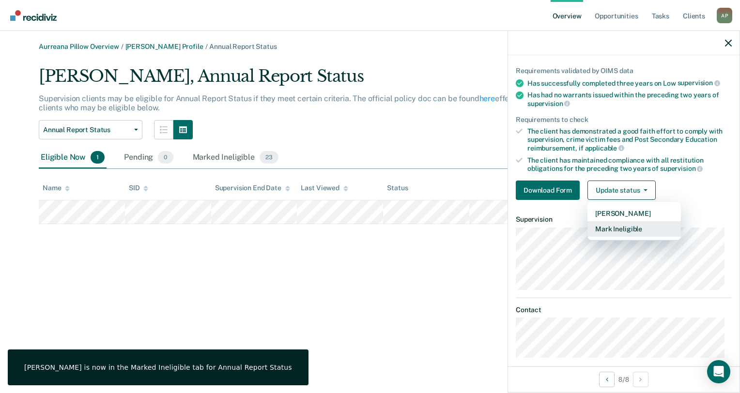
click at [612, 232] on button "Mark Ineligible" at bounding box center [633, 228] width 93 height 15
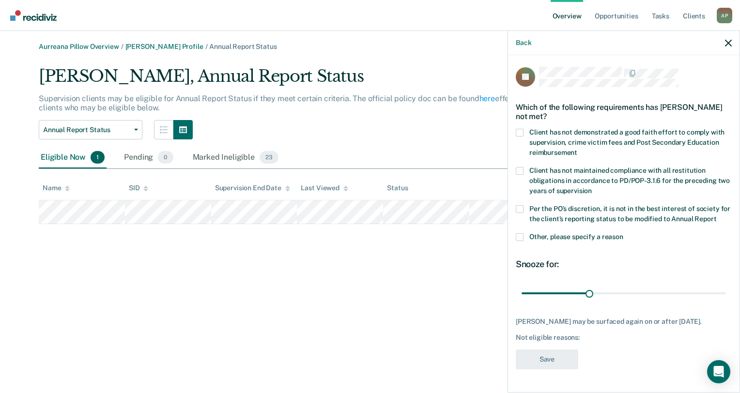
click at [521, 233] on span at bounding box center [520, 237] width 8 height 8
click at [623, 233] on input "Other, please specify a reason" at bounding box center [623, 233] width 0 height 0
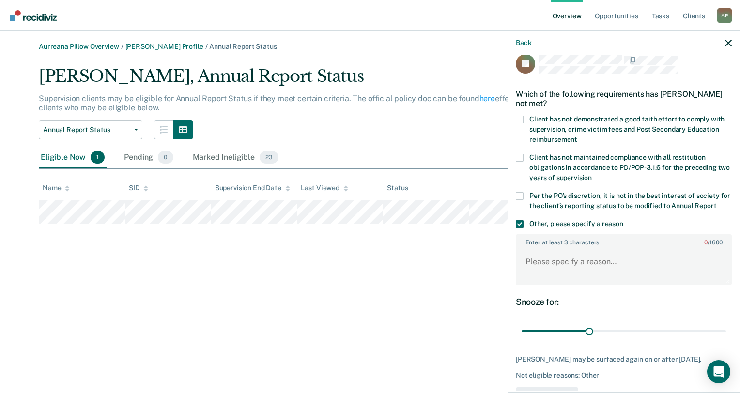
click at [516, 194] on span at bounding box center [520, 196] width 8 height 8
click at [716, 202] on input "Per the PO’s discretion, it is not in the best interest of society for the clie…" at bounding box center [716, 202] width 0 height 0
paste textarea "Client is on specialized SNOP case load."
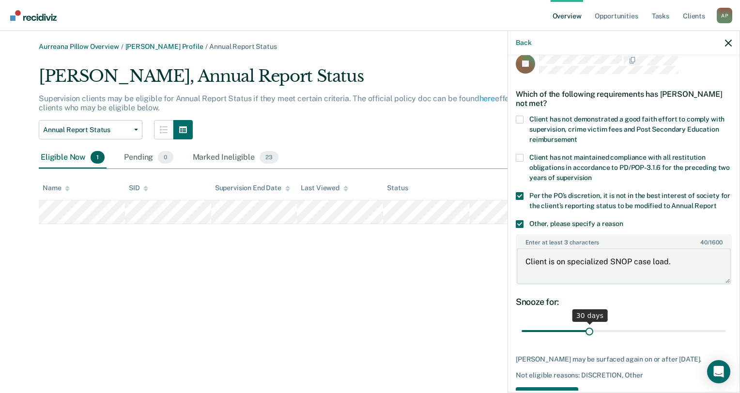
type textarea "Client is on specialized SNOP case load."
drag, startPoint x: 583, startPoint y: 340, endPoint x: 727, endPoint y: 336, distance: 143.3
type input "90"
click at [726, 340] on input "range" at bounding box center [623, 331] width 204 height 17
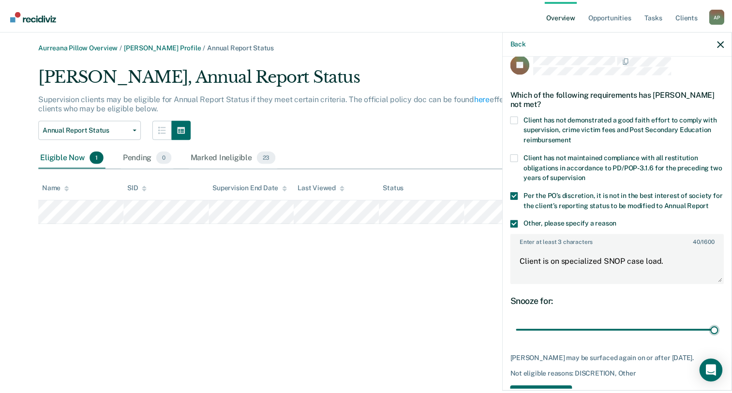
scroll to position [63, 0]
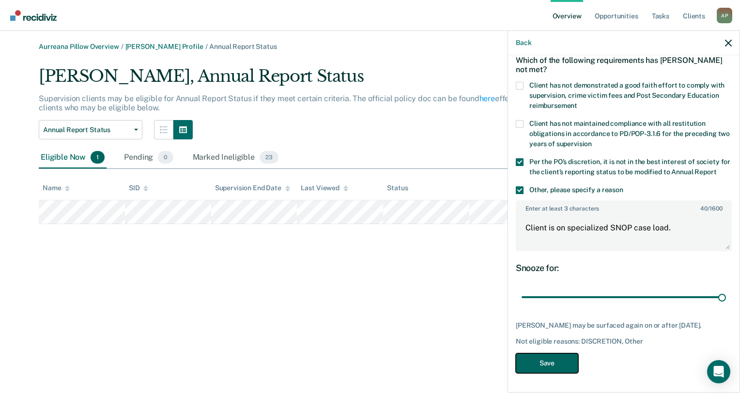
click at [554, 362] on button "Save" at bounding box center [547, 363] width 62 height 20
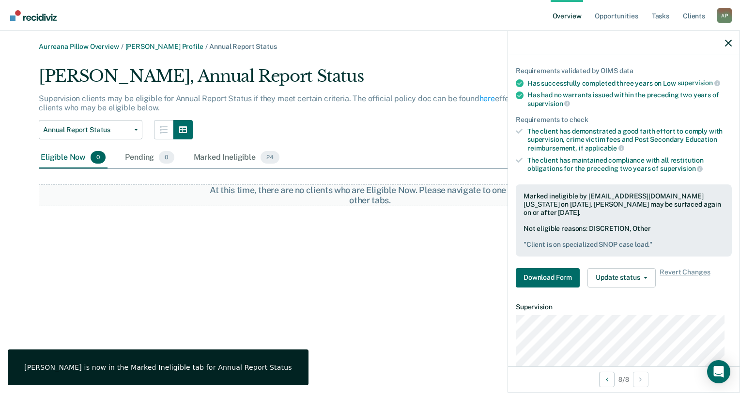
click at [559, 21] on link "Overview" at bounding box center [566, 15] width 33 height 31
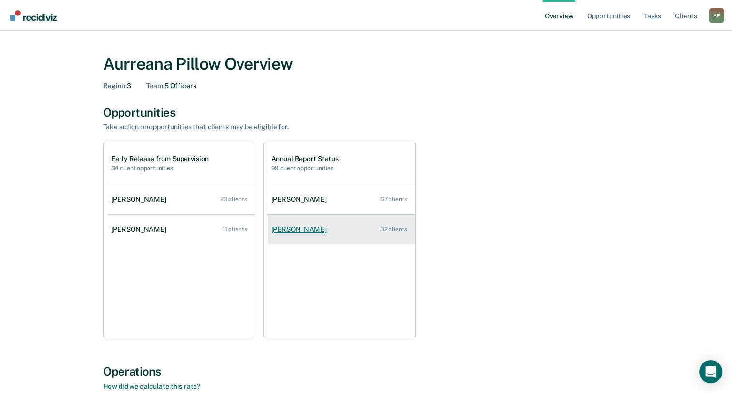
click at [347, 235] on link "[PERSON_NAME] 32 clients" at bounding box center [342, 230] width 148 height 28
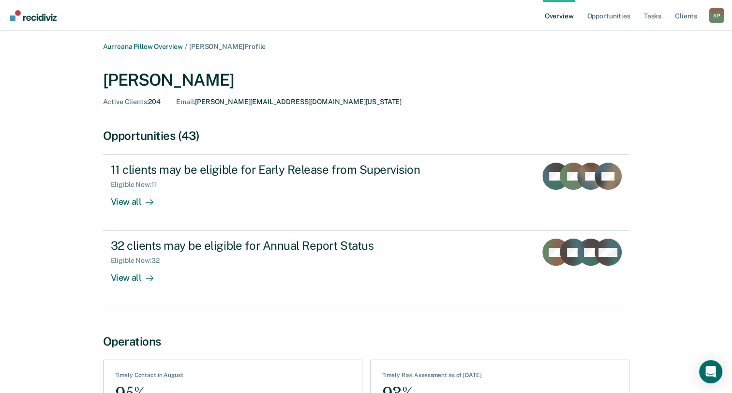
click at [553, 17] on link "Overview" at bounding box center [559, 15] width 33 height 31
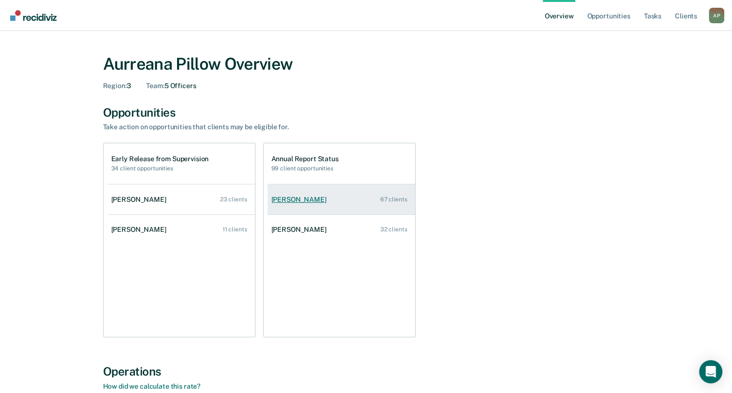
click at [300, 211] on link "[PERSON_NAME] 67 clients" at bounding box center [342, 200] width 148 height 28
